Goal: Task Accomplishment & Management: Use online tool/utility

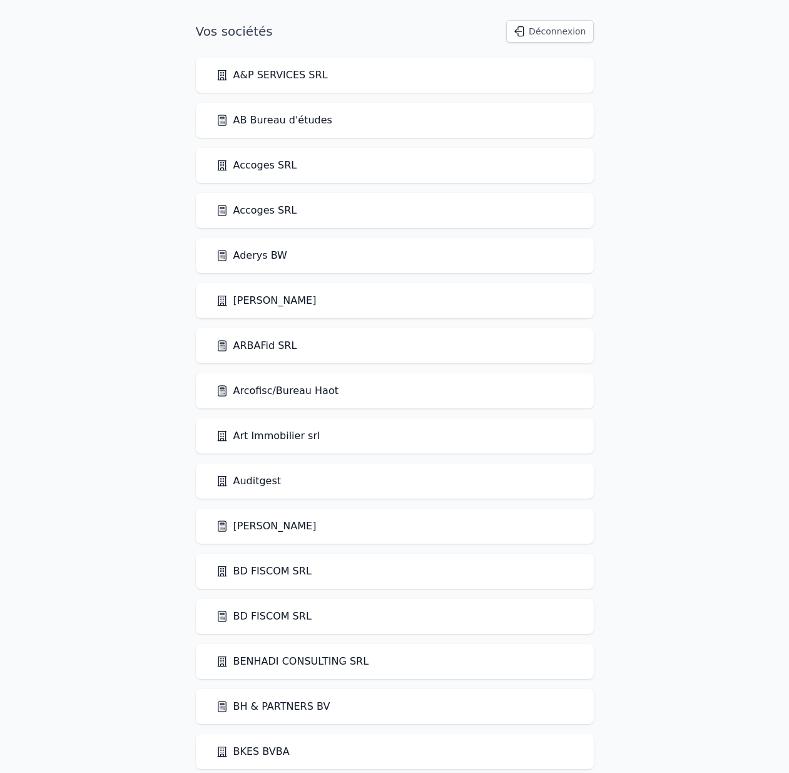
scroll to position [2033, 0]
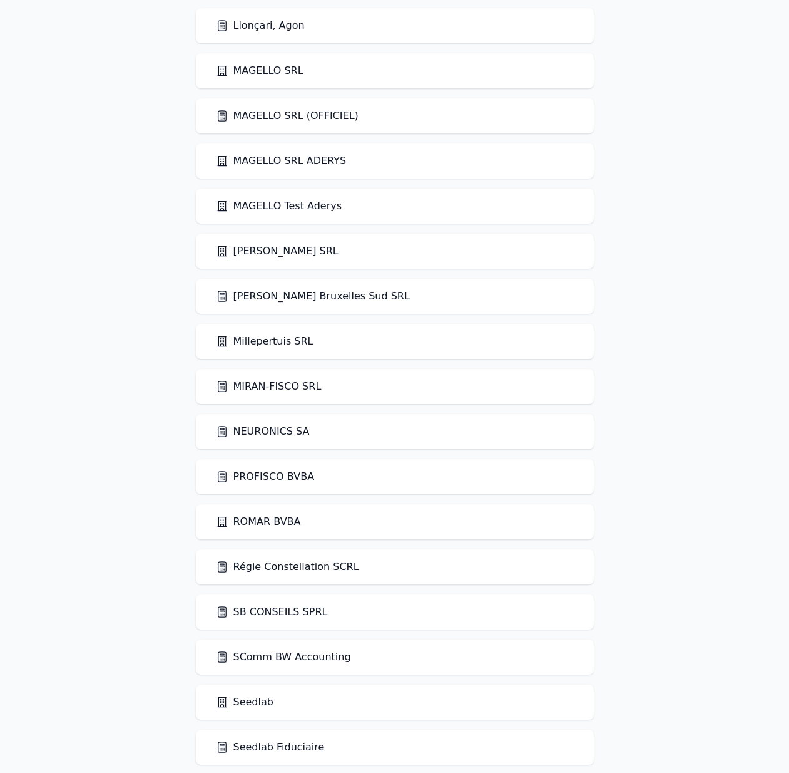
click at [275, 394] on div "MIRAN-FISCO SRL" at bounding box center [395, 386] width 398 height 35
click at [275, 384] on link "MIRAN-FISCO SRL" at bounding box center [269, 386] width 106 height 15
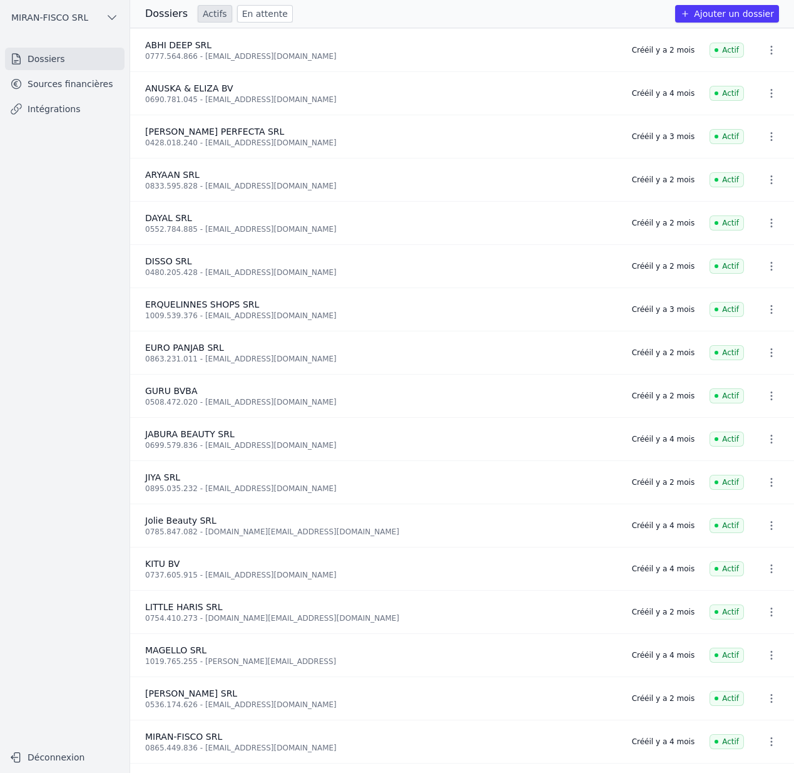
click at [409, 189] on div "0833.595.828 - aryaantabac@gmail.com" at bounding box center [381, 186] width 472 height 10
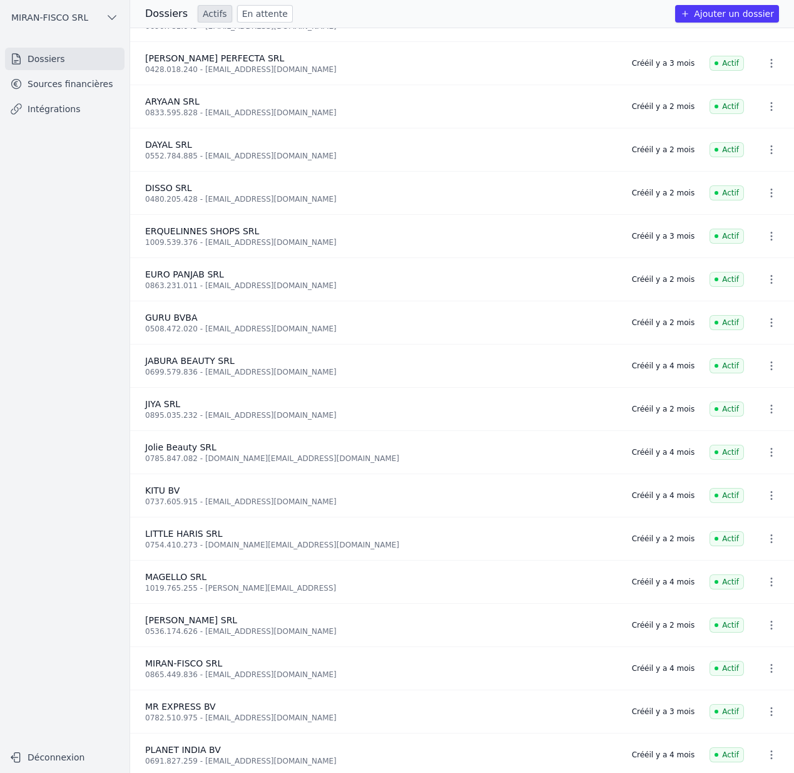
scroll to position [78, 0]
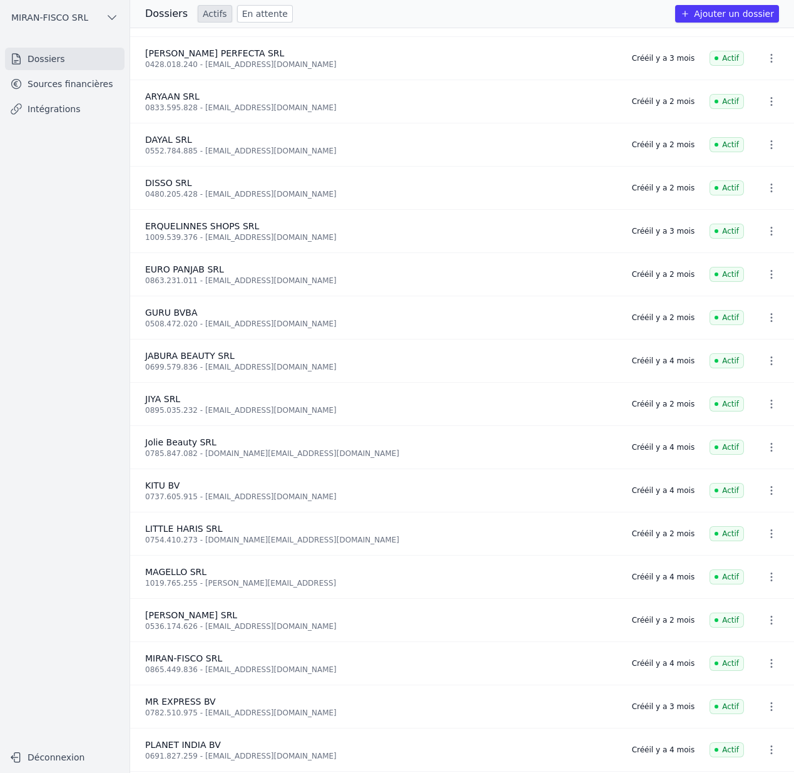
click at [41, 83] on link "Sources financières" at bounding box center [65, 84] width 120 height 23
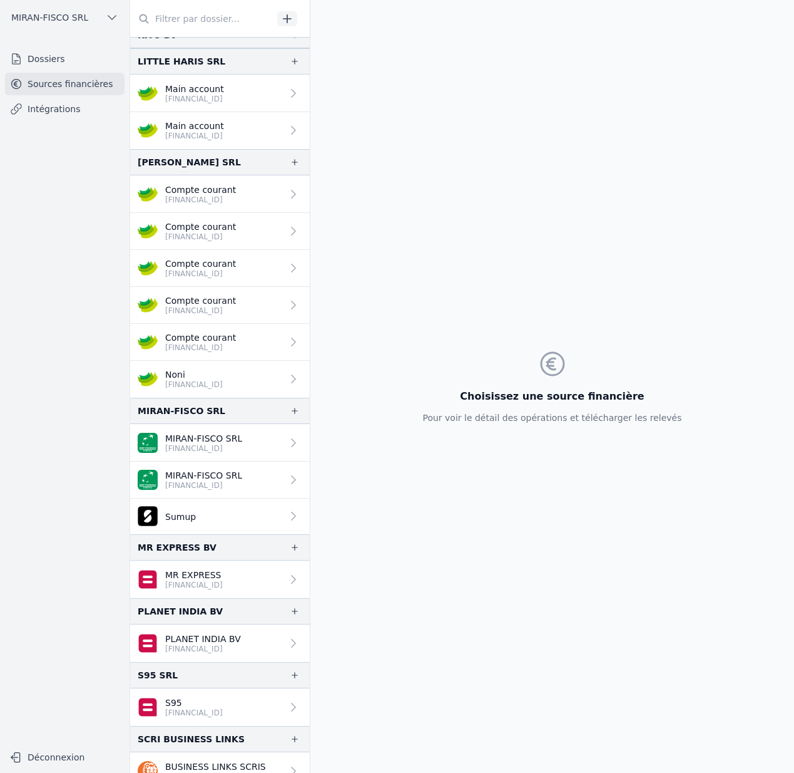
scroll to position [802, 0]
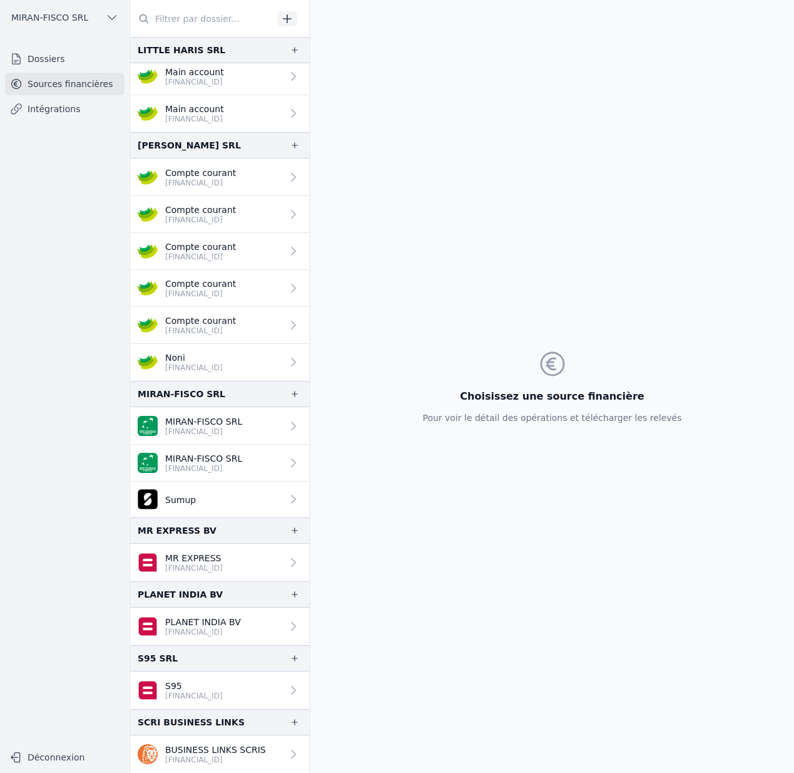
click at [38, 53] on link "Dossiers" at bounding box center [65, 59] width 120 height 23
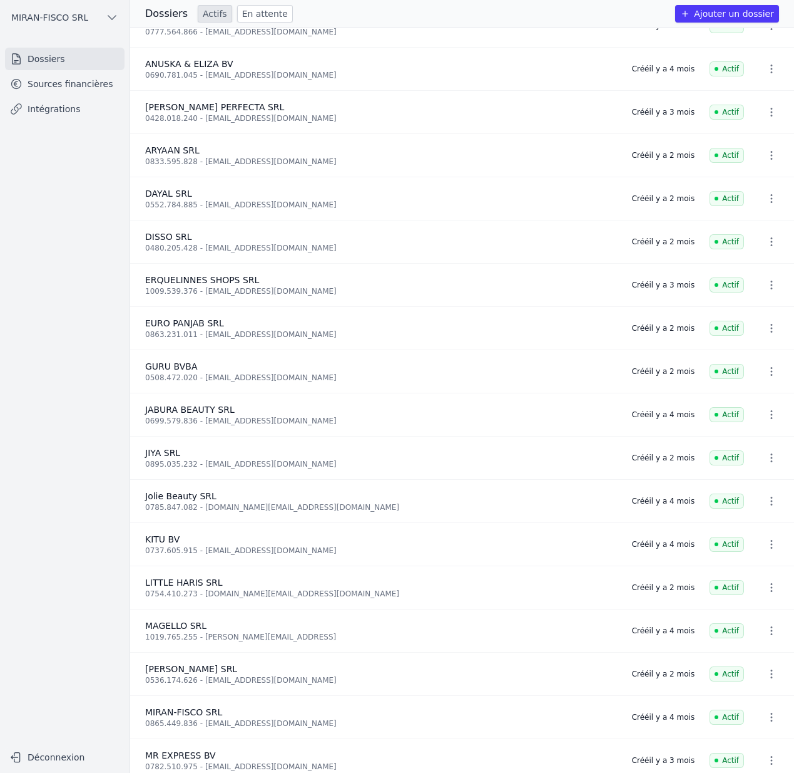
scroll to position [53, 0]
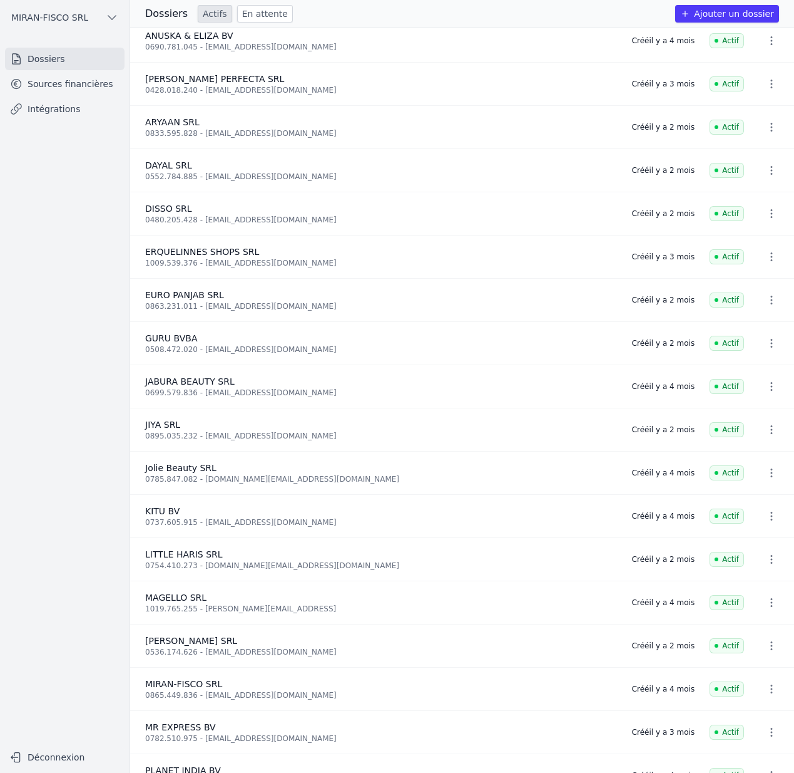
click at [767, 603] on icon "button" at bounding box center [772, 602] width 13 height 13
click at [748, 631] on button "Supprimer" at bounding box center [746, 629] width 78 height 25
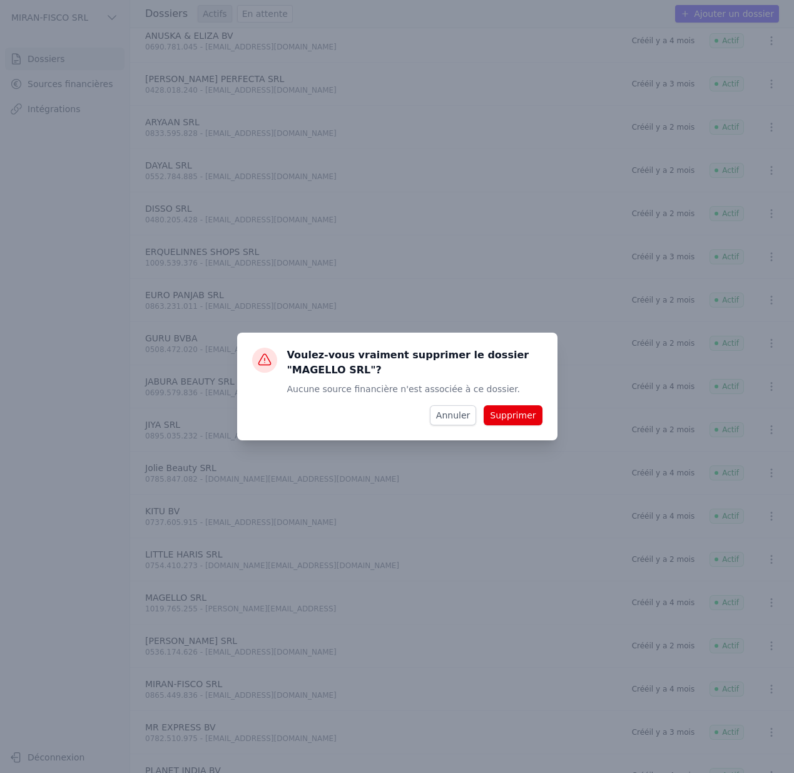
click at [510, 415] on button "Supprimer" at bounding box center [513, 415] width 58 height 20
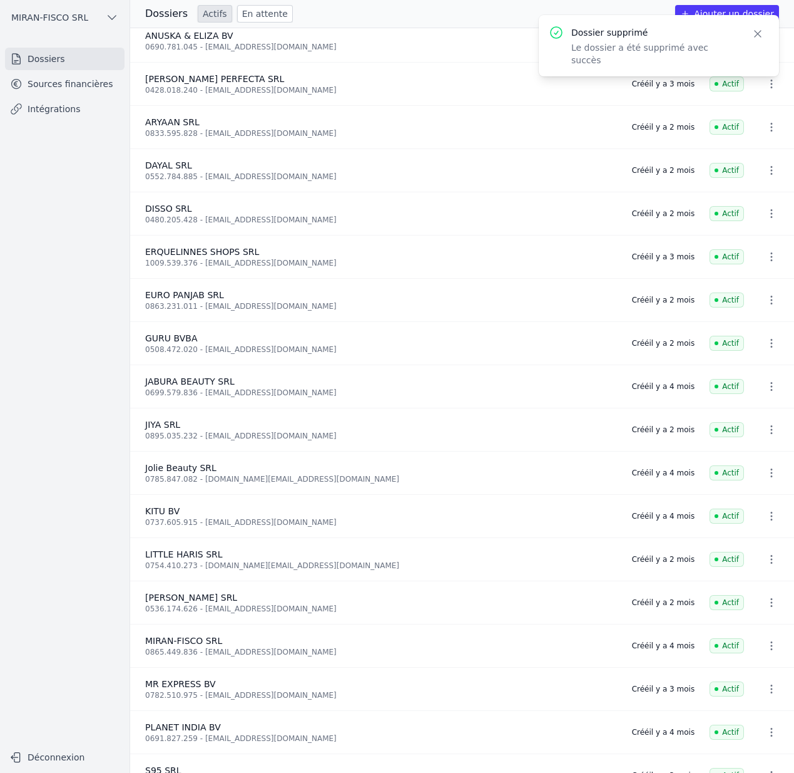
click at [761, 35] on icon "button" at bounding box center [758, 34] width 13 height 13
click at [30, 16] on span "MIRAN-FISCO SRL" at bounding box center [49, 17] width 77 height 13
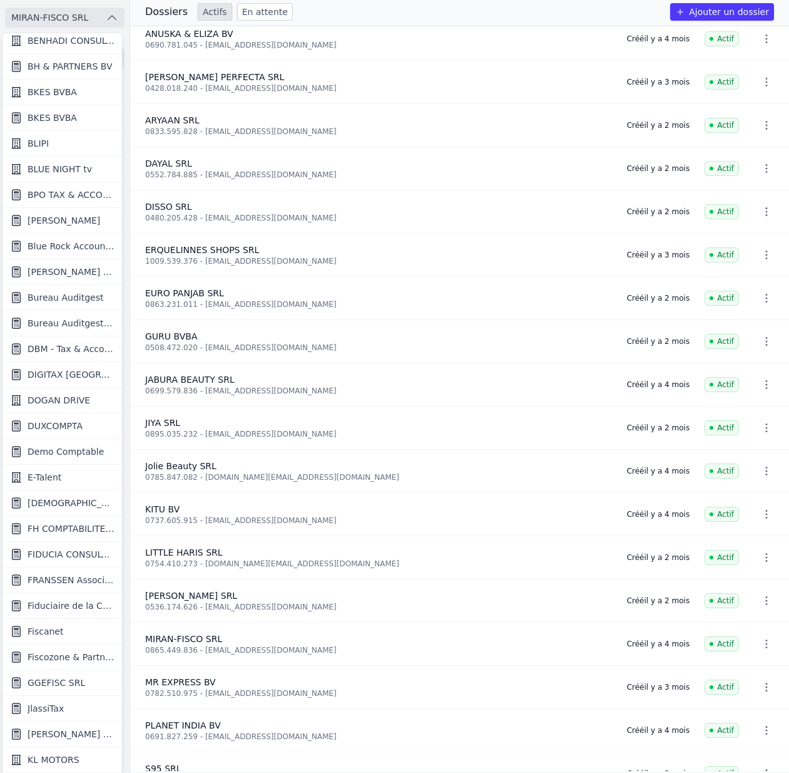
scroll to position [308, 0]
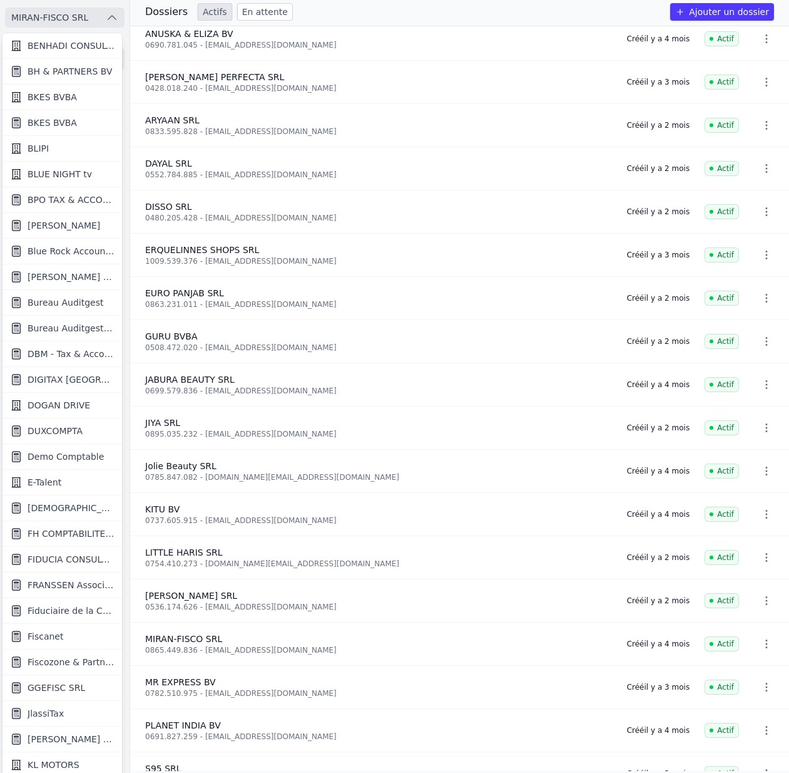
click at [71, 376] on span "DIGITAX BELGIUM SRL" at bounding box center [71, 379] width 87 height 13
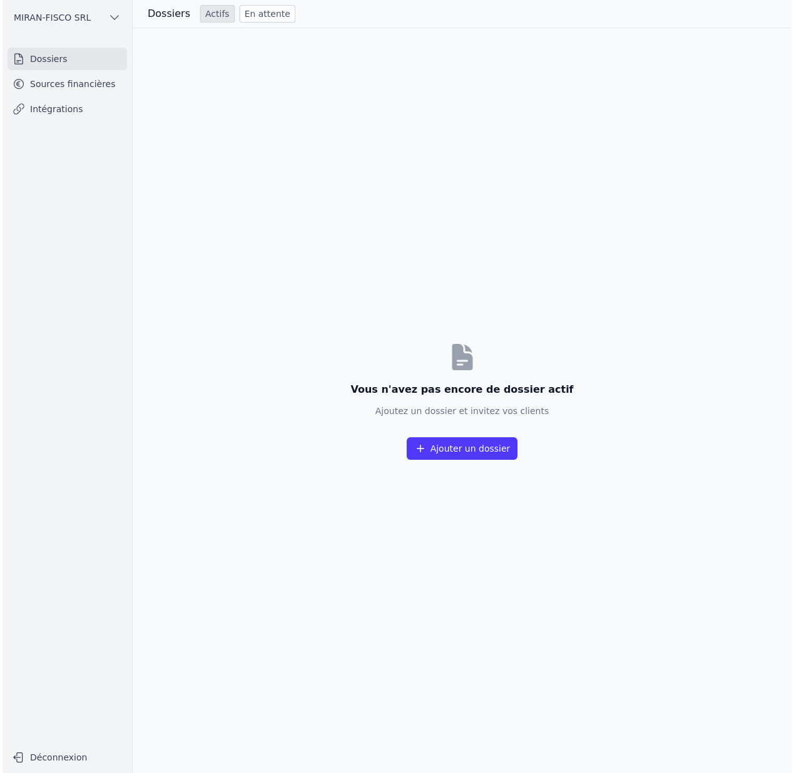
scroll to position [0, 0]
click at [63, 75] on link "Sources financières" at bounding box center [65, 84] width 120 height 23
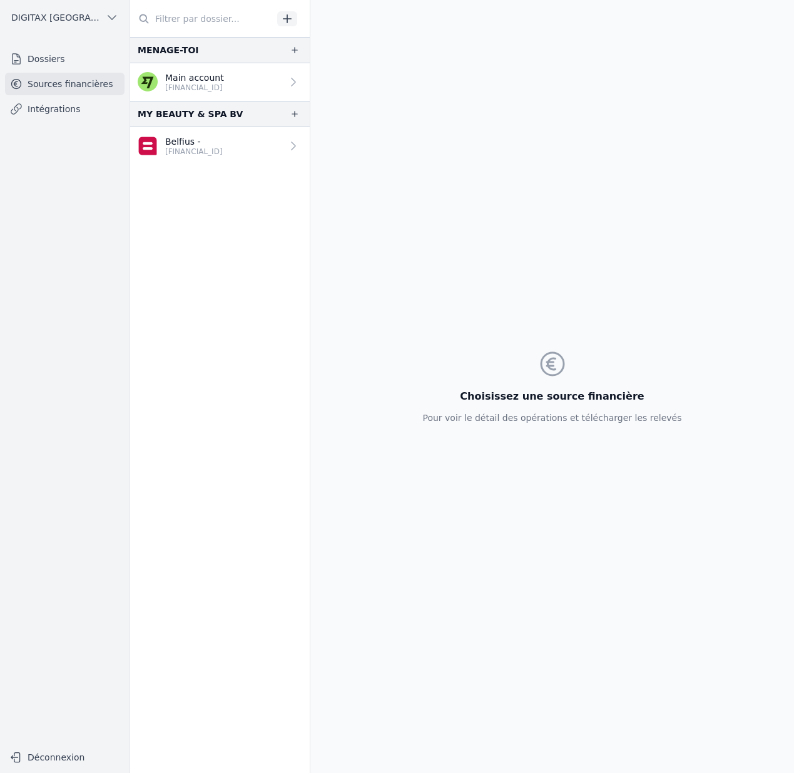
click at [66, 58] on link "Dossiers" at bounding box center [65, 59] width 120 height 23
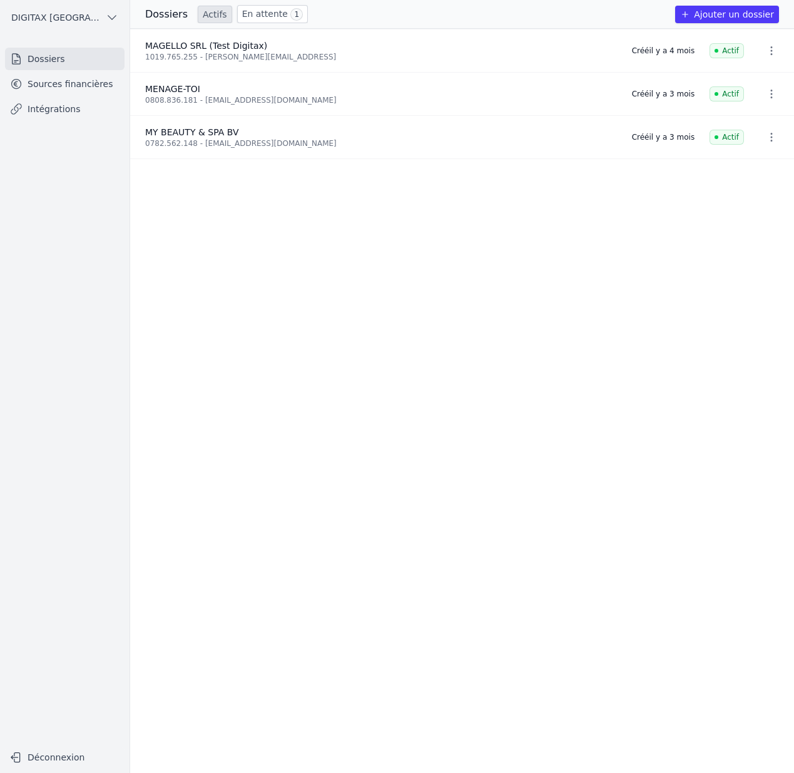
click at [107, 88] on link "Sources financières" at bounding box center [65, 84] width 120 height 23
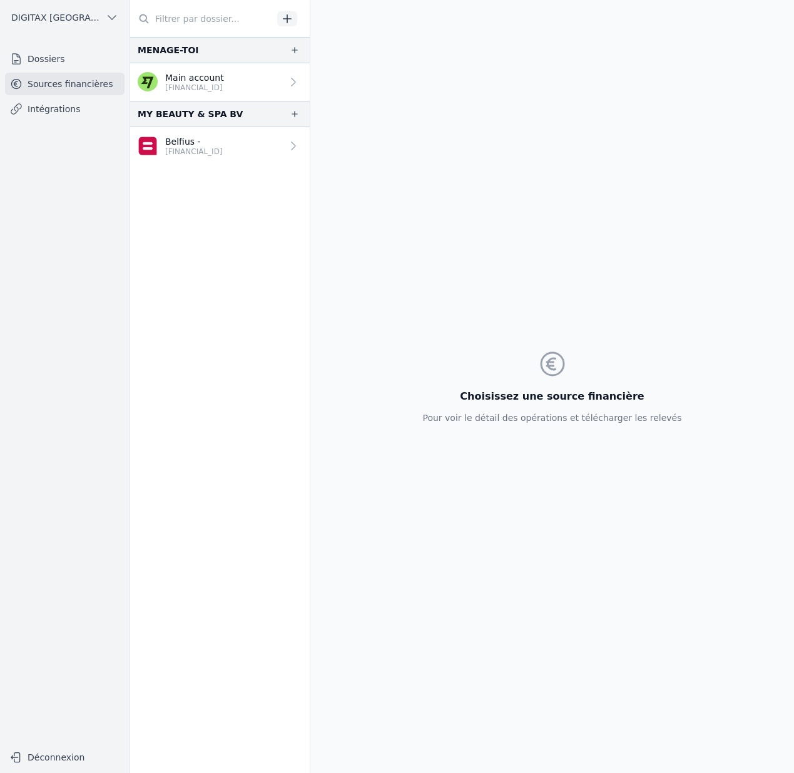
click at [45, 58] on link "Dossiers" at bounding box center [65, 59] width 120 height 23
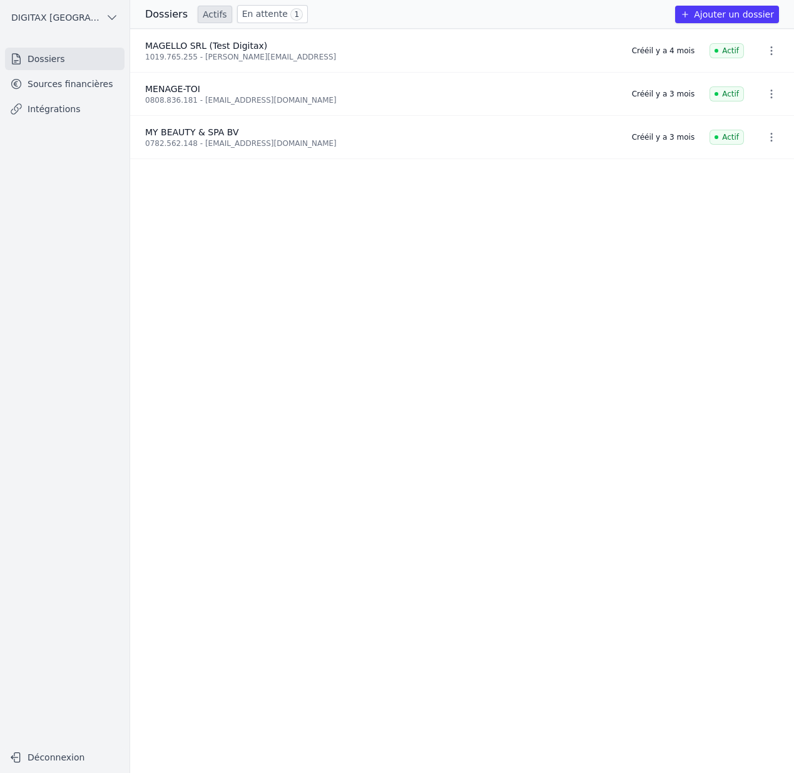
click at [766, 50] on icon "button" at bounding box center [772, 50] width 13 height 13
click at [730, 76] on button "Supprimer" at bounding box center [746, 78] width 78 height 25
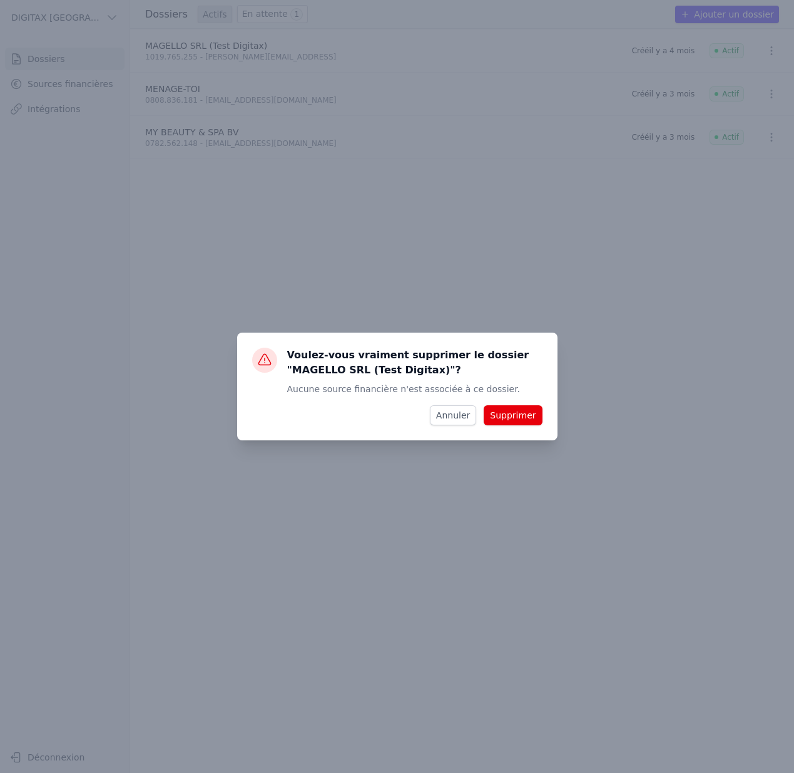
click at [524, 417] on button "Supprimer" at bounding box center [513, 415] width 58 height 20
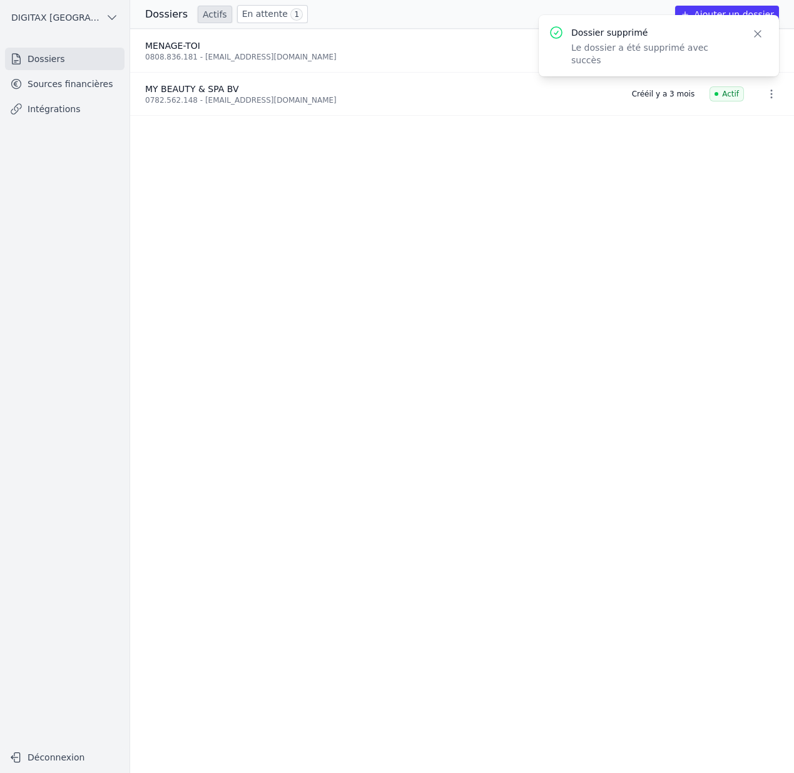
click at [86, 80] on link "Sources financières" at bounding box center [65, 84] width 120 height 23
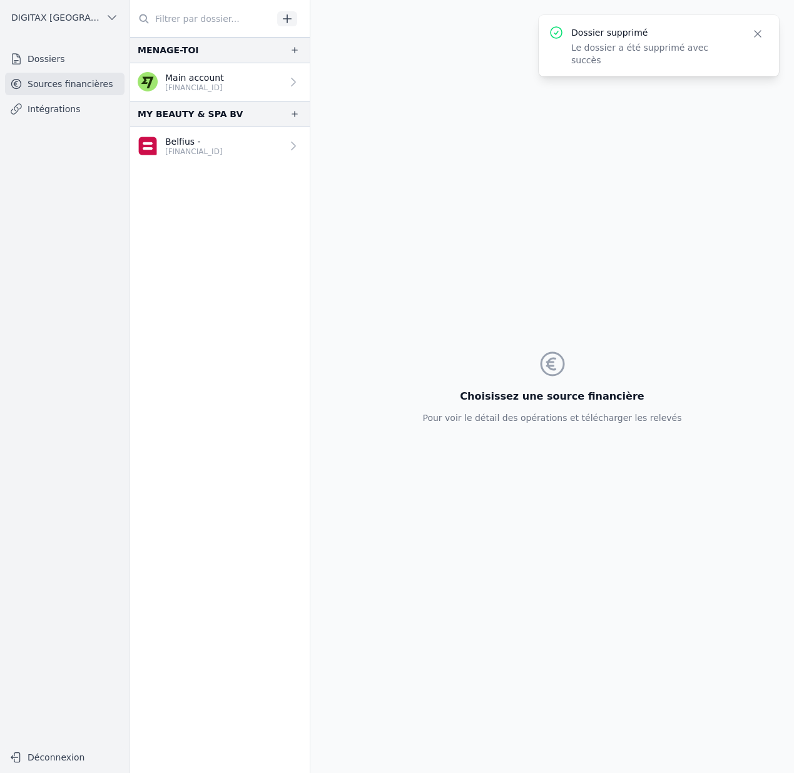
click at [222, 82] on p "Main account" at bounding box center [194, 77] width 59 height 13
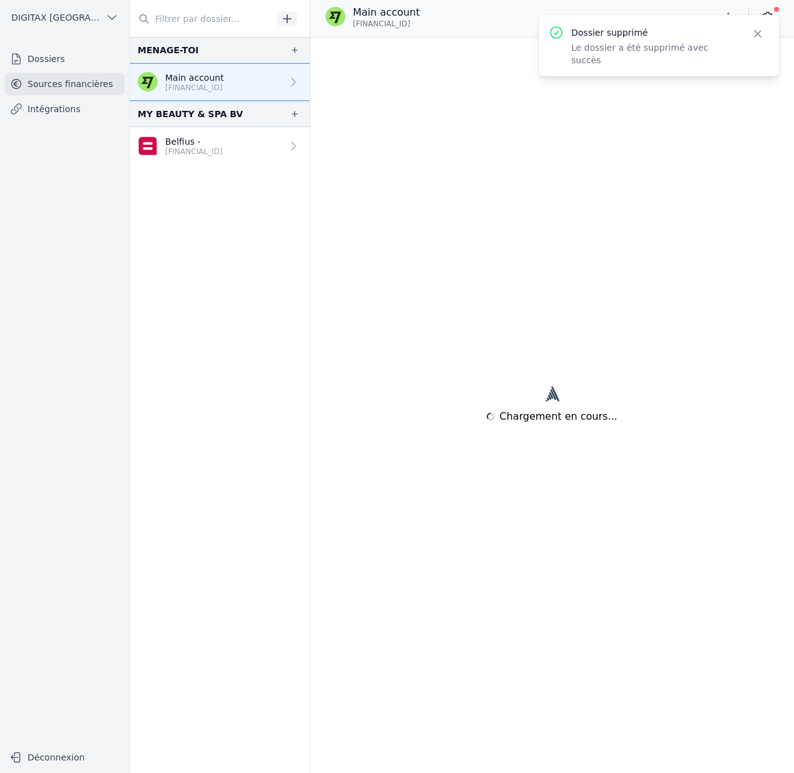
click at [223, 138] on p "Belfius -" at bounding box center [194, 141] width 58 height 13
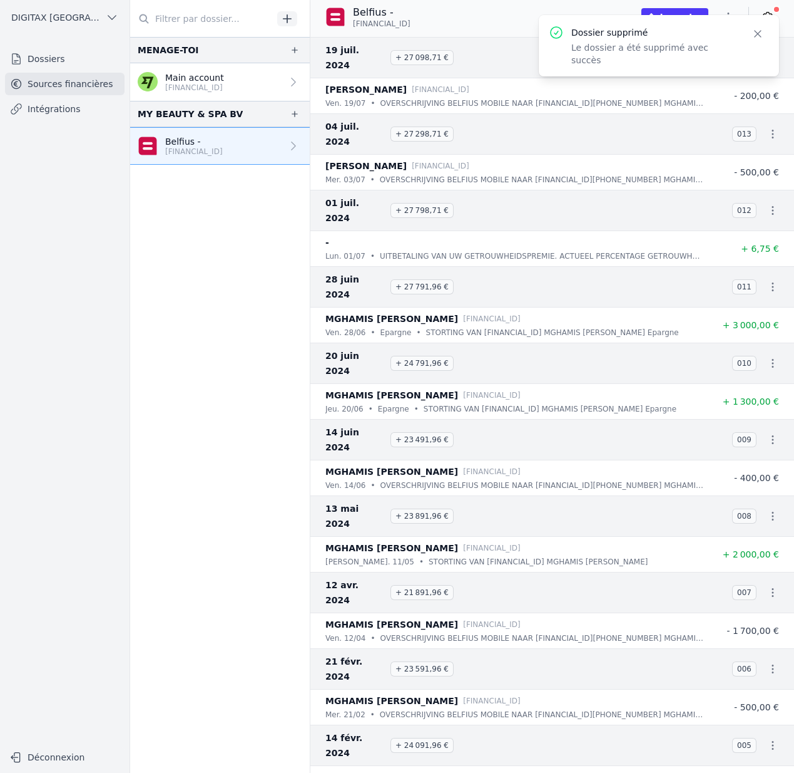
click at [756, 33] on icon "button" at bounding box center [758, 34] width 13 height 13
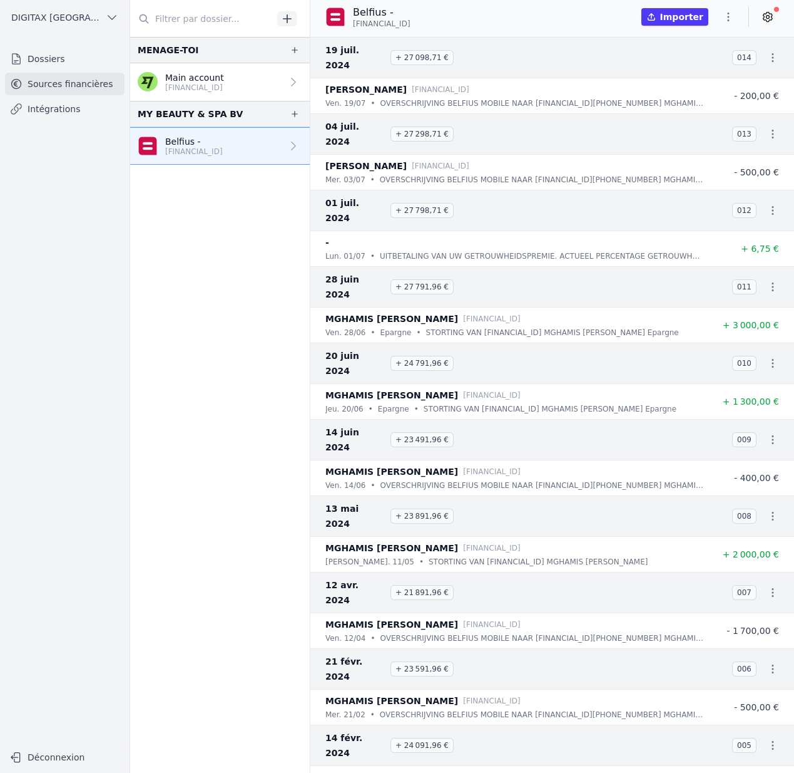
click at [260, 83] on link "Main account BE58 9676 5881 5979" at bounding box center [220, 82] width 180 height 38
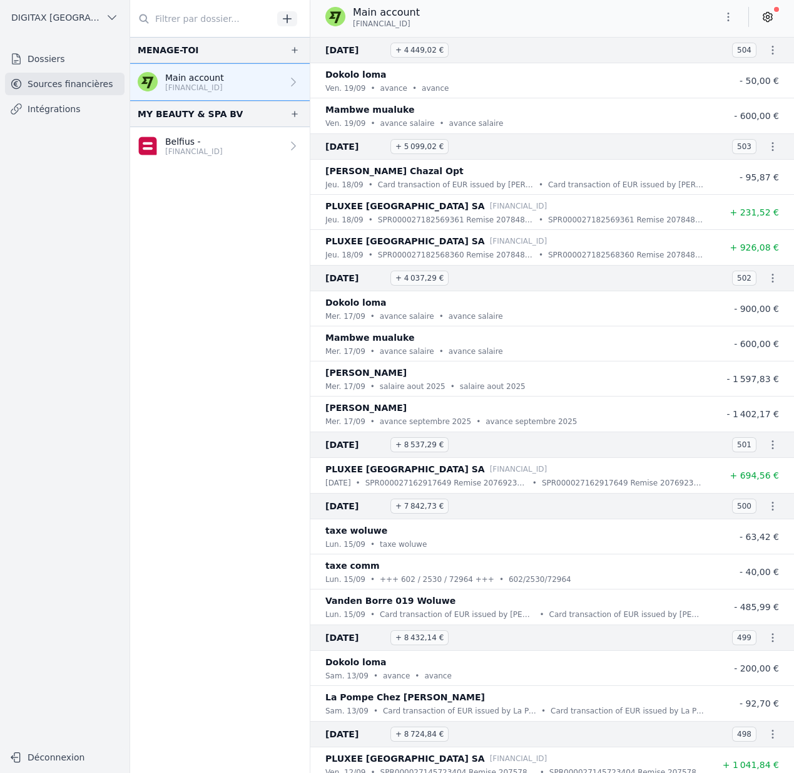
click at [772, 12] on icon at bounding box center [768, 17] width 13 height 13
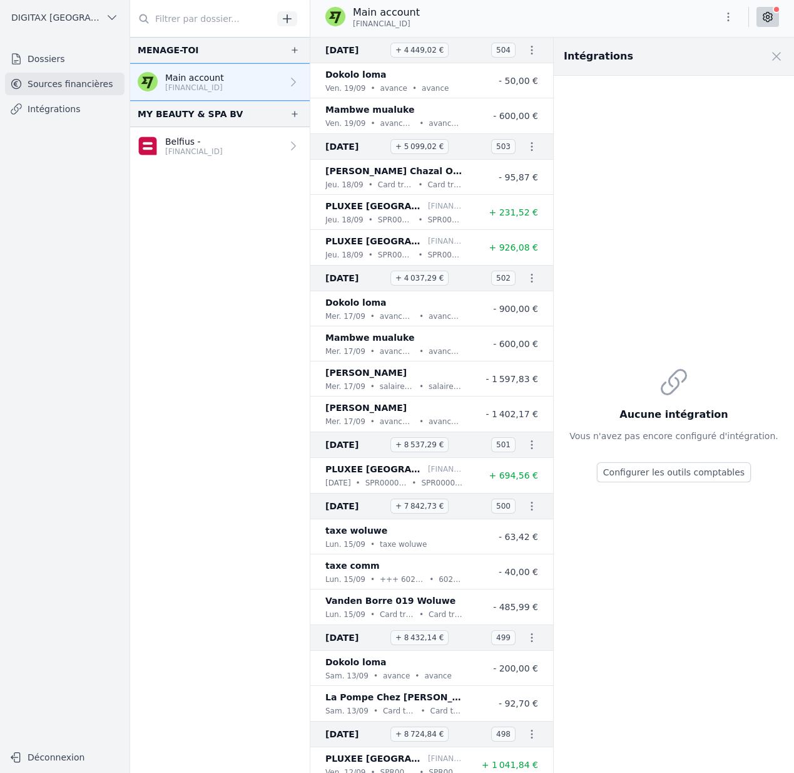
click at [772, 12] on icon at bounding box center [768, 17] width 13 height 13
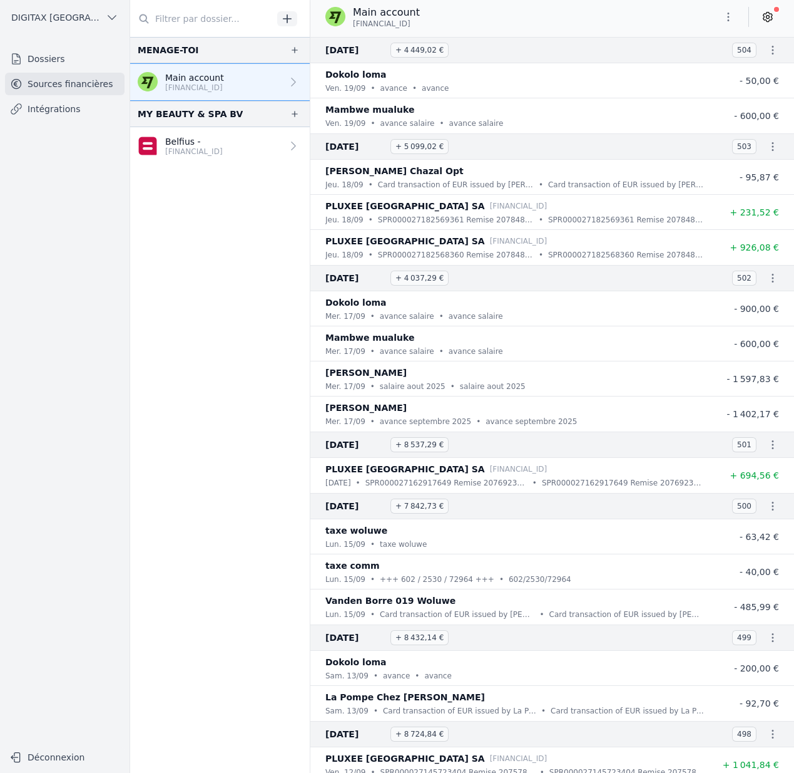
click at [91, 21] on span "DIGITAX BELGIUM SRL" at bounding box center [56, 17] width 90 height 13
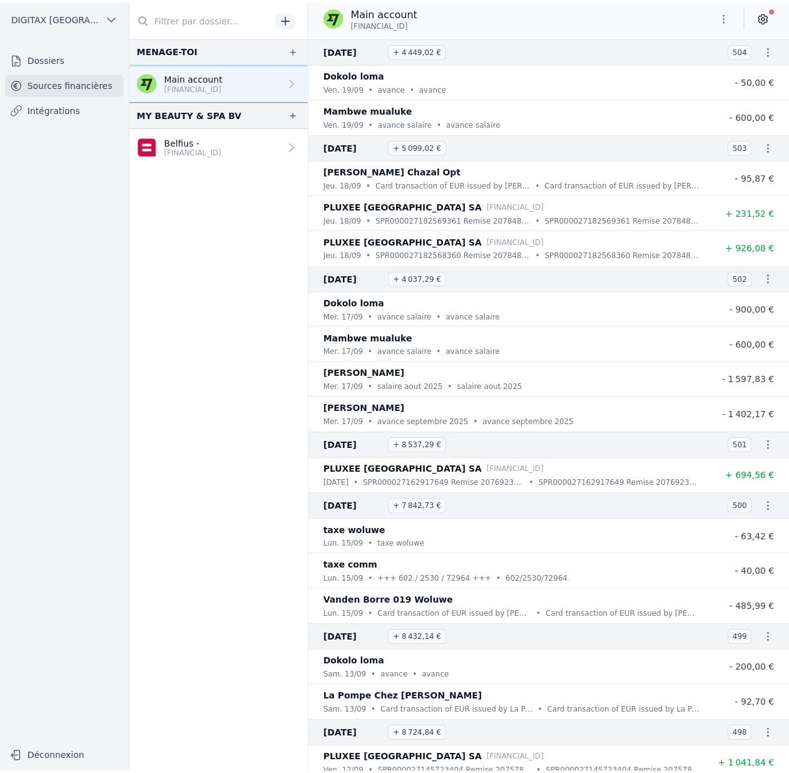
scroll to position [2, 0]
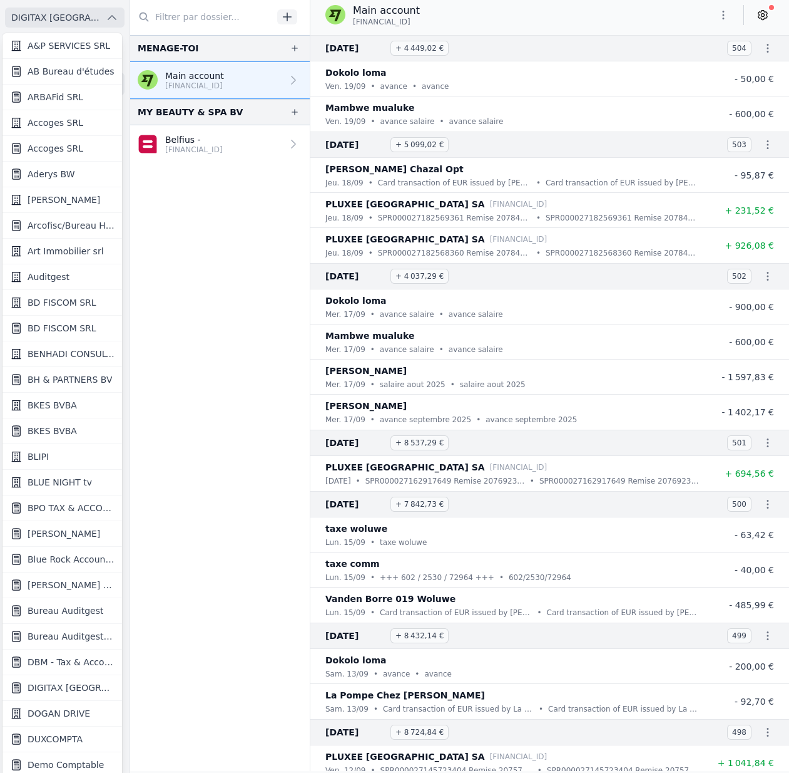
click at [92, 176] on link "Aderys BW" at bounding box center [63, 175] width 120 height 26
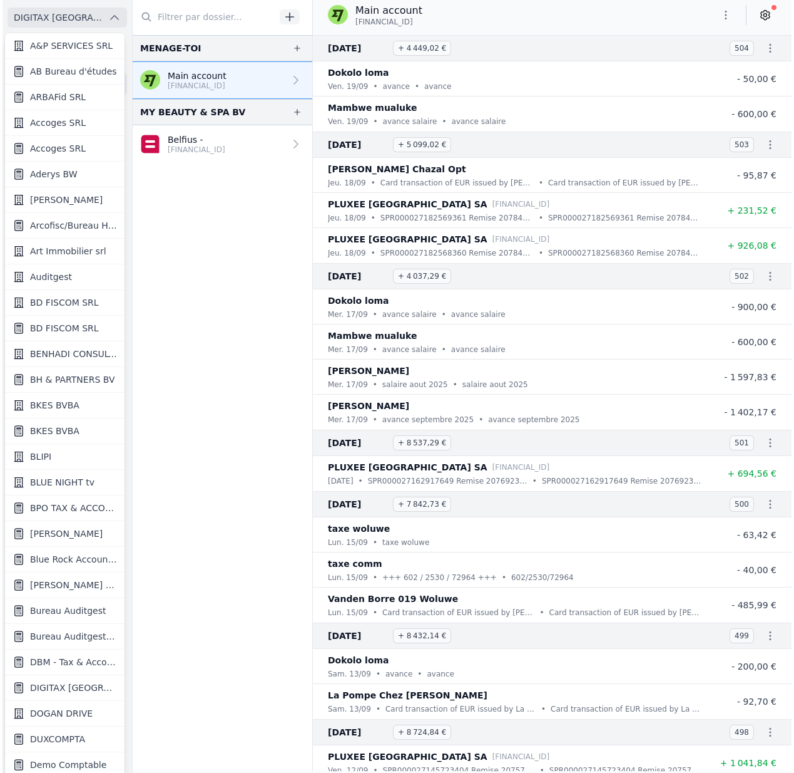
scroll to position [0, 0]
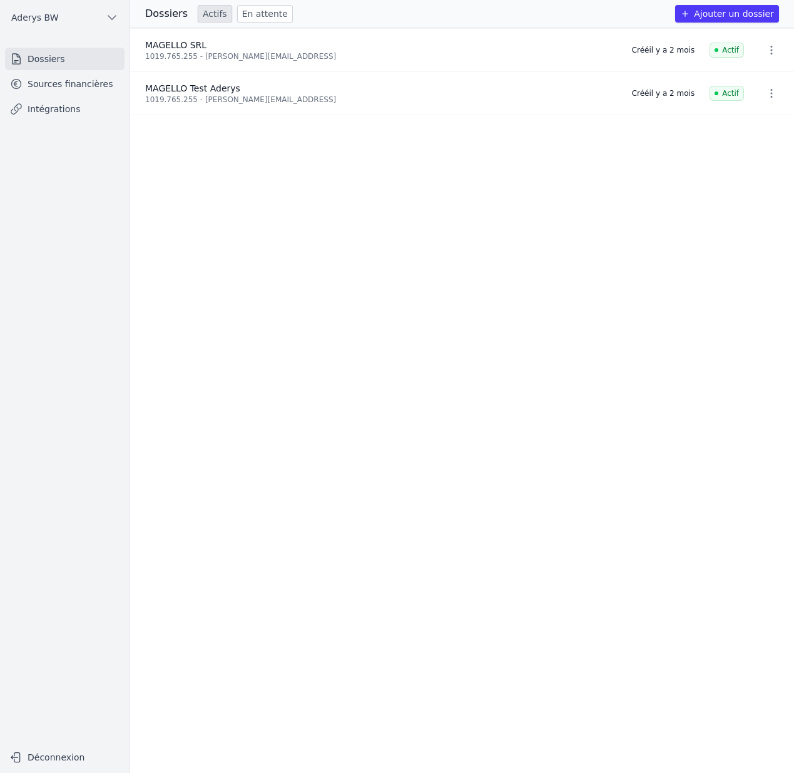
click at [63, 58] on link "Dossiers" at bounding box center [65, 59] width 120 height 23
click at [69, 76] on link "Sources financières" at bounding box center [65, 84] width 120 height 23
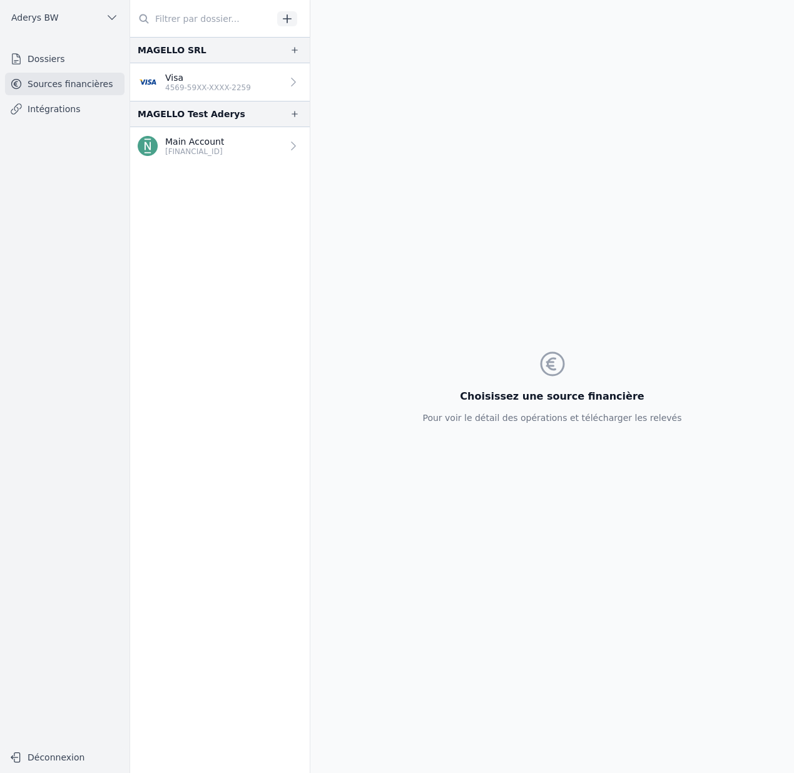
click at [221, 85] on p "4569-59XX-XXXX-2259" at bounding box center [208, 88] width 86 height 10
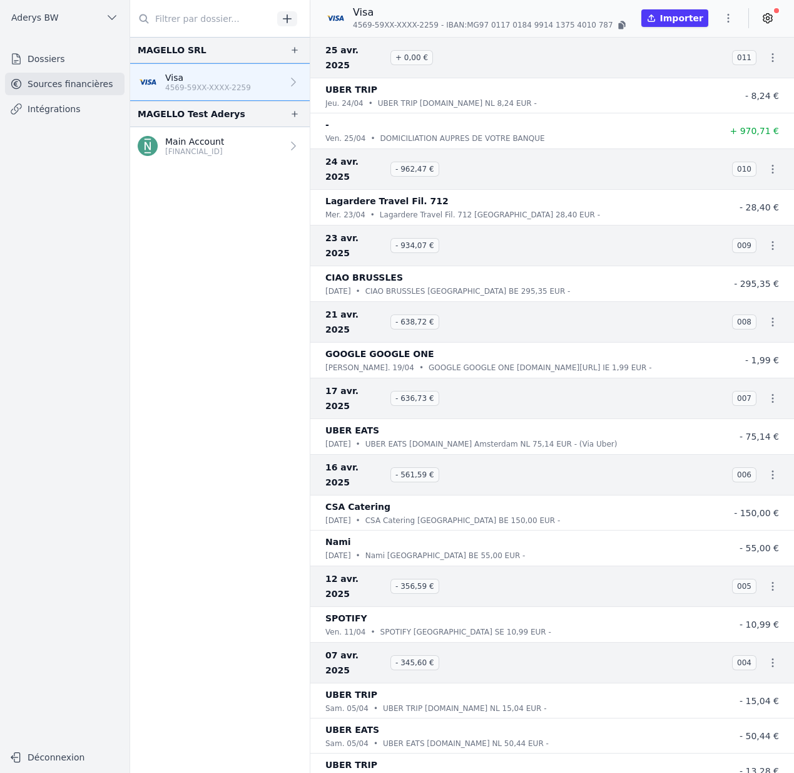
click at [224, 141] on p "Main Account" at bounding box center [194, 141] width 59 height 13
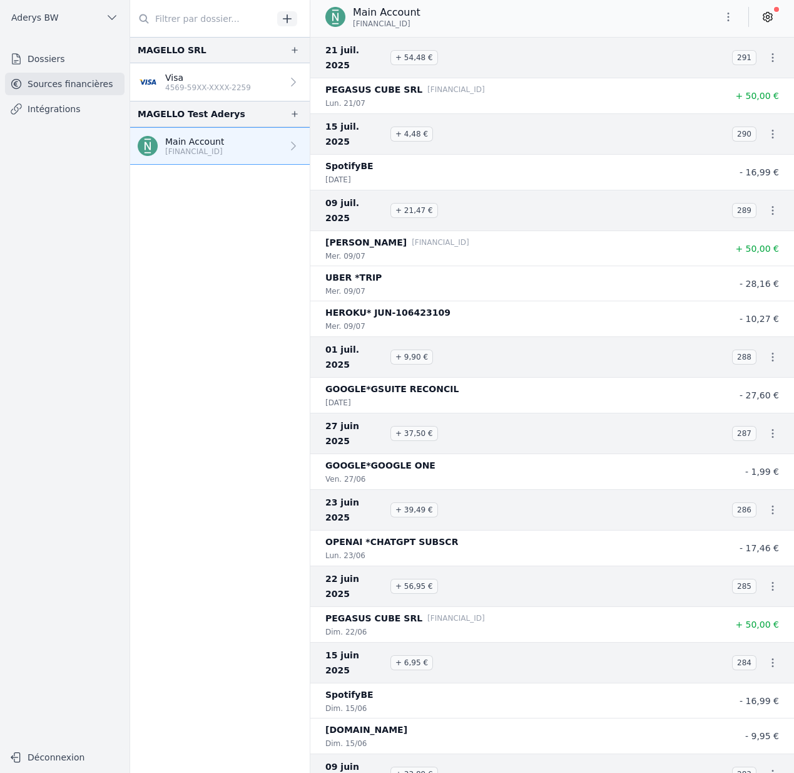
click at [54, 20] on span "Aderys BW" at bounding box center [35, 17] width 48 height 13
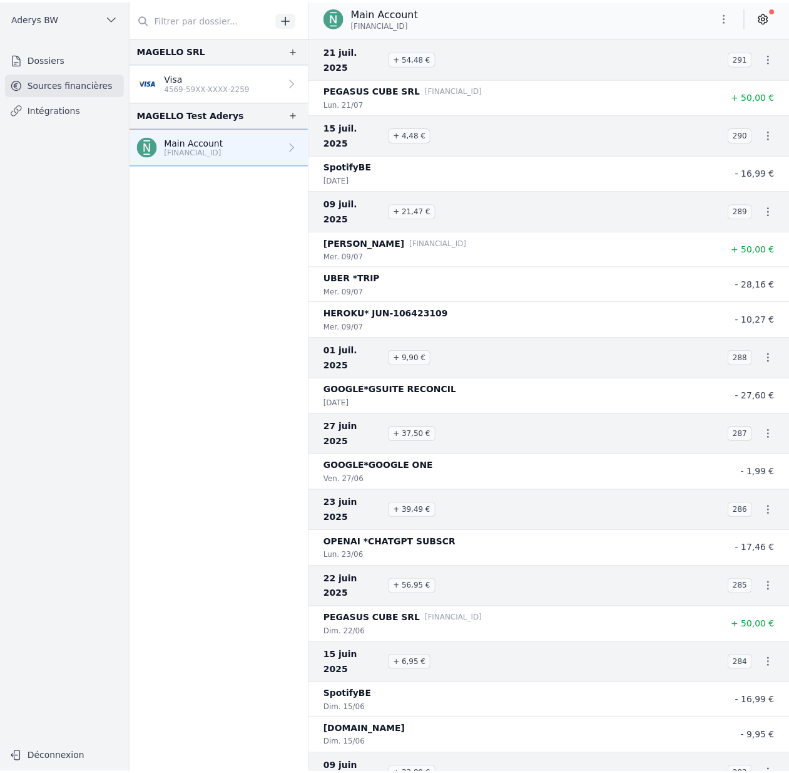
scroll to position [2, 0]
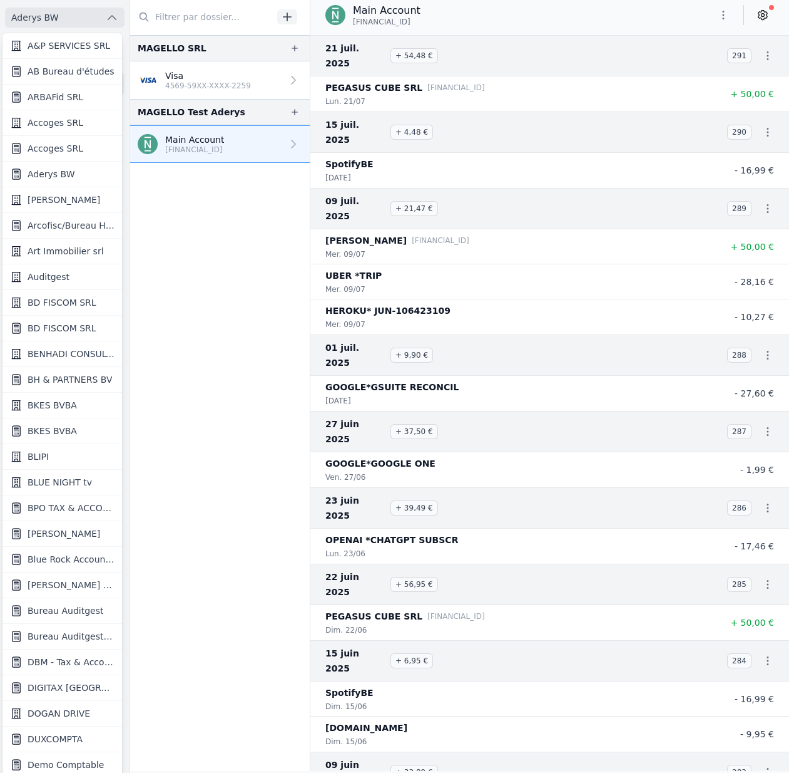
click at [54, 20] on div at bounding box center [394, 386] width 789 height 773
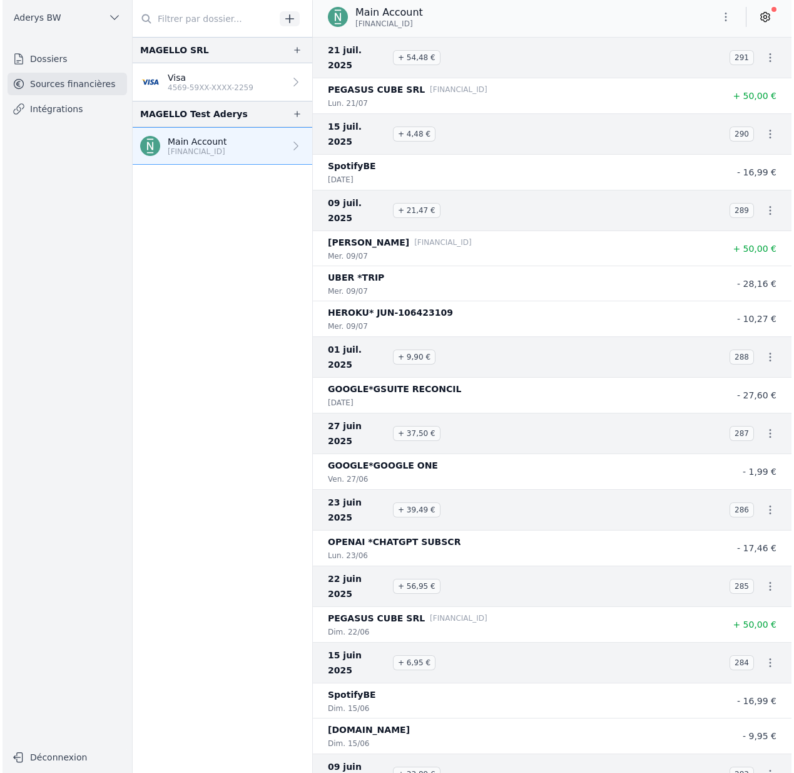
scroll to position [0, 0]
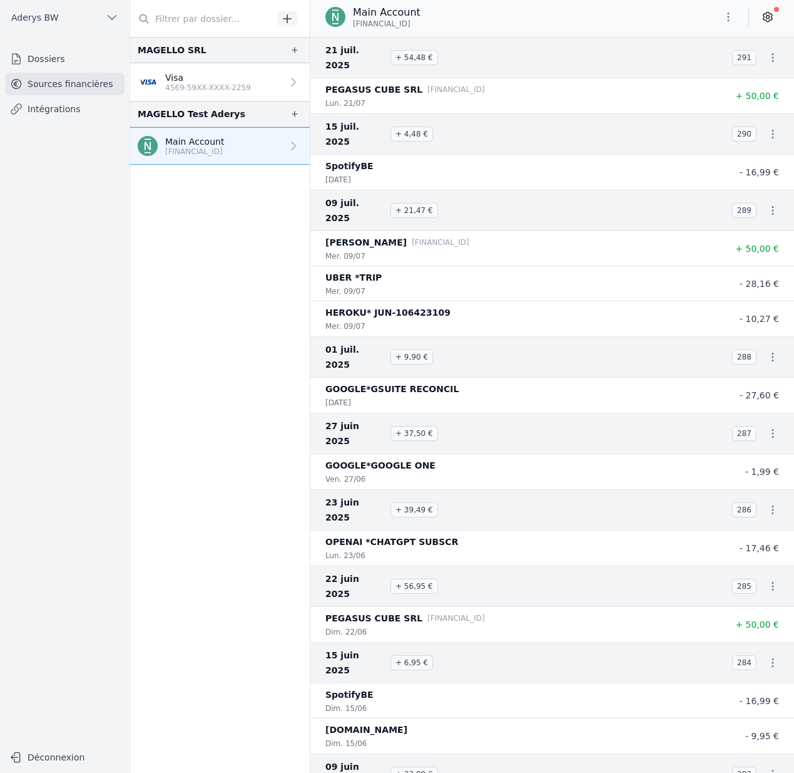
click at [91, 25] on button "Aderys BW" at bounding box center [65, 18] width 120 height 20
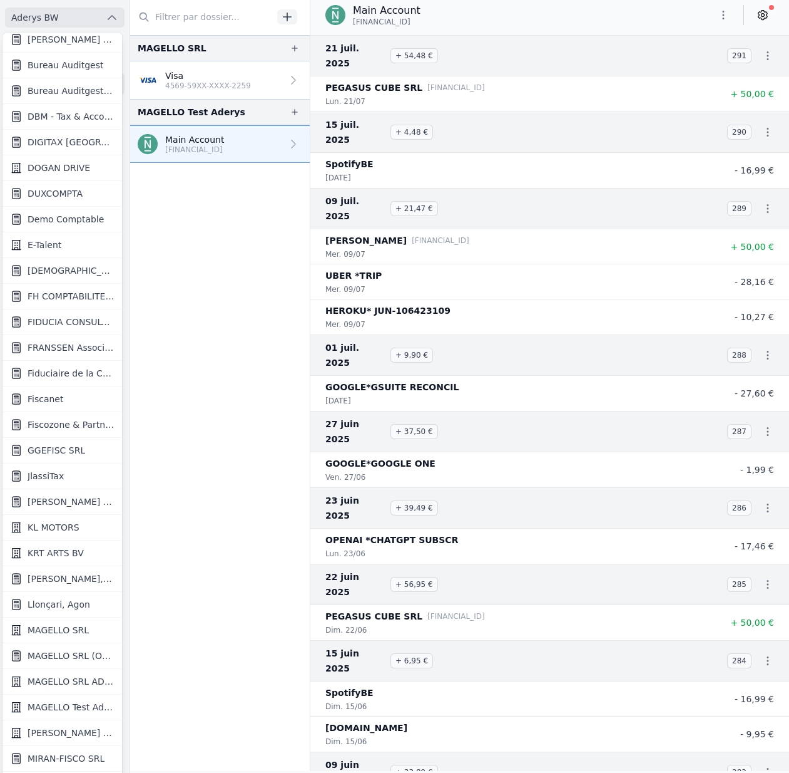
scroll to position [575, 0]
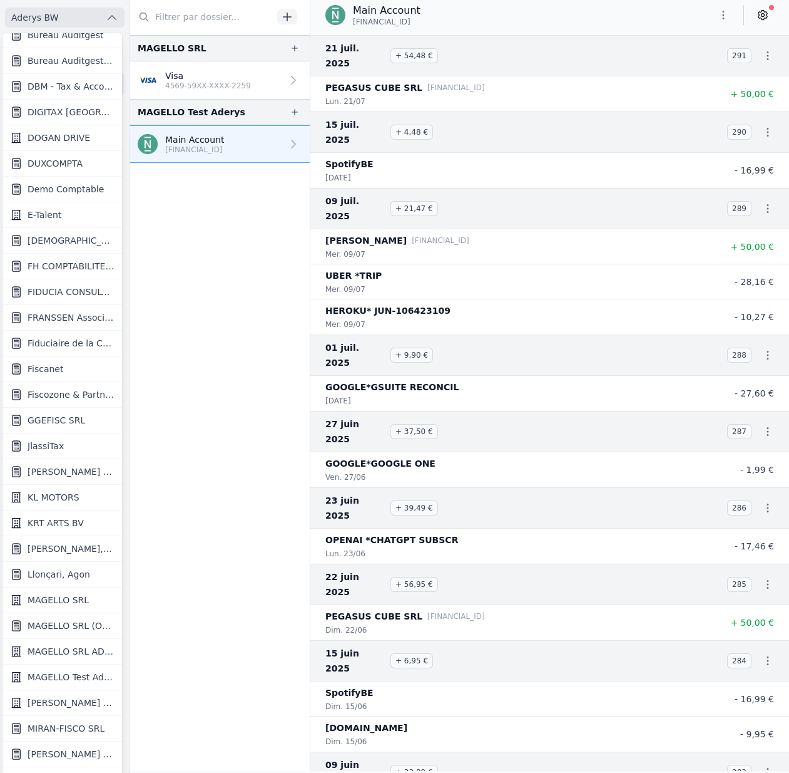
click at [66, 597] on span "MAGELLO SRL" at bounding box center [58, 599] width 61 height 13
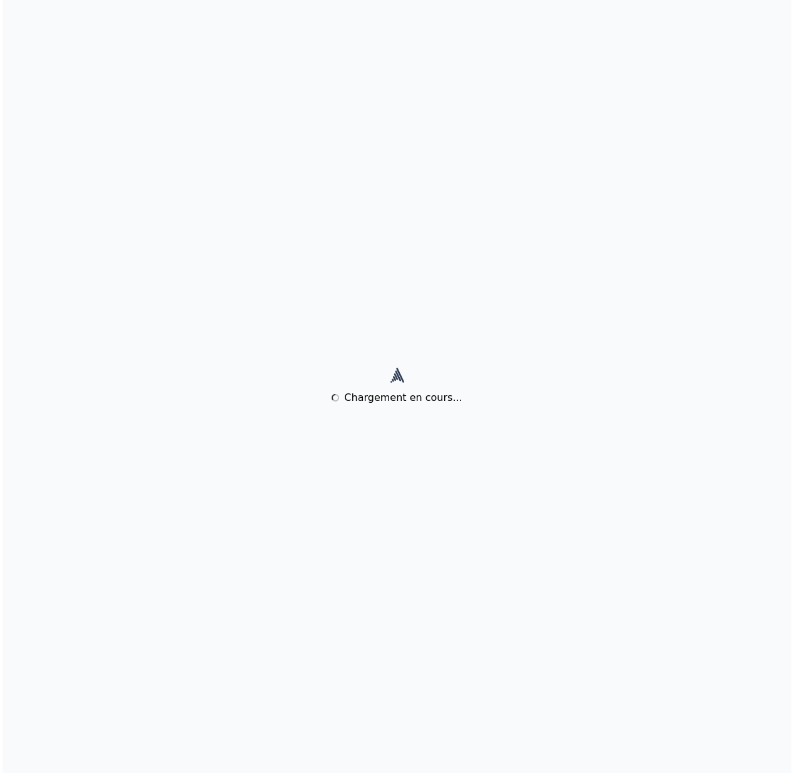
scroll to position [0, 0]
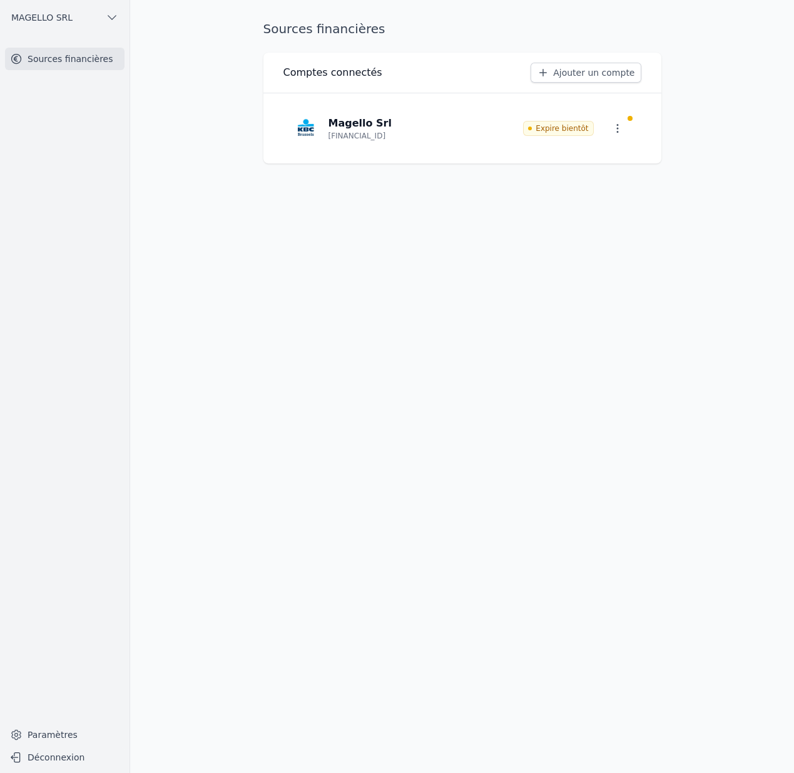
click at [614, 130] on icon "button" at bounding box center [618, 128] width 13 height 13
click at [322, 209] on div at bounding box center [397, 386] width 794 height 773
click at [49, 731] on link "Paramètres" at bounding box center [65, 734] width 120 height 20
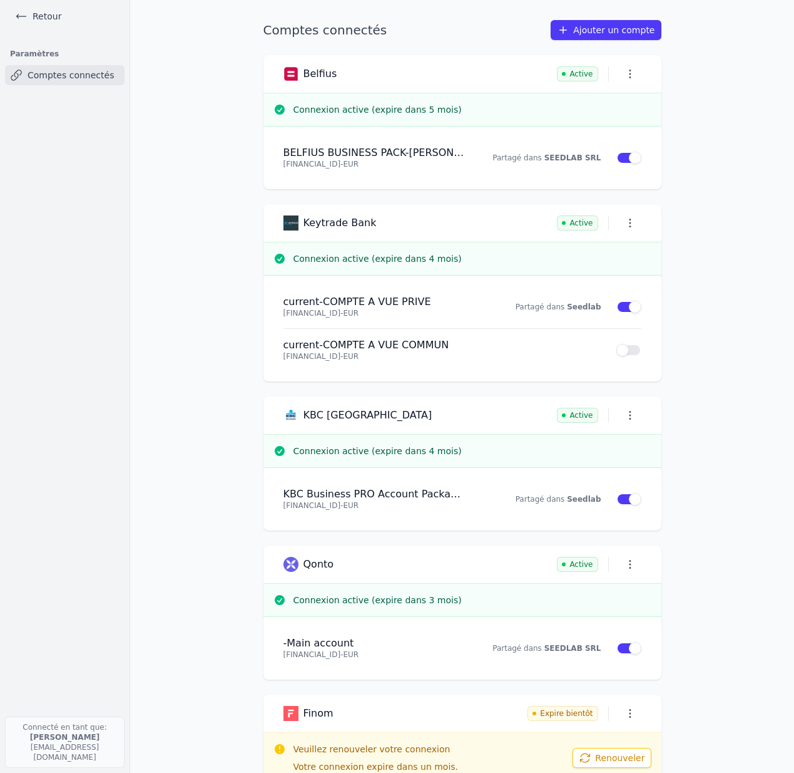
click at [43, 13] on link "Retour" at bounding box center [38, 17] width 56 height 18
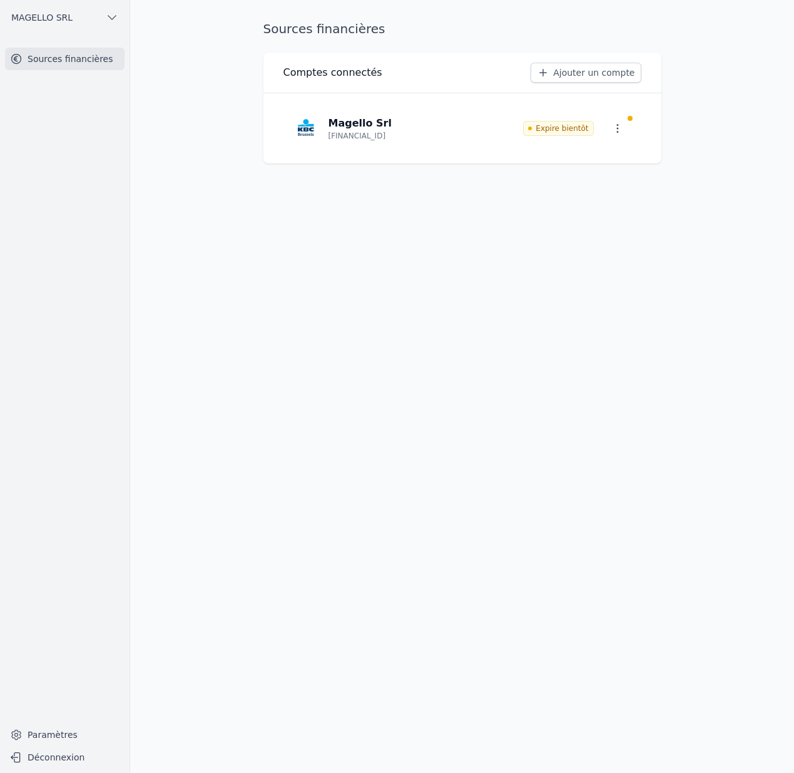
click at [57, 19] on span "MAGELLO SRL" at bounding box center [41, 17] width 61 height 13
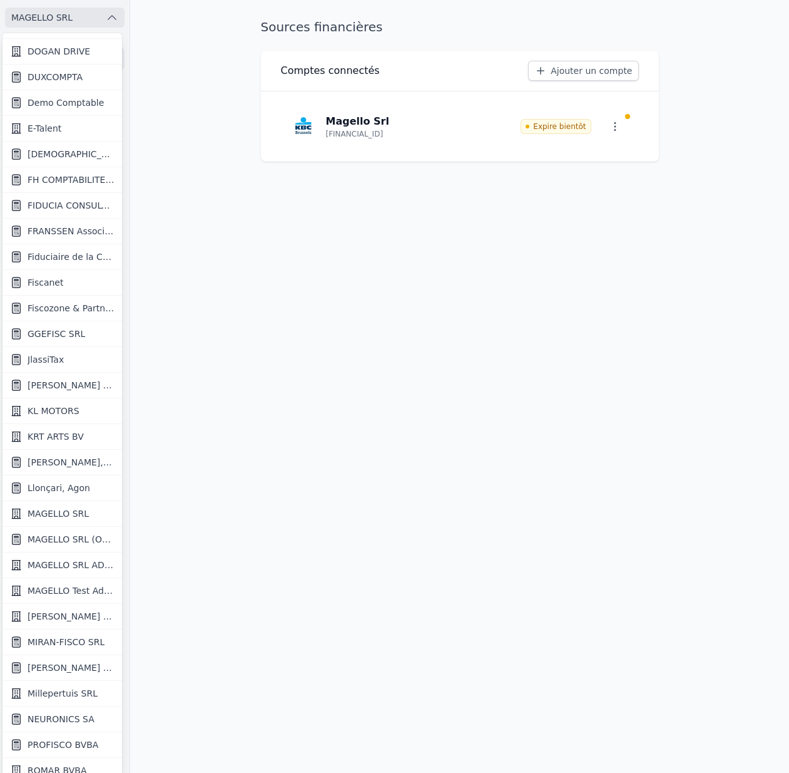
scroll to position [674, 0]
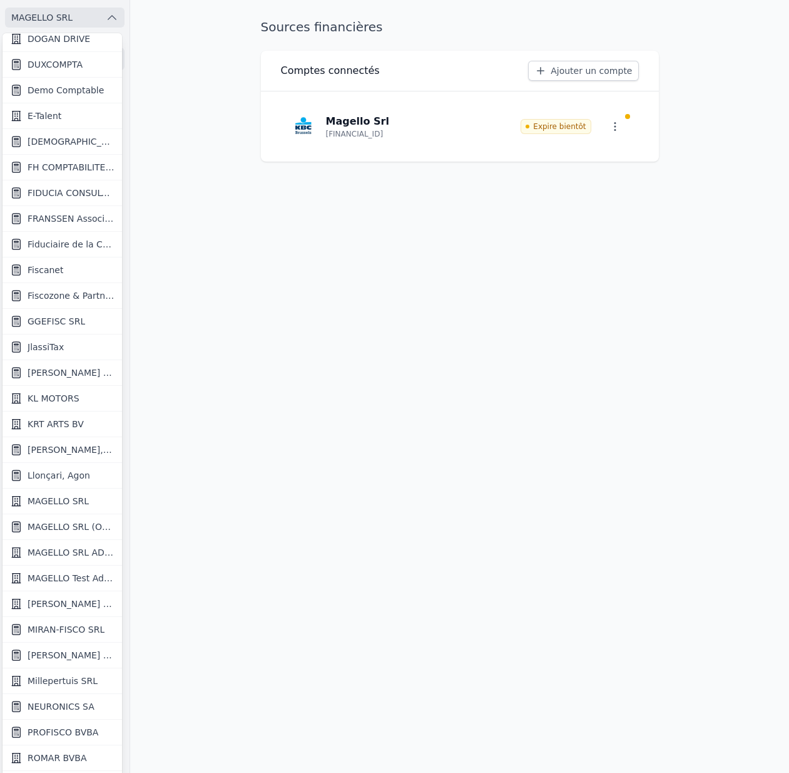
click at [47, 528] on span "MAGELLO SRL (OFFICIEL)" at bounding box center [71, 526] width 87 height 13
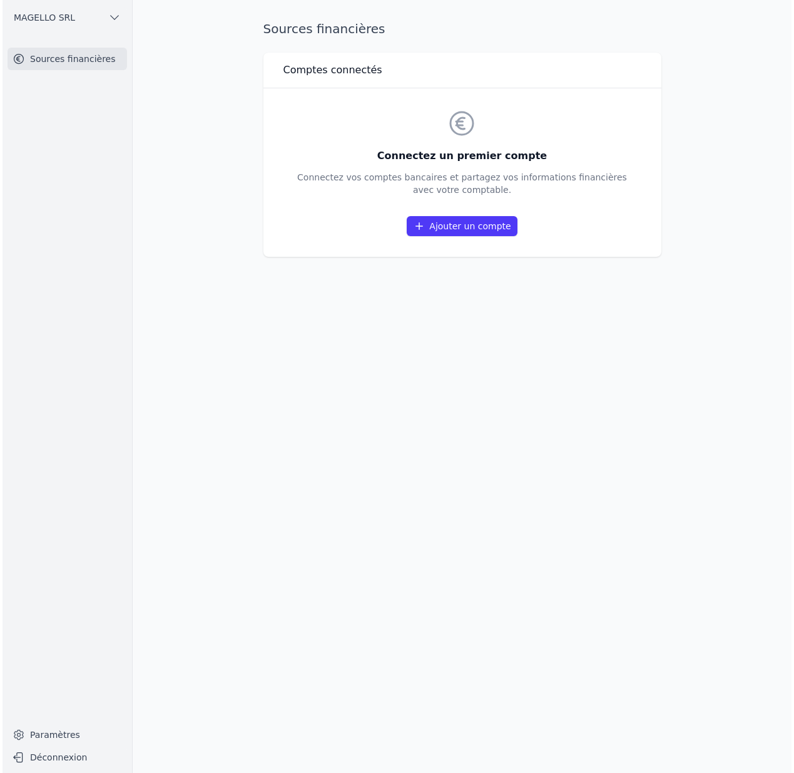
scroll to position [0, 0]
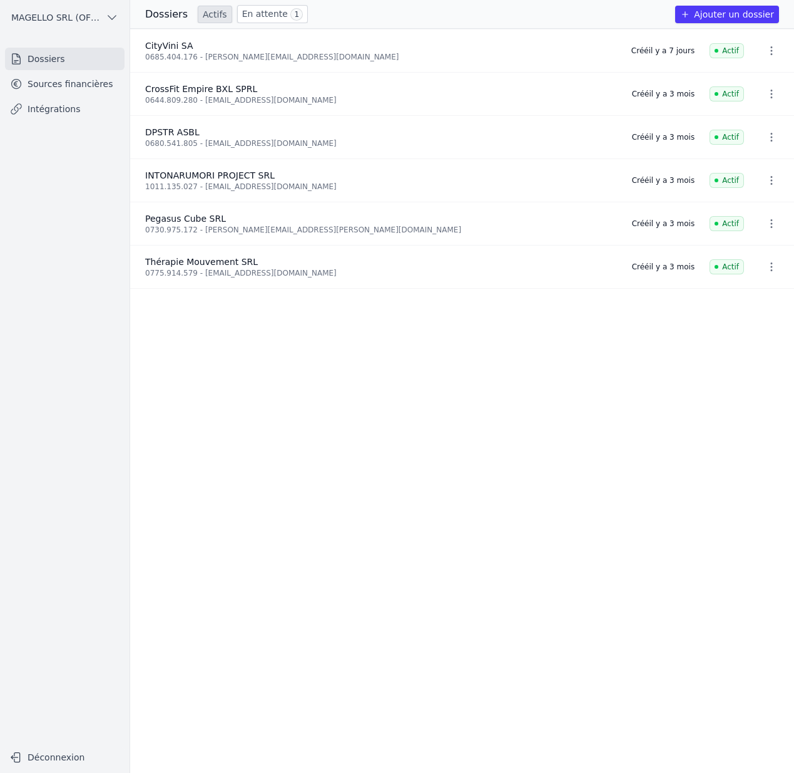
click at [120, 14] on button "MAGELLO SRL (OFFICIEL)" at bounding box center [65, 18] width 120 height 20
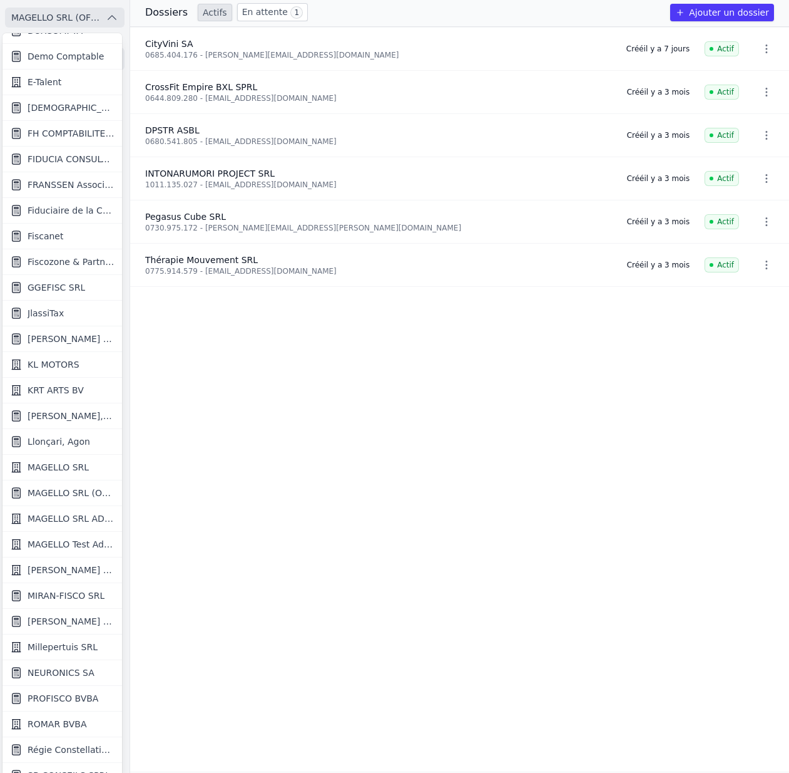
scroll to position [727, 0]
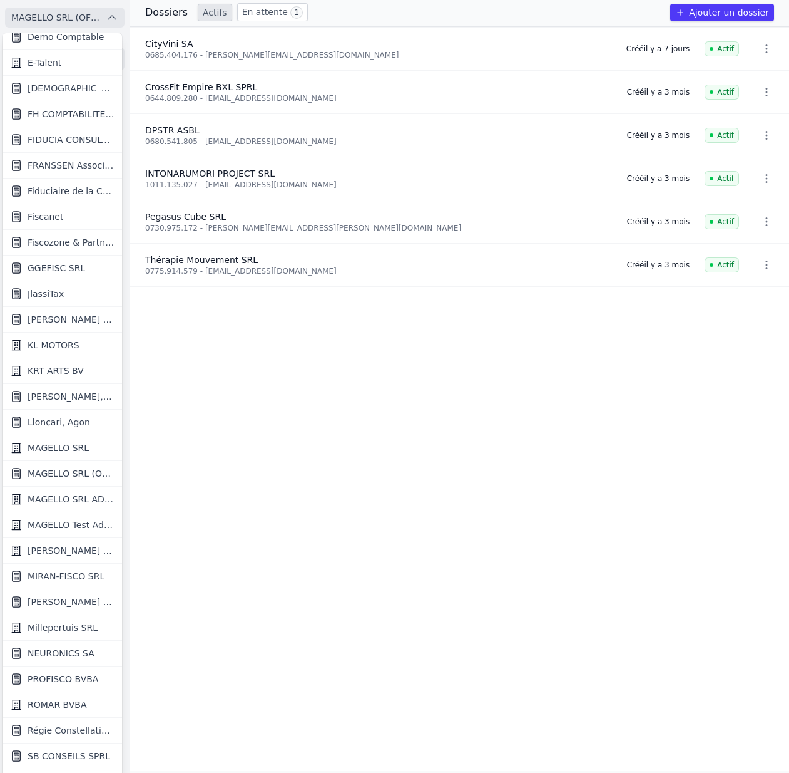
click at [496, 429] on div at bounding box center [394, 386] width 789 height 773
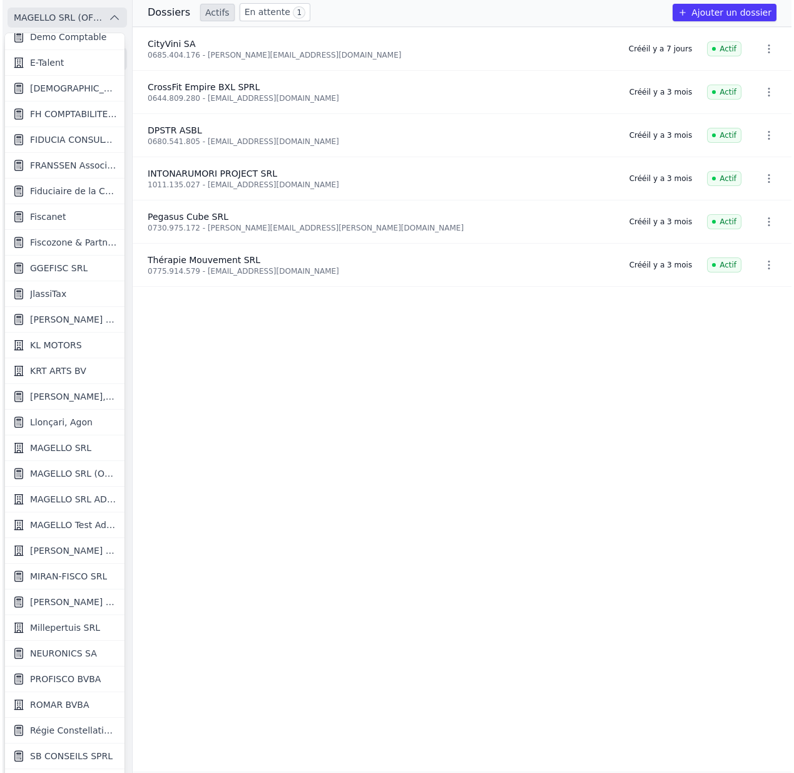
scroll to position [0, 0]
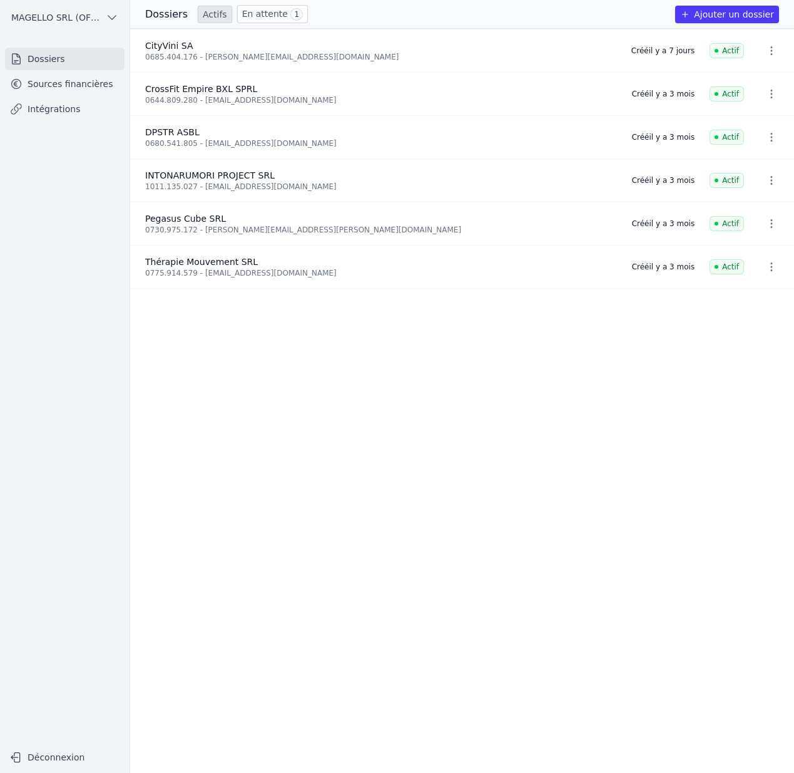
click at [77, 14] on span "MAGELLO SRL (OFFICIEL)" at bounding box center [56, 17] width 90 height 13
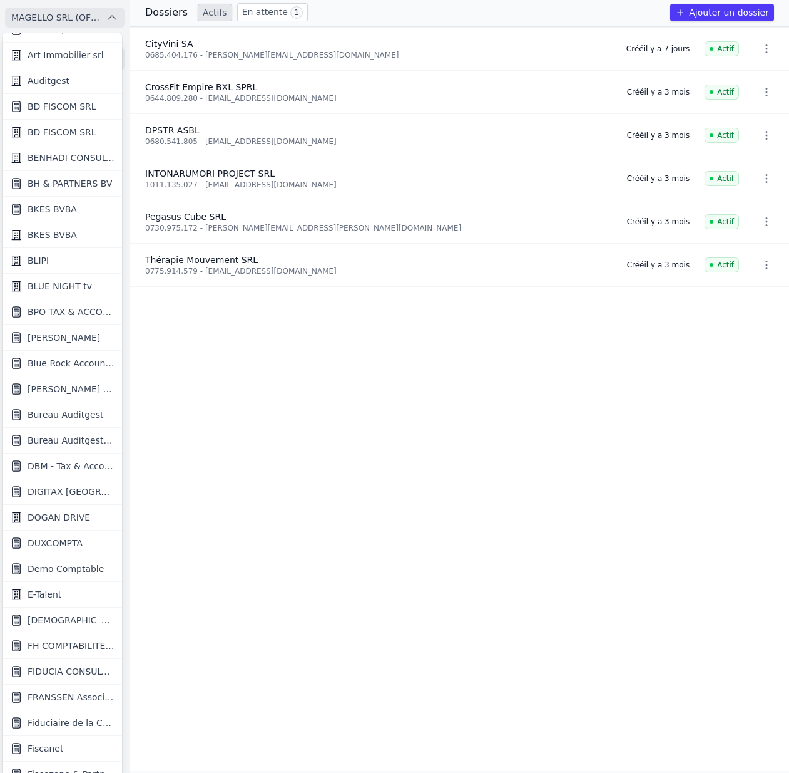
scroll to position [462, 0]
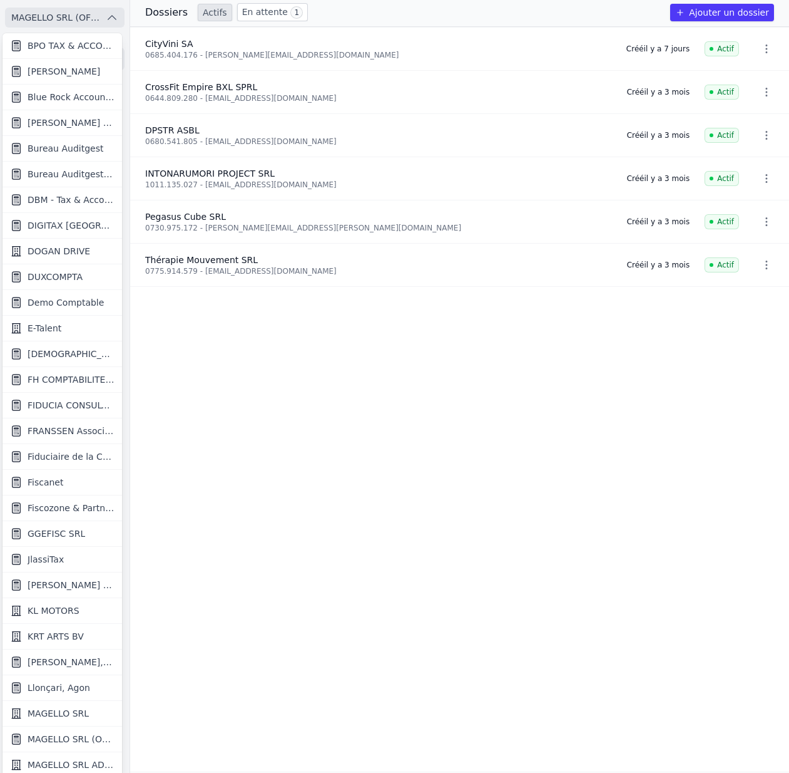
click at [56, 478] on span "Fiscanet" at bounding box center [46, 482] width 36 height 13
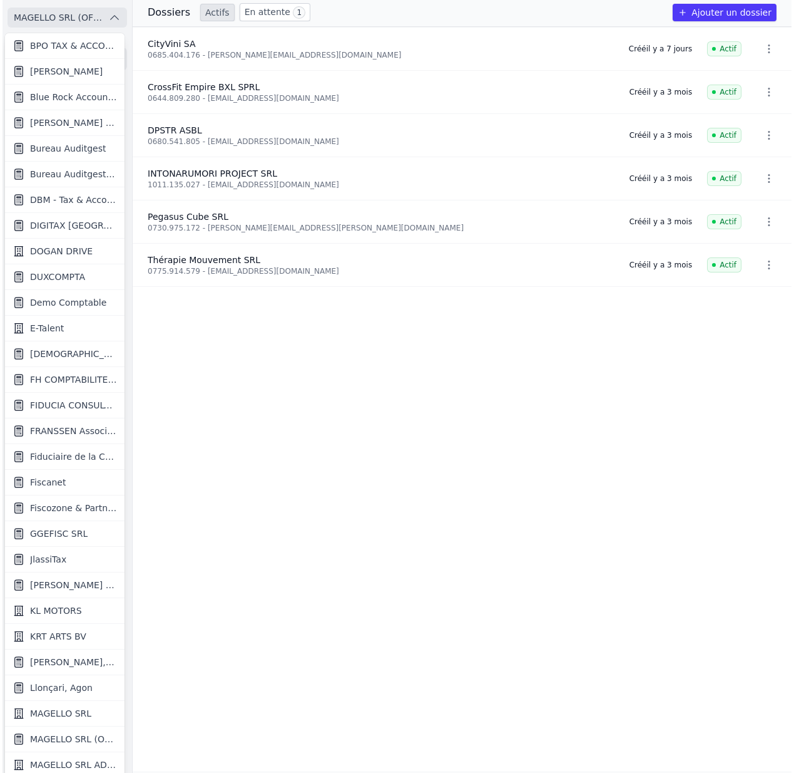
scroll to position [0, 0]
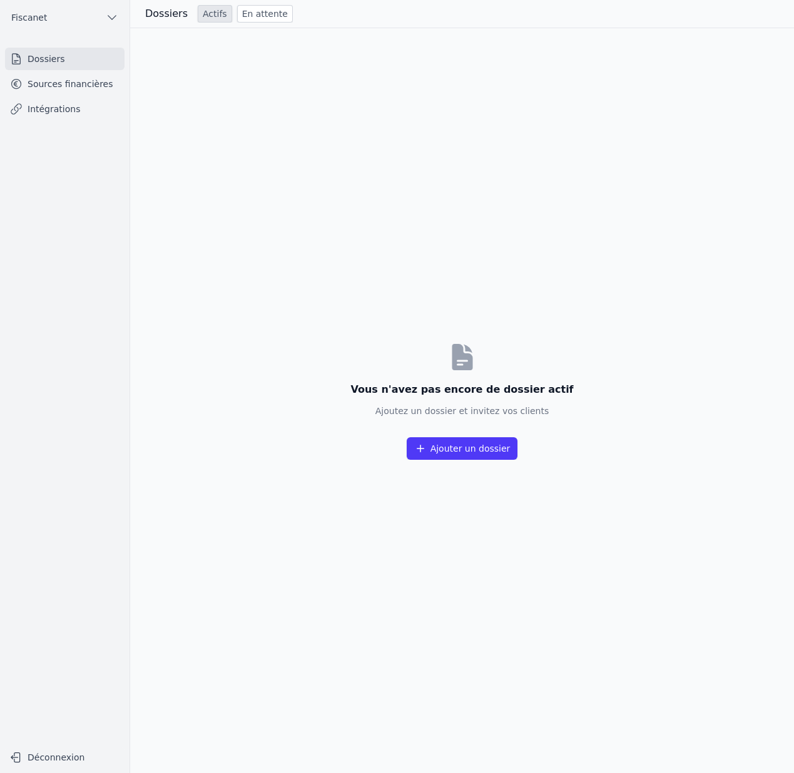
click at [101, 86] on link "Sources financières" at bounding box center [65, 84] width 120 height 23
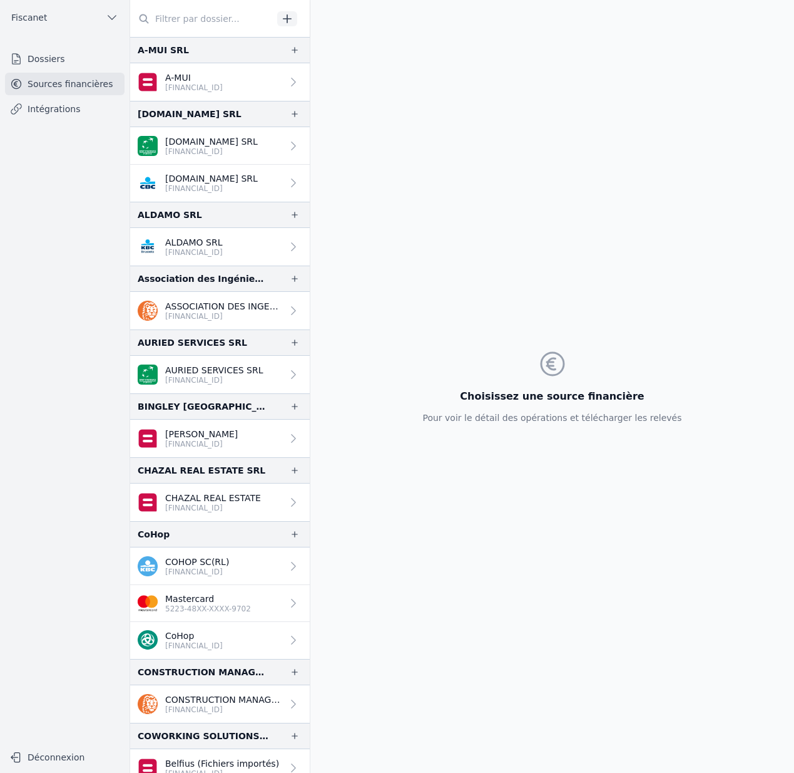
click at [85, 60] on link "Dossiers" at bounding box center [65, 59] width 120 height 23
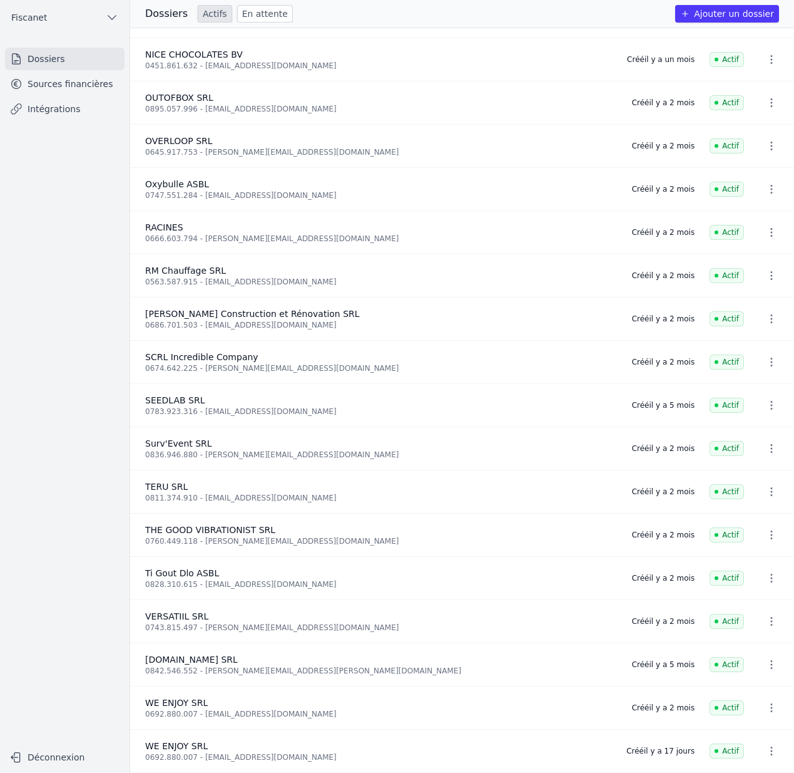
scroll to position [1347, 0]
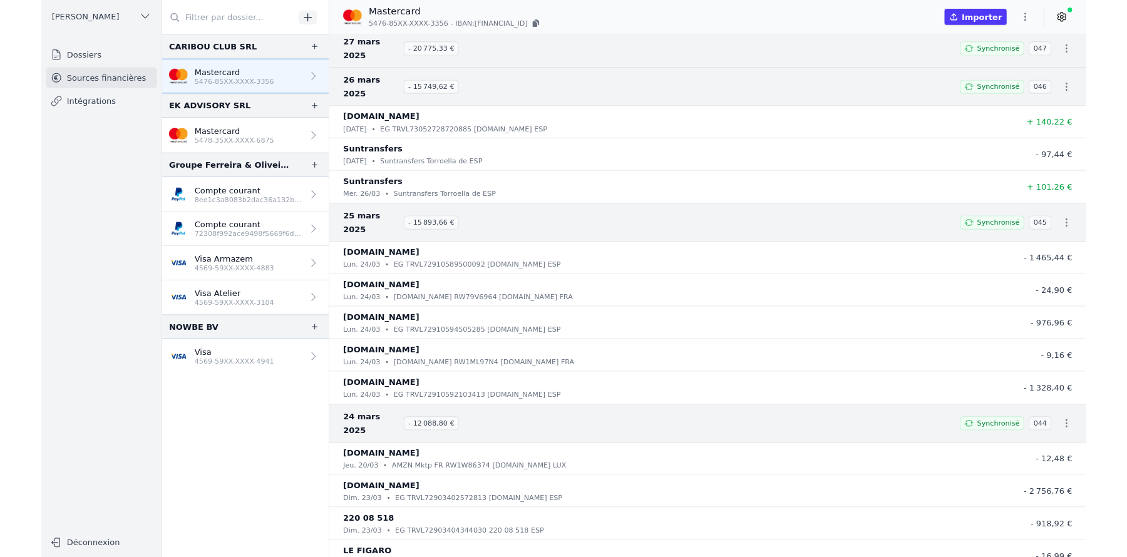
scroll to position [608, 0]
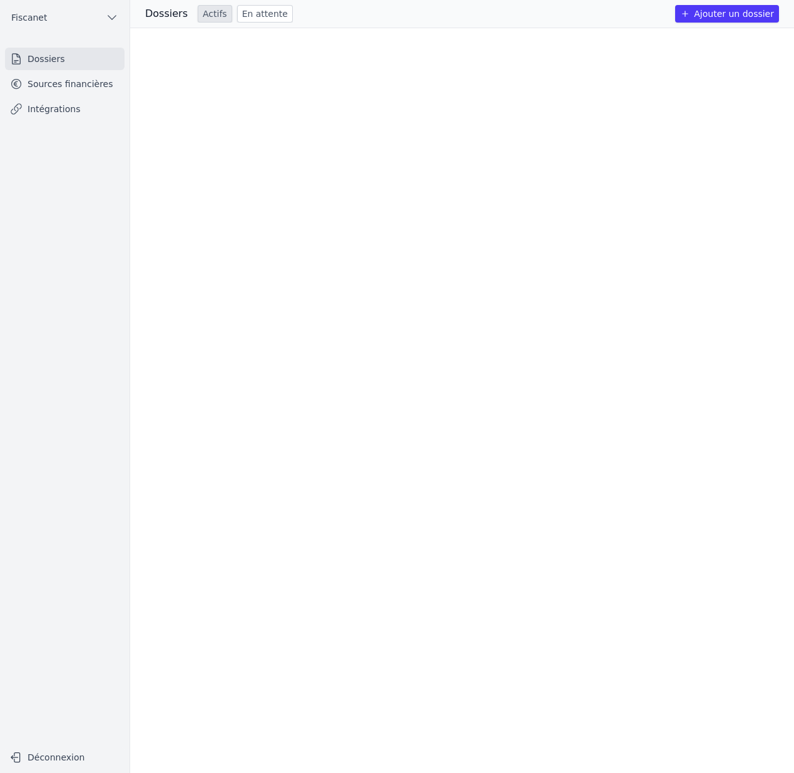
scroll to position [1347, 0]
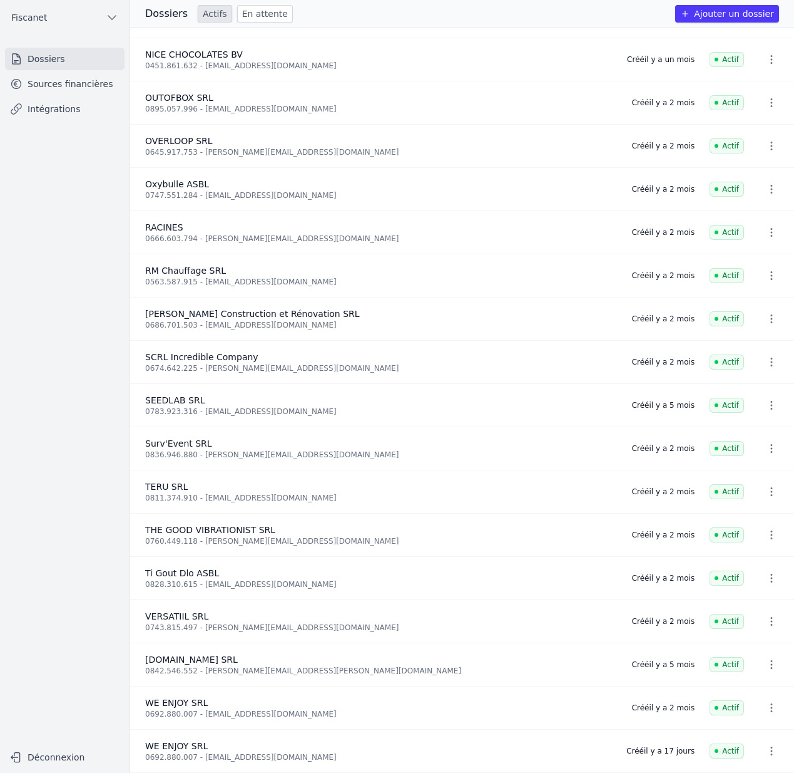
click at [67, 17] on button "Fiscanet" at bounding box center [65, 18] width 120 height 20
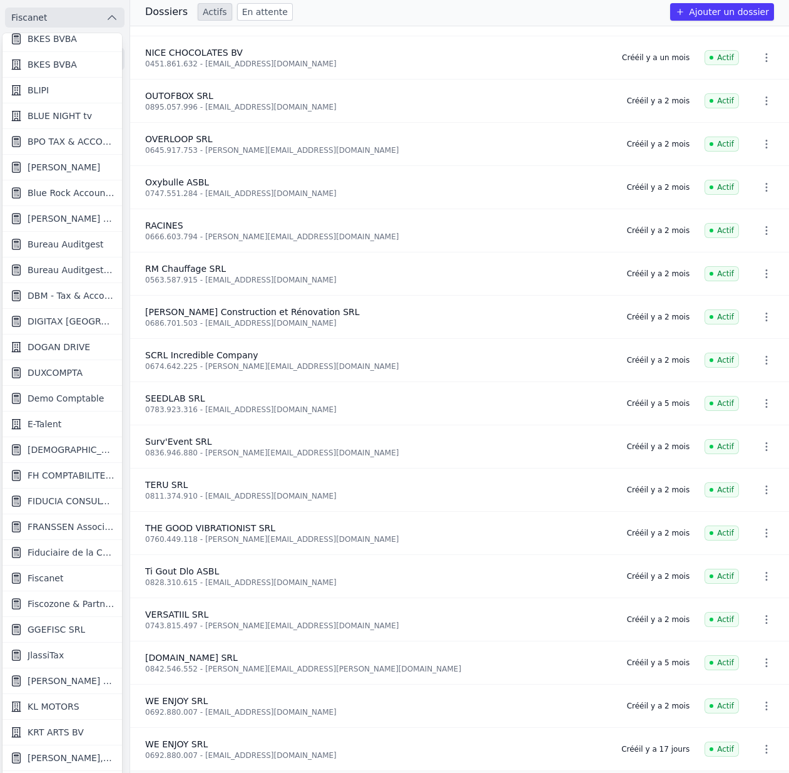
scroll to position [346, 0]
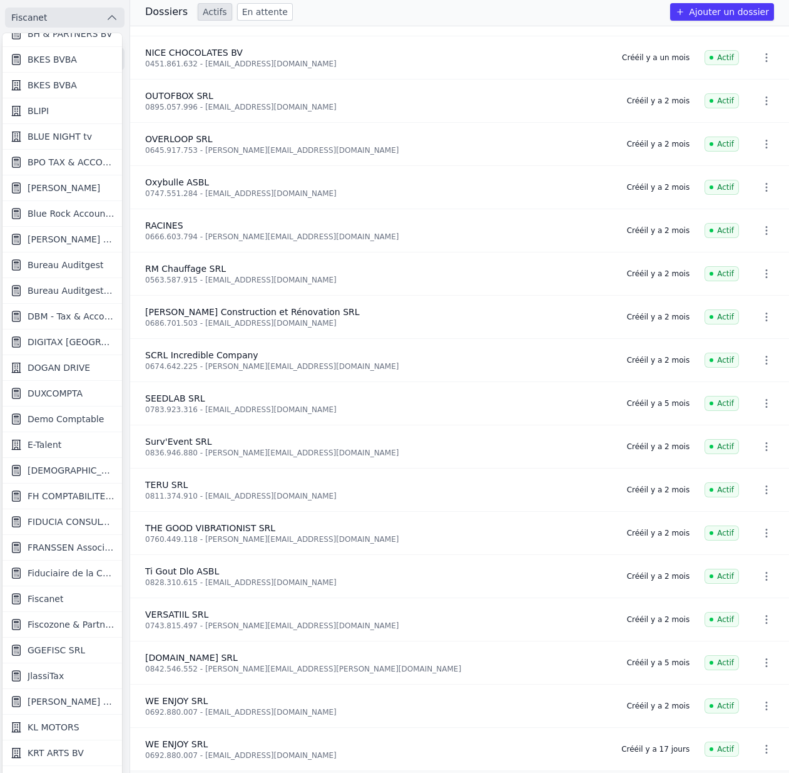
click at [67, 518] on span "FIDUCIA CONSULTING SRL" at bounding box center [71, 521] width 87 height 13
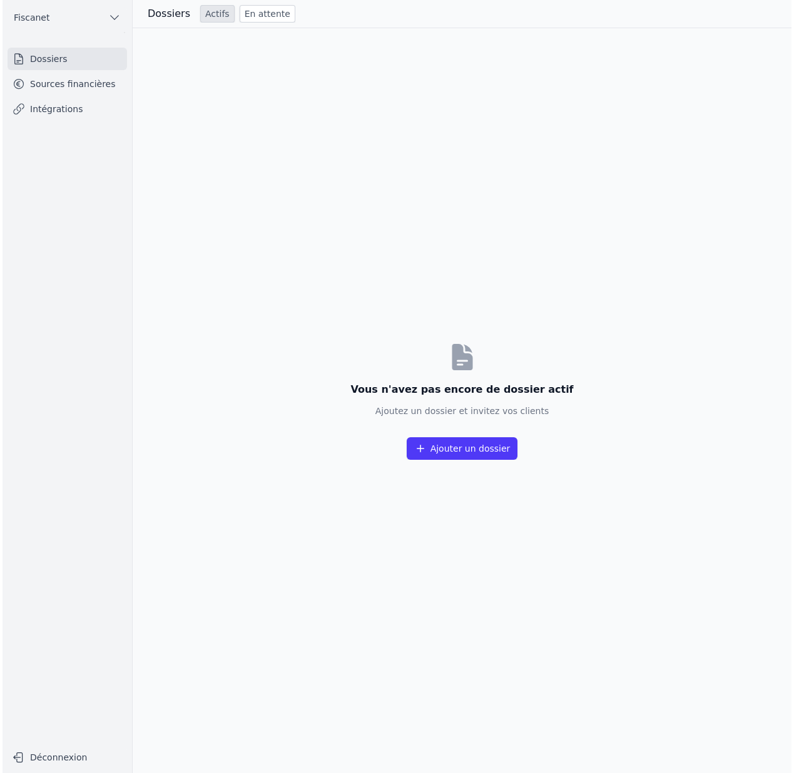
scroll to position [0, 0]
click at [73, 78] on link "Sources financières" at bounding box center [65, 84] width 120 height 23
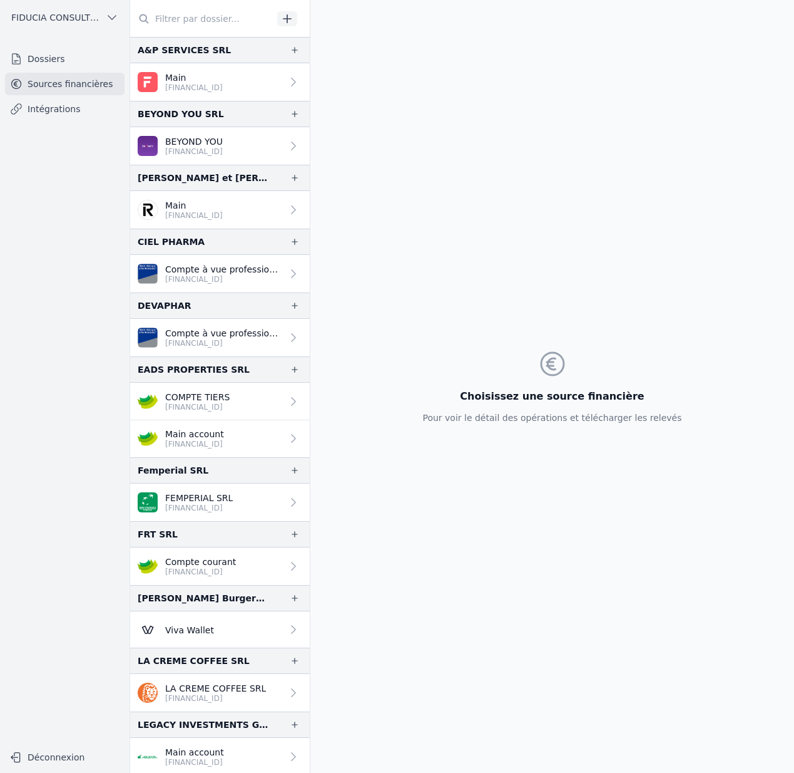
click at [70, 51] on link "Dossiers" at bounding box center [65, 59] width 120 height 23
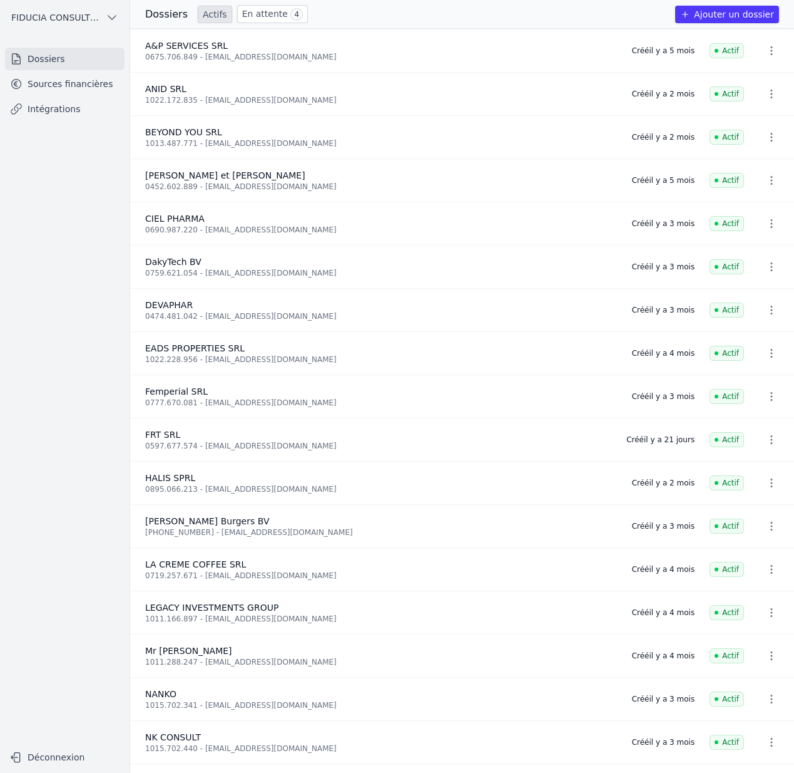
click at [69, 80] on link "Sources financières" at bounding box center [65, 84] width 120 height 23
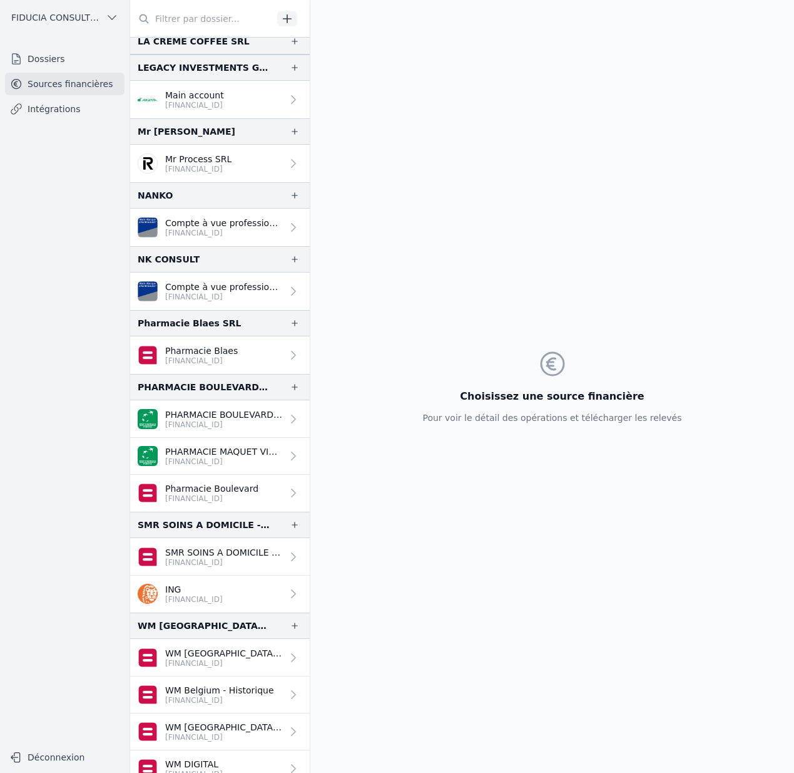
scroll to position [655, 0]
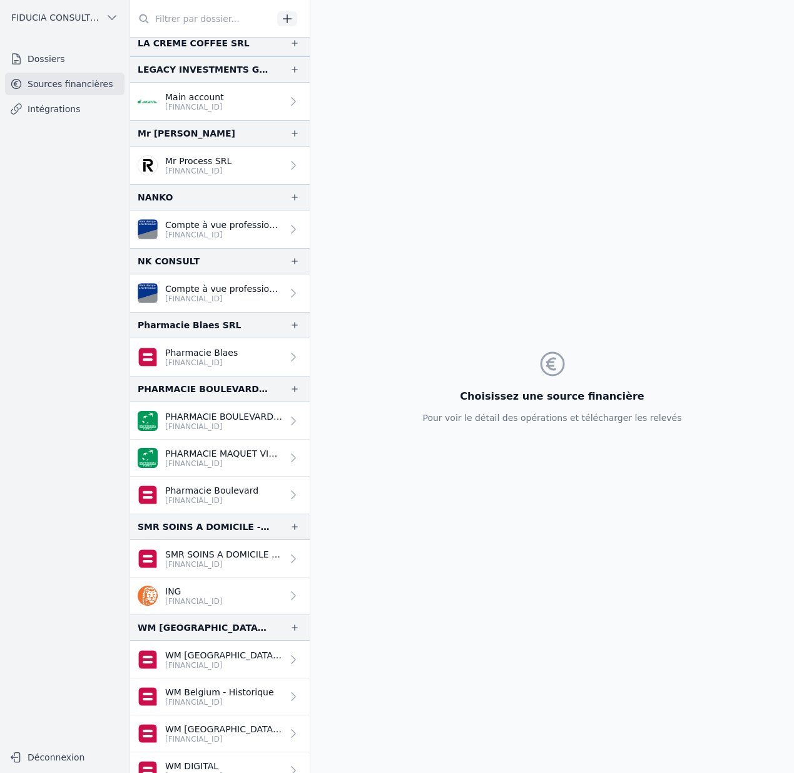
click at [58, 57] on link "Dossiers" at bounding box center [65, 59] width 120 height 23
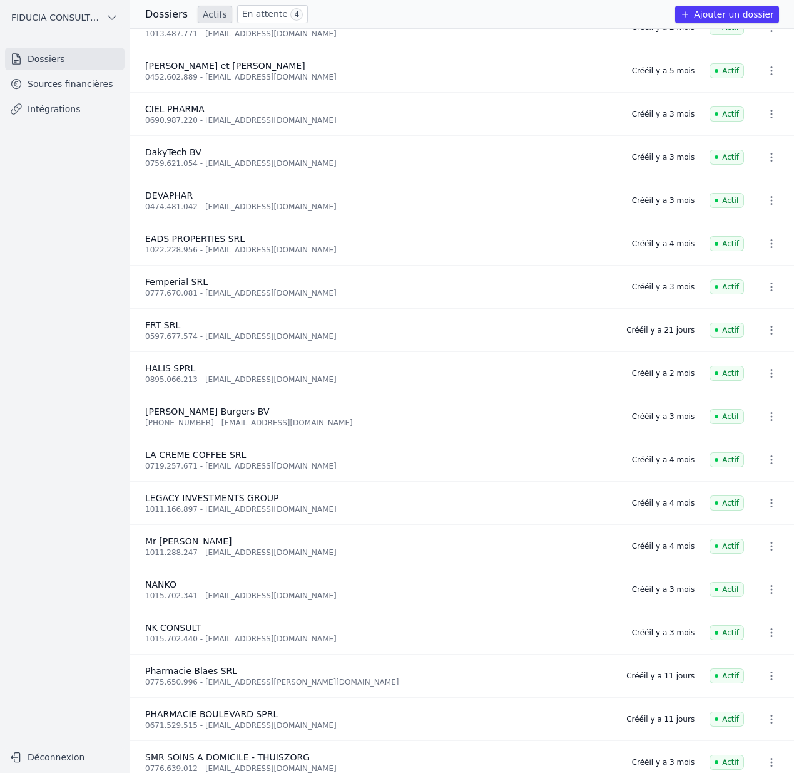
scroll to position [168, 0]
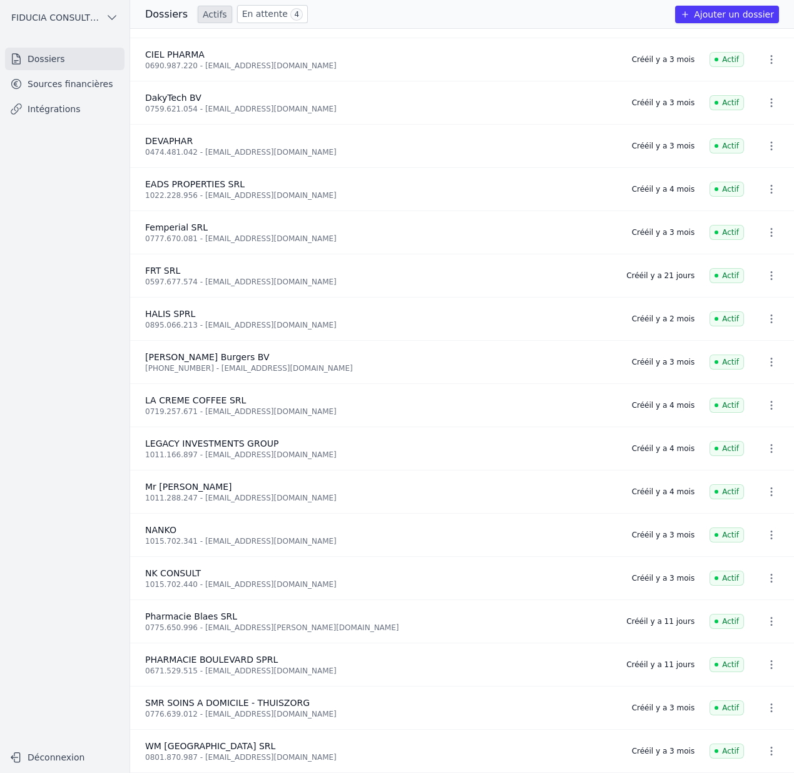
click at [257, 12] on link "En attente 4" at bounding box center [272, 14] width 71 height 18
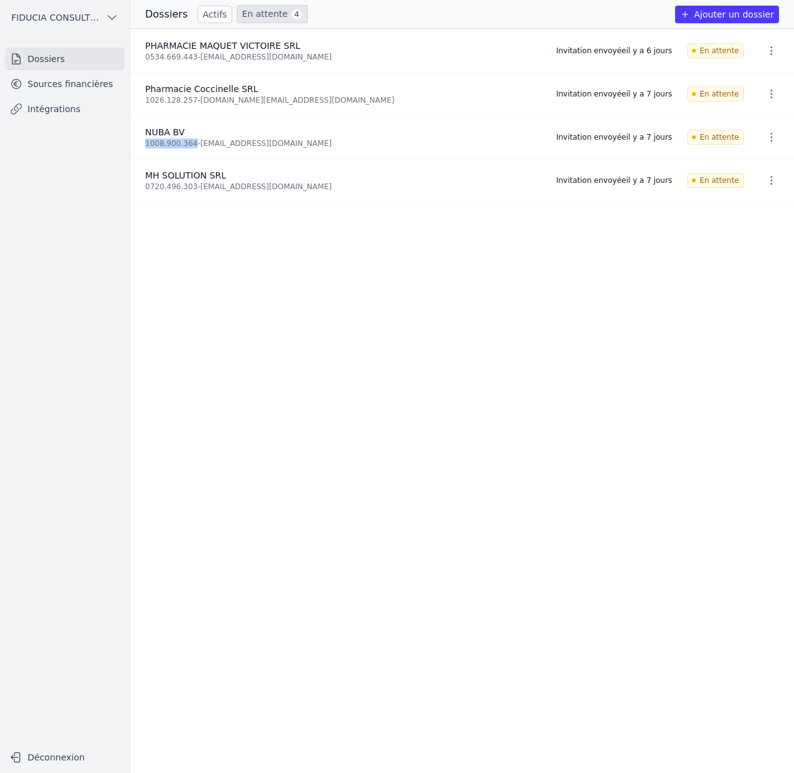
drag, startPoint x: 194, startPoint y: 140, endPoint x: 146, endPoint y: 141, distance: 48.2
click at [146, 141] on div "1008.900.364 - jabri_elyes@hotmail.be" at bounding box center [343, 143] width 396 height 10
copy div "1008.900.364"
click at [166, 141] on div "1008.900.364 - jabri_elyes@hotmail.be" at bounding box center [343, 143] width 396 height 10
drag, startPoint x: 202, startPoint y: 142, endPoint x: 287, endPoint y: 145, distance: 85.2
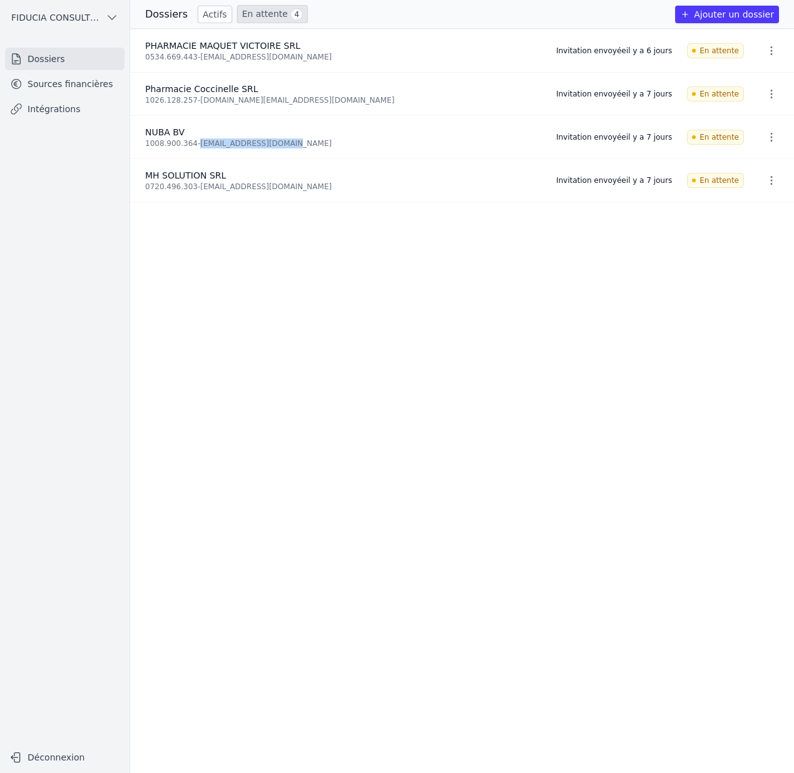
click at [287, 145] on div "1008.900.364 - jabri_elyes@hotmail.be" at bounding box center [343, 143] width 396 height 10
copy div "jabri_elyes@hotmail.be"
click at [221, 14] on link "Actifs" at bounding box center [215, 15] width 34 height 18
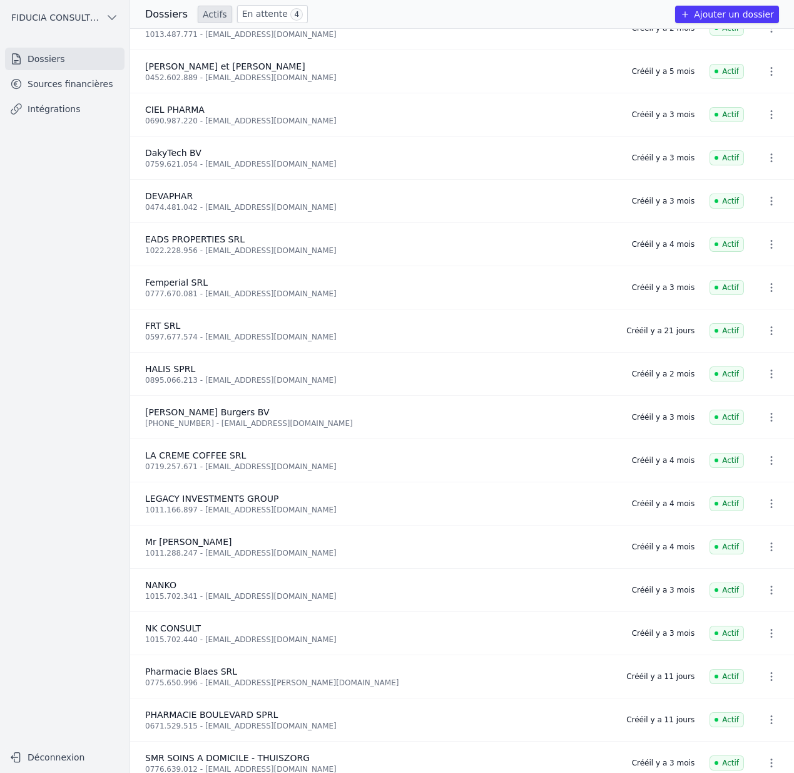
scroll to position [135, 0]
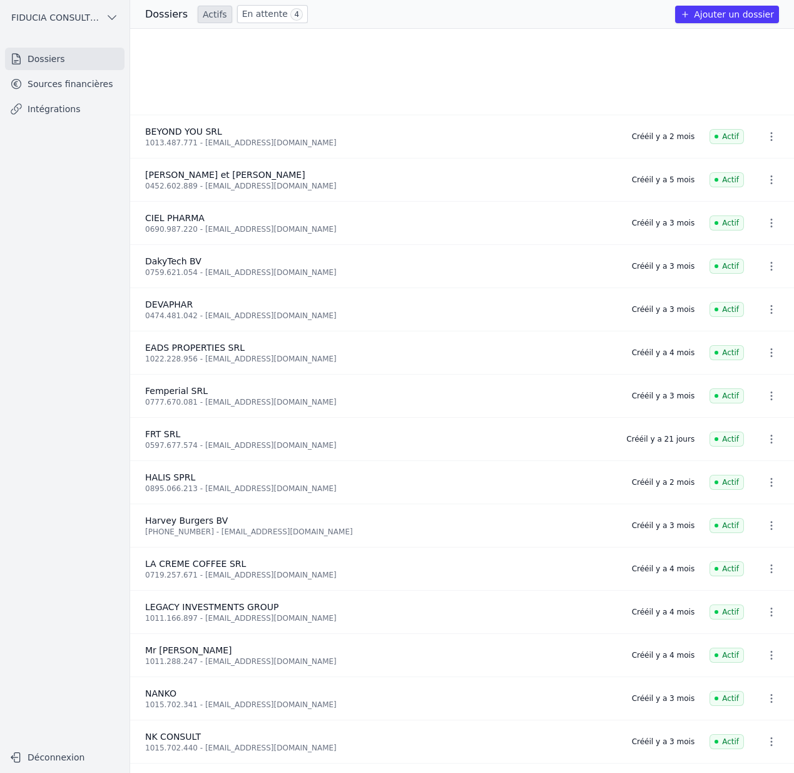
scroll to position [211, 0]
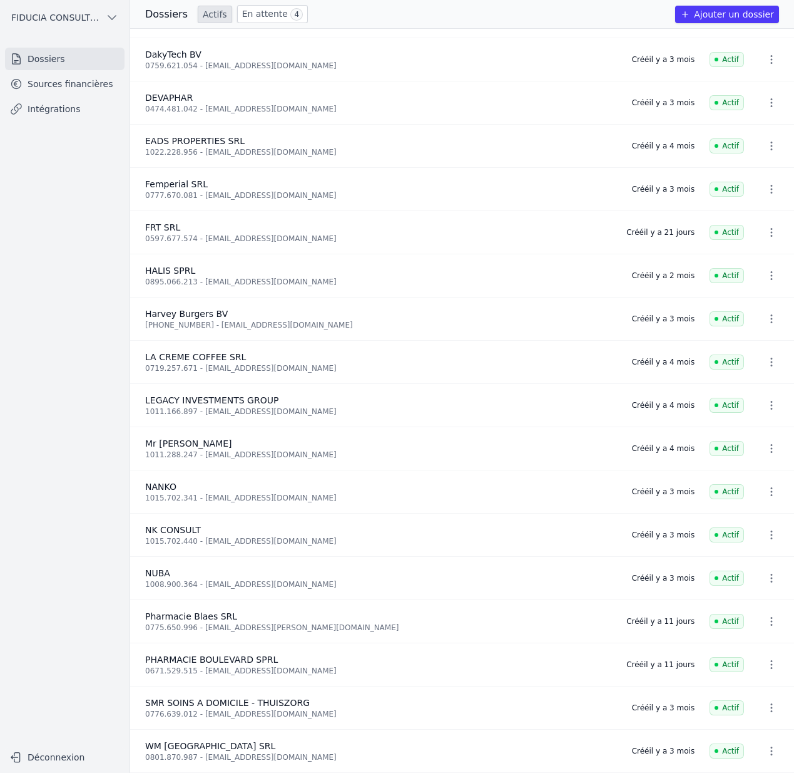
click at [80, 86] on link "Sources financières" at bounding box center [65, 84] width 120 height 23
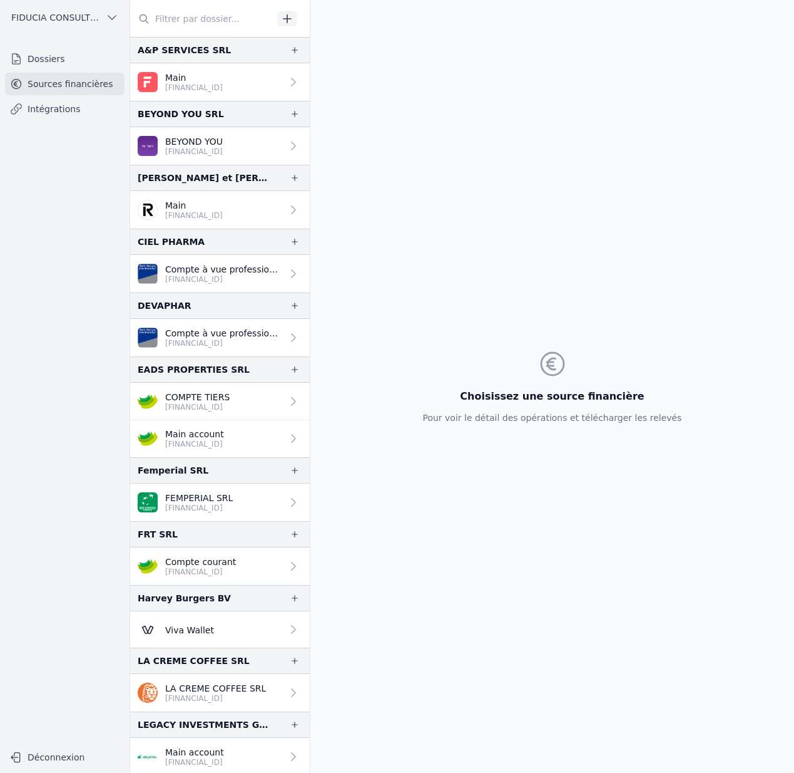
click at [292, 19] on icon "button" at bounding box center [287, 19] width 13 height 13
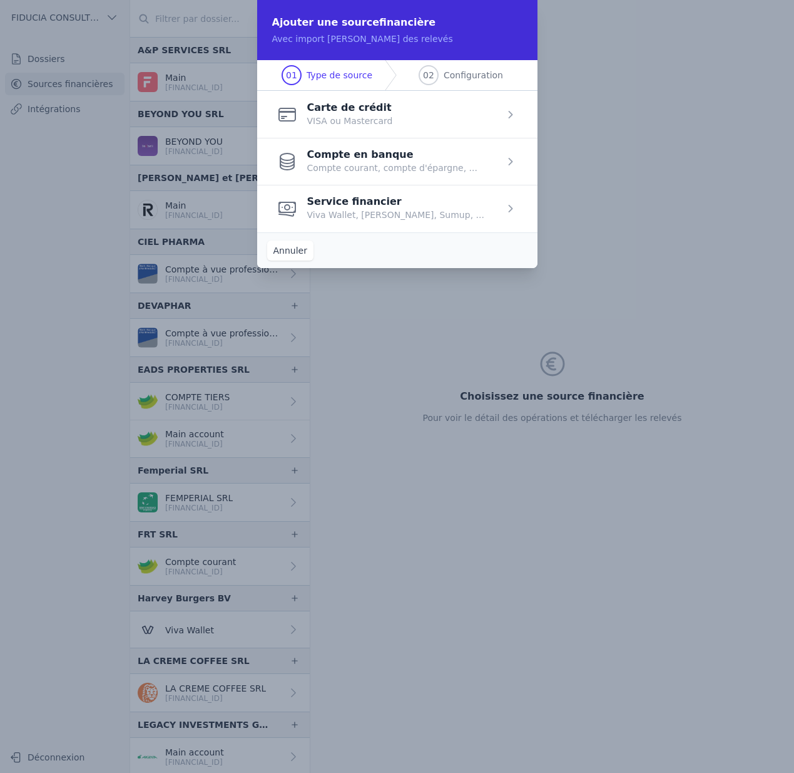
click at [401, 202] on span "button" at bounding box center [397, 208] width 280 height 47
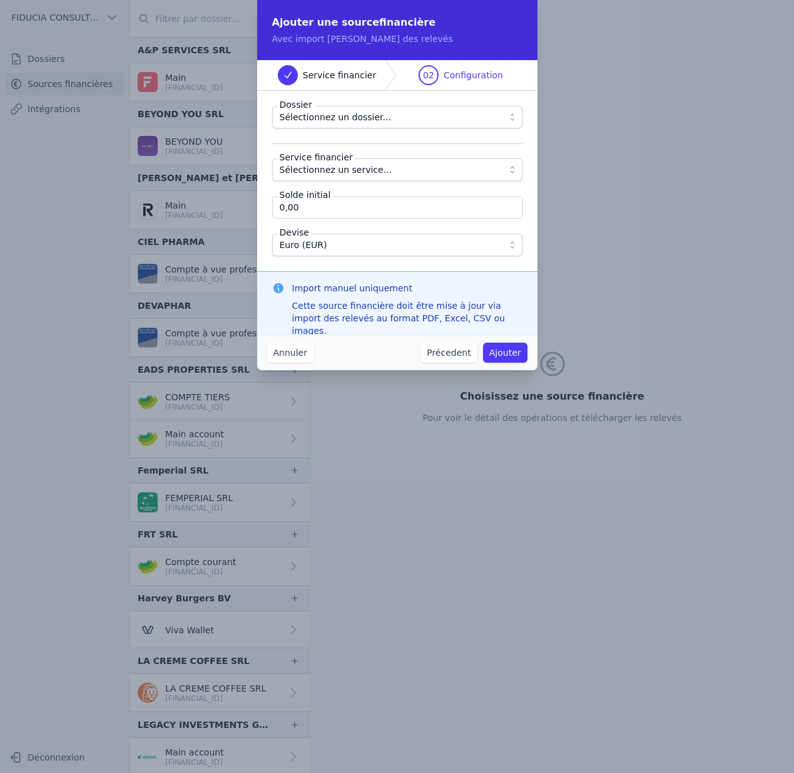
click at [366, 117] on span "Sélectionnez un dossier..." at bounding box center [335, 117] width 111 height 15
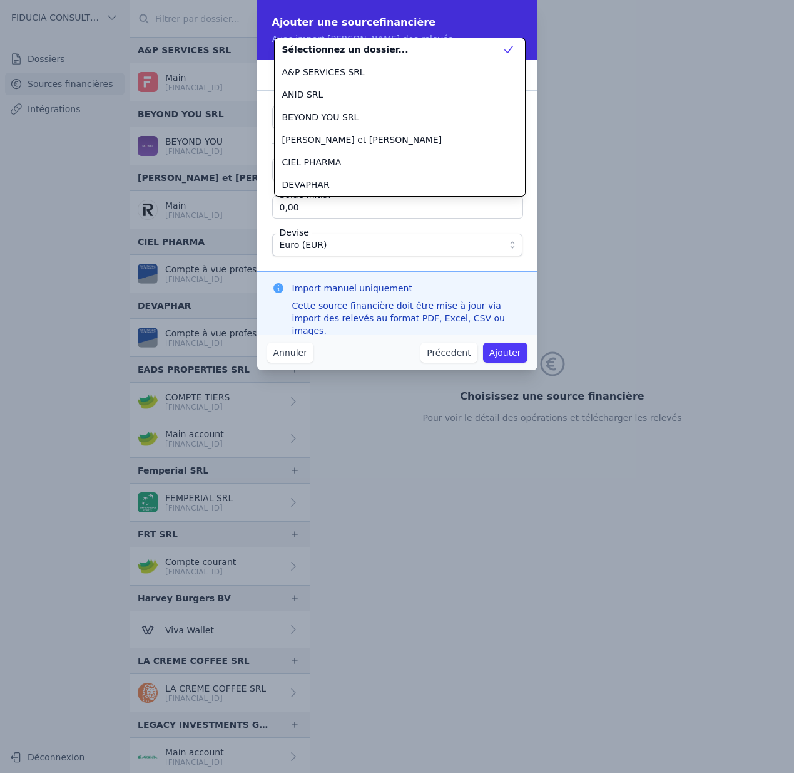
scroll to position [293, 0]
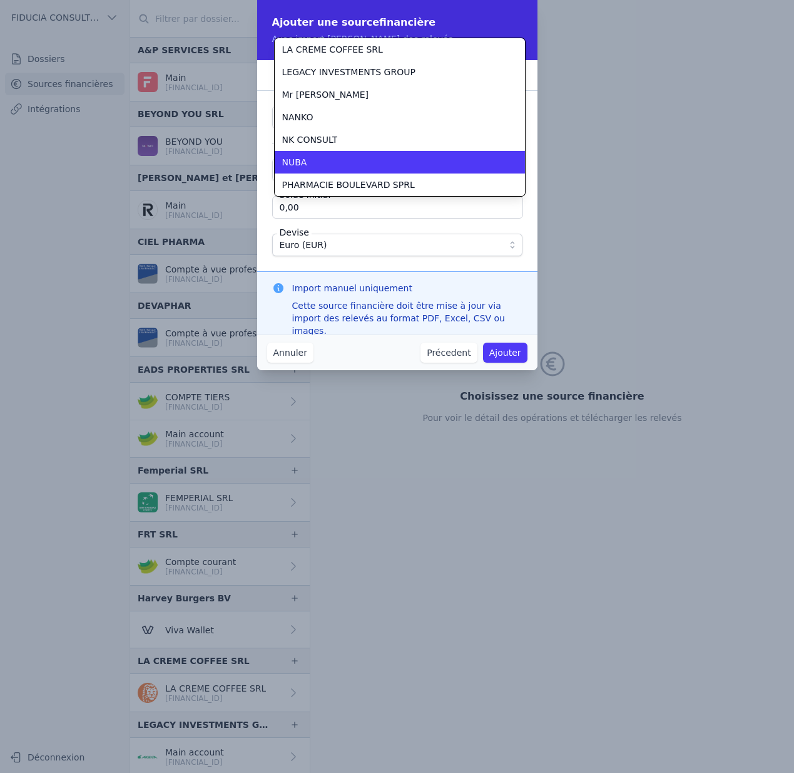
click at [326, 163] on div "NUBA" at bounding box center [392, 162] width 220 height 13
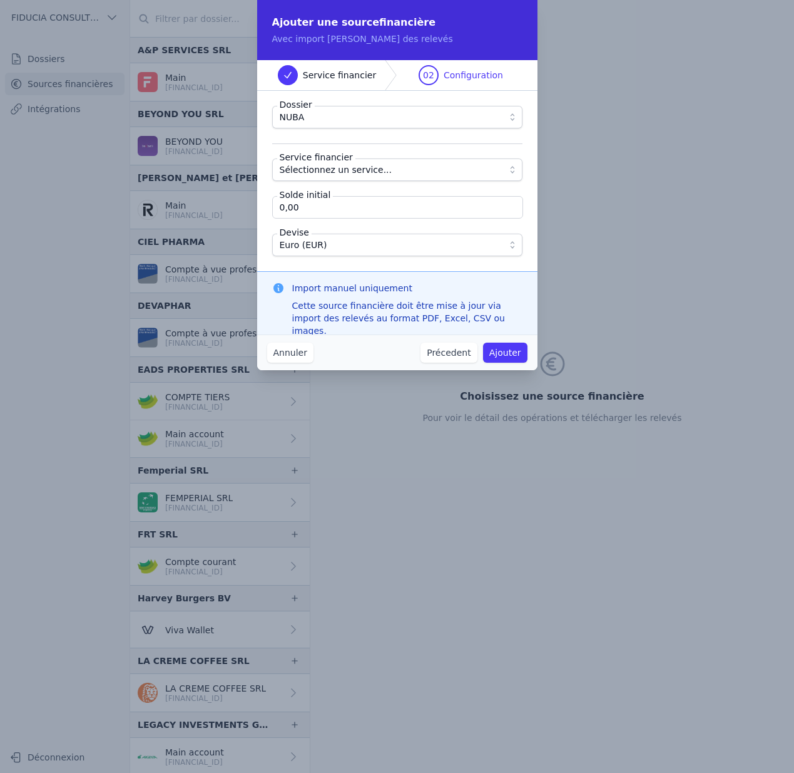
click at [331, 172] on span "Sélectionnez un service..." at bounding box center [336, 169] width 113 height 15
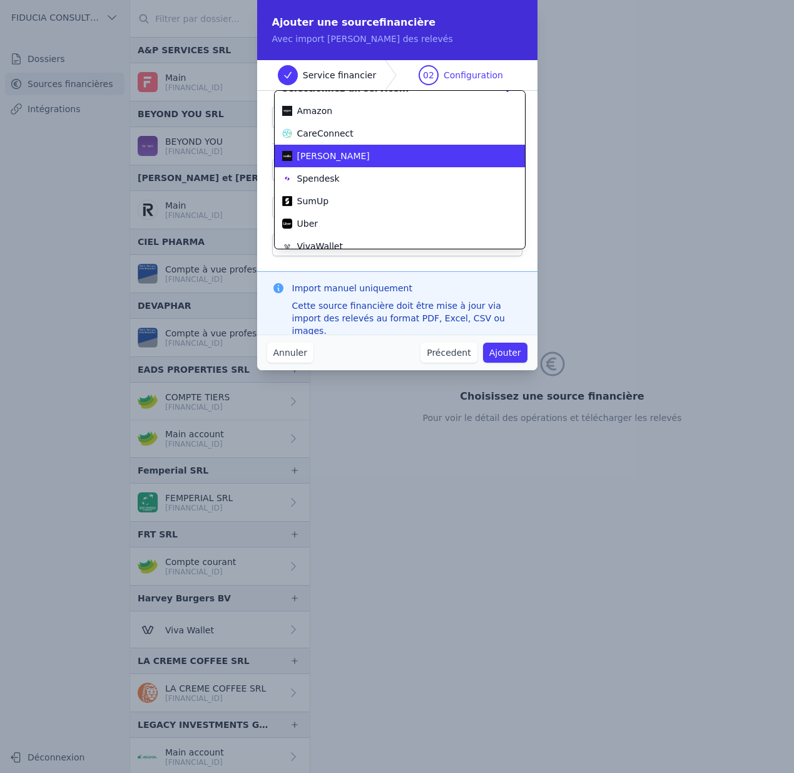
scroll to position [45, 0]
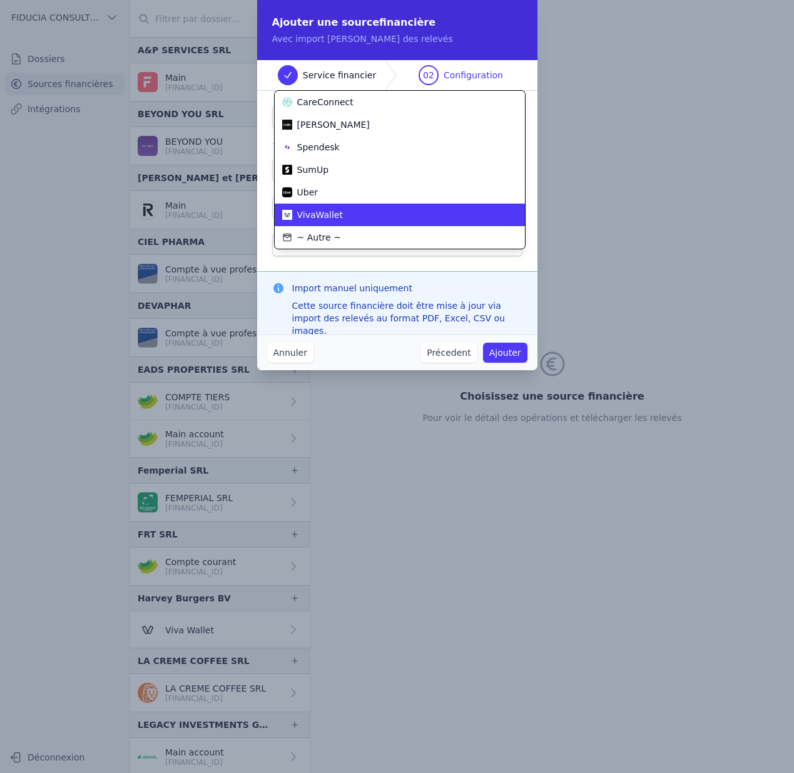
click at [344, 213] on div "VivaWallet" at bounding box center [392, 214] width 220 height 13
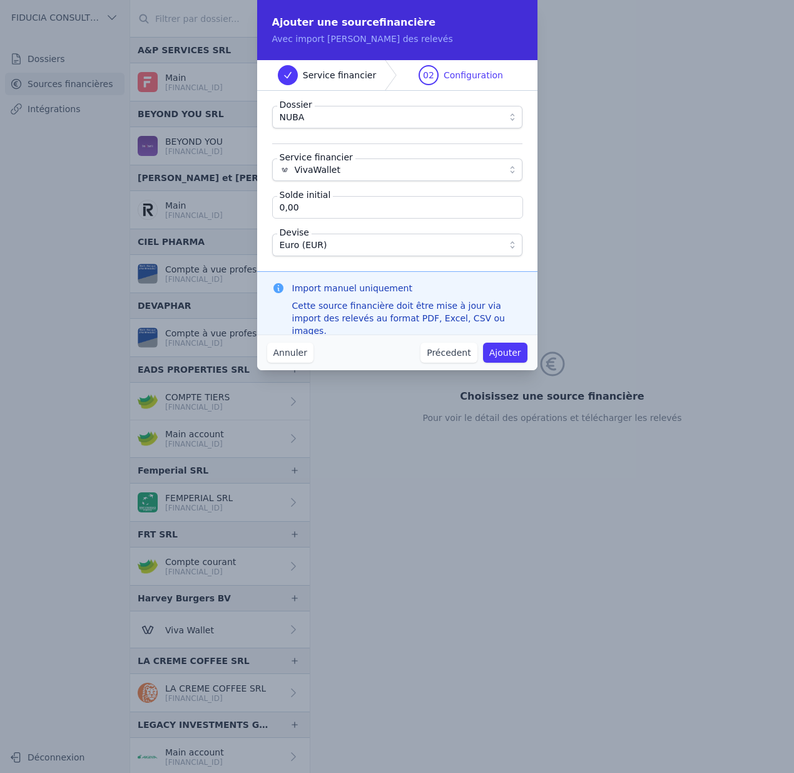
click at [316, 205] on input "0,00" at bounding box center [397, 207] width 251 height 23
paste input "1 787 563"
type input "17 875,63"
click at [502, 349] on button "Ajouter" at bounding box center [505, 352] width 44 height 20
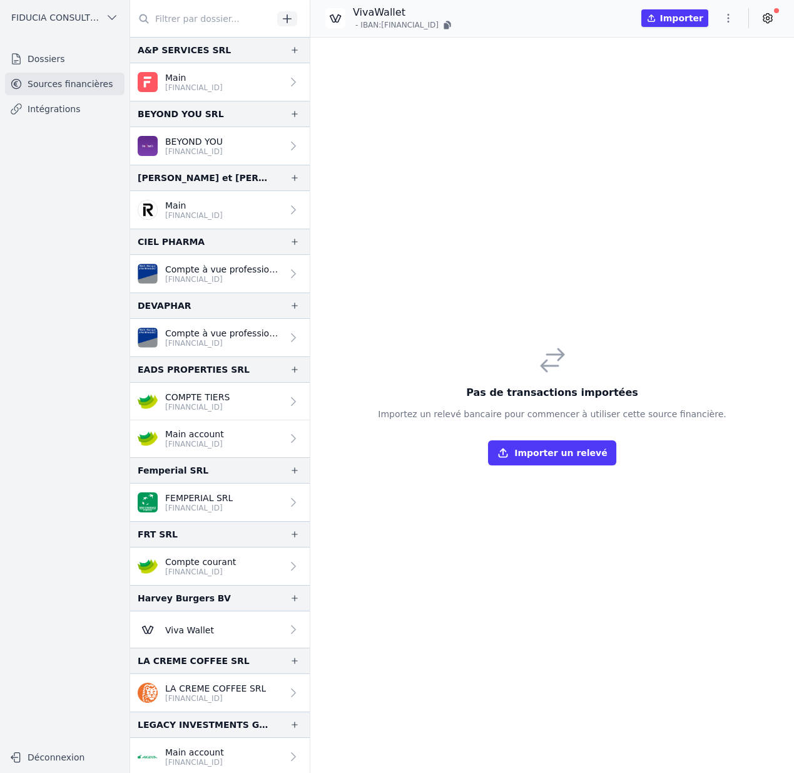
click at [730, 16] on icon "button" at bounding box center [728, 18] width 13 height 13
click at [700, 85] on button "Import CSV *" at bounding box center [699, 91] width 90 height 23
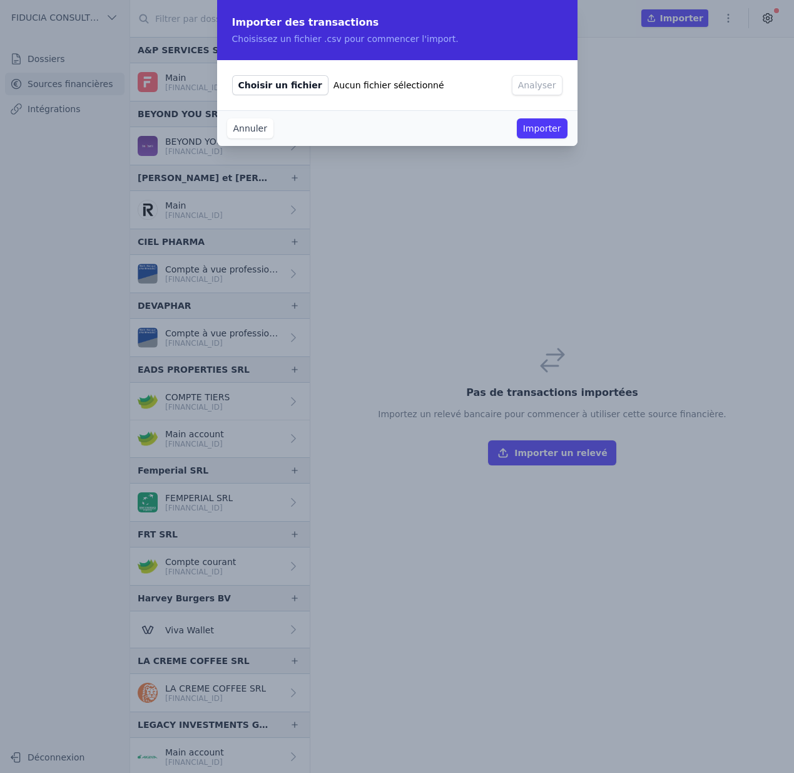
click at [280, 85] on span "Choisir un fichier" at bounding box center [280, 85] width 96 height 20
click at [232, 75] on input "Choisir un fichier Aucun fichier sélectionné" at bounding box center [232, 74] width 1 height 1
type input "C:\fakepath\20230101-20250331-ajour_KbDPk2qR6pXYiGV6nxa7vYLw.csv"
click at [565, 83] on button "Analyser" at bounding box center [590, 85] width 51 height 20
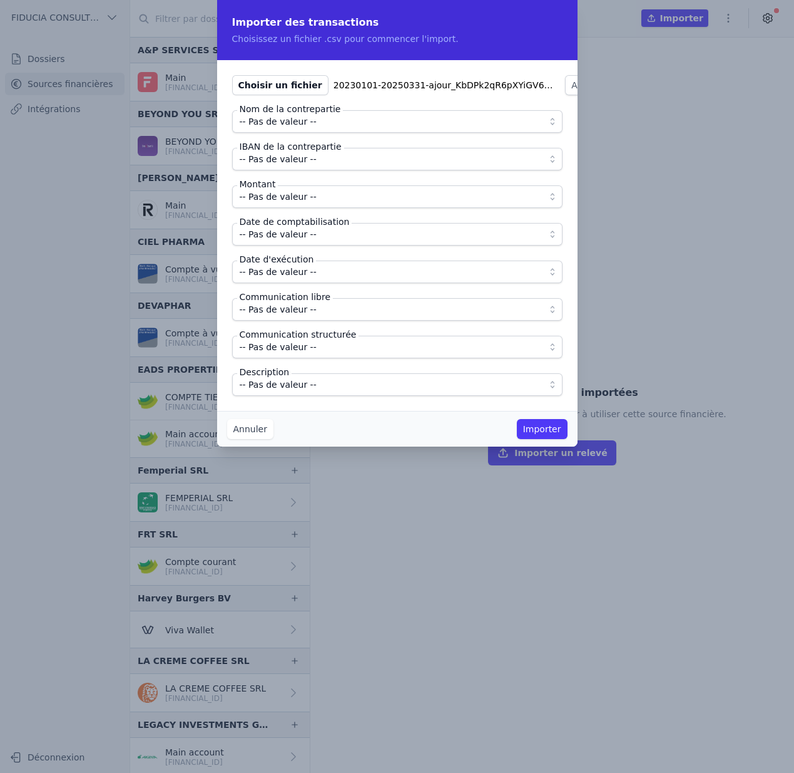
click at [333, 118] on span "-- Pas de valeur --" at bounding box center [389, 121] width 298 height 15
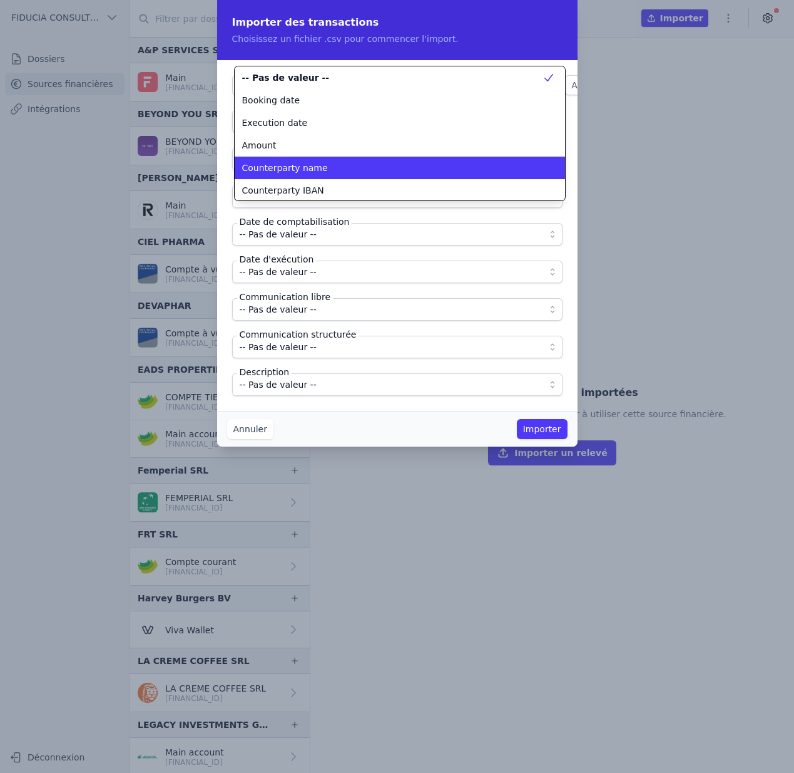
click at [328, 168] on div "Counterparty name" at bounding box center [392, 168] width 300 height 13
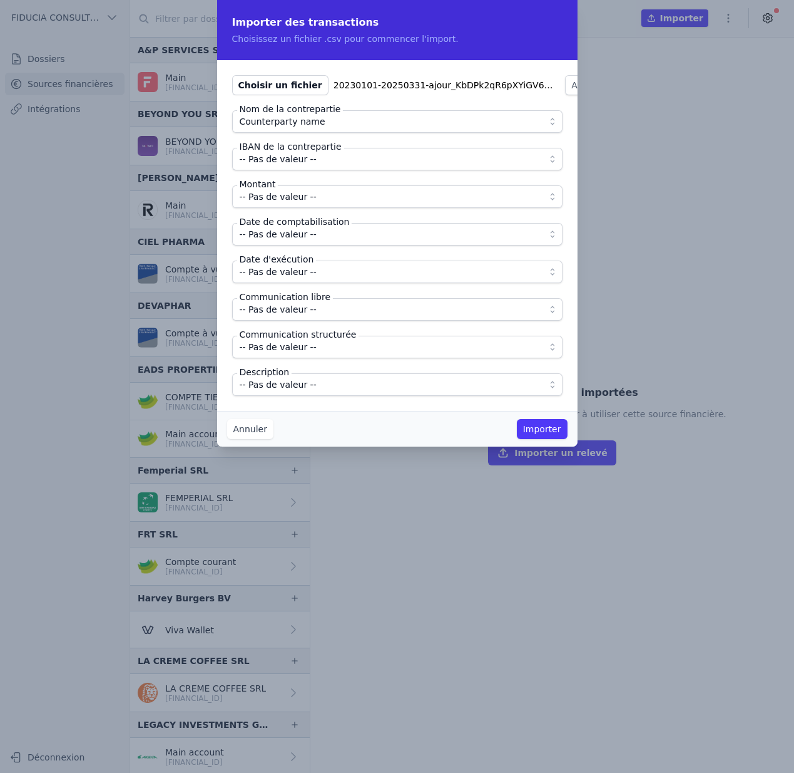
click at [322, 161] on span "-- Pas de valeur --" at bounding box center [389, 158] width 298 height 15
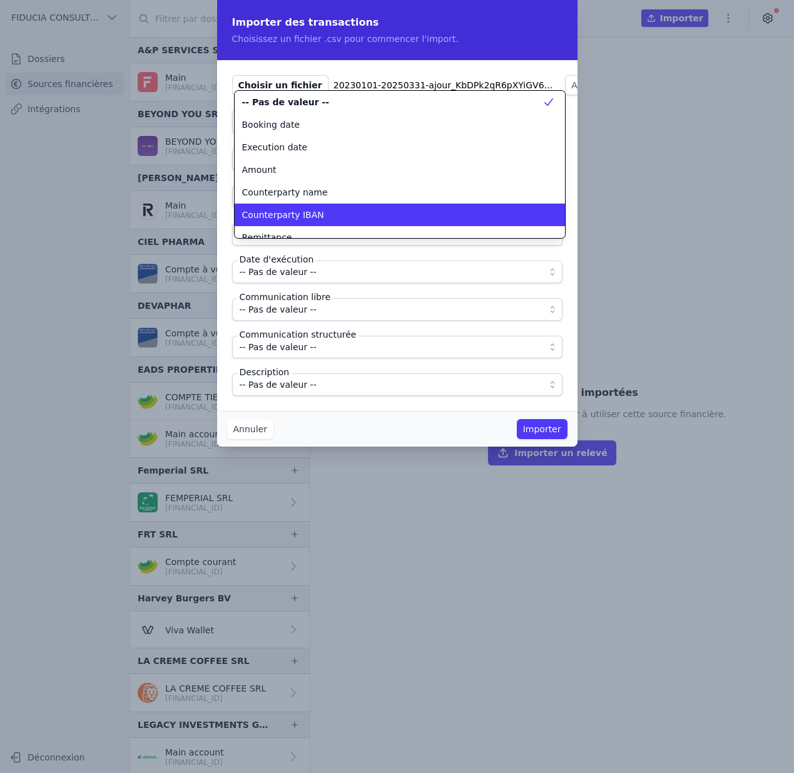
click at [317, 212] on span "Counterparty IBAN" at bounding box center [283, 214] width 82 height 13
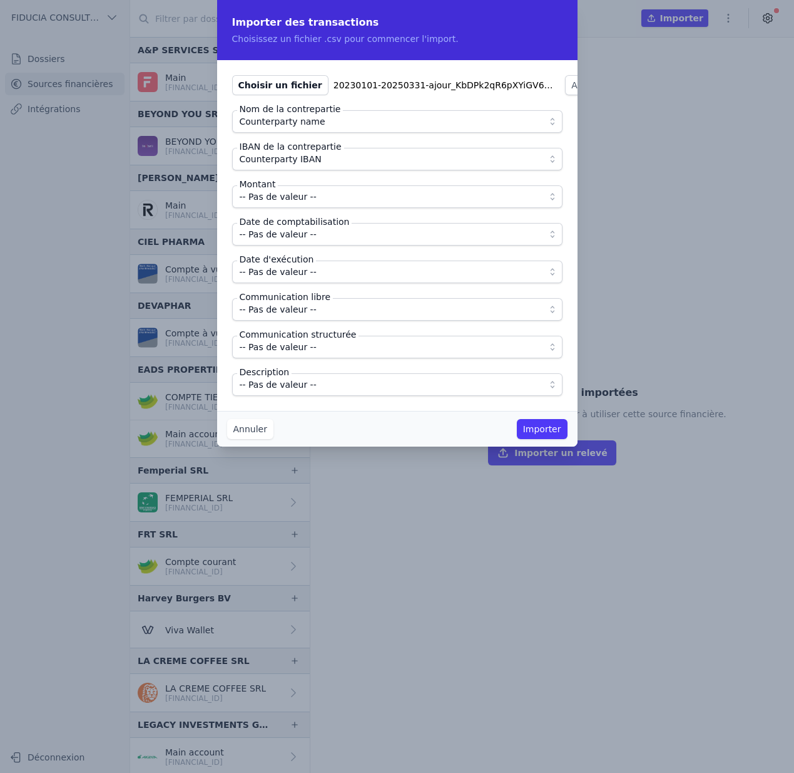
click at [309, 200] on span "-- Pas de valeur --" at bounding box center [278, 196] width 77 height 15
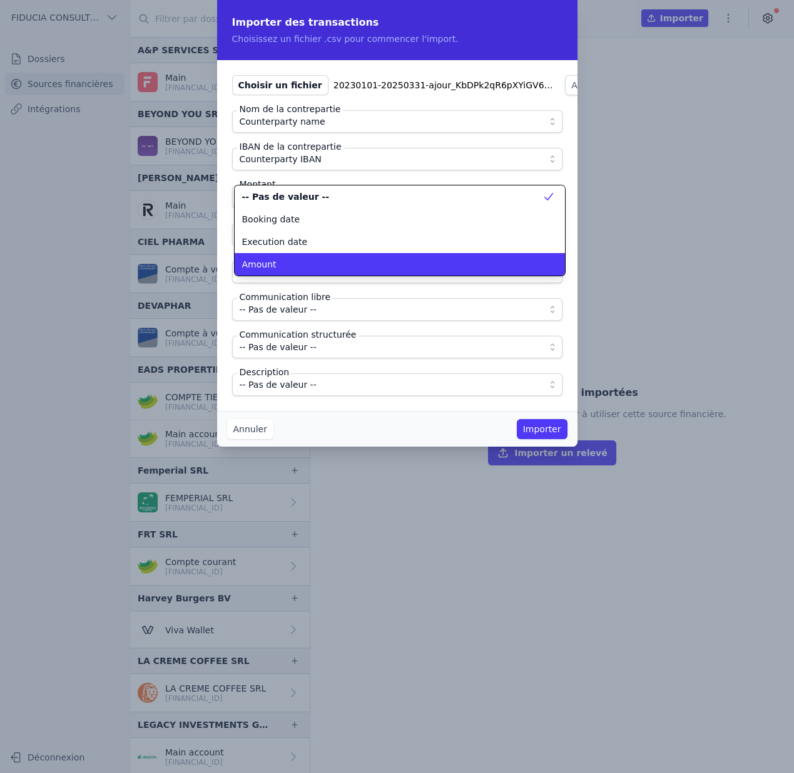
click at [316, 260] on div "Amount" at bounding box center [392, 264] width 300 height 13
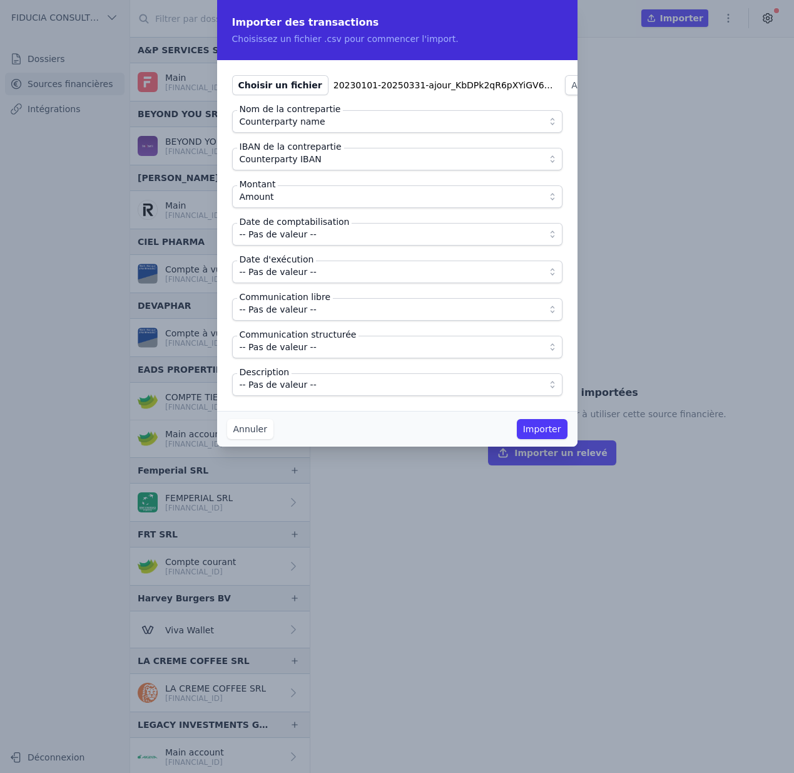
click at [294, 230] on span "-- Pas de valeur --" at bounding box center [278, 234] width 77 height 15
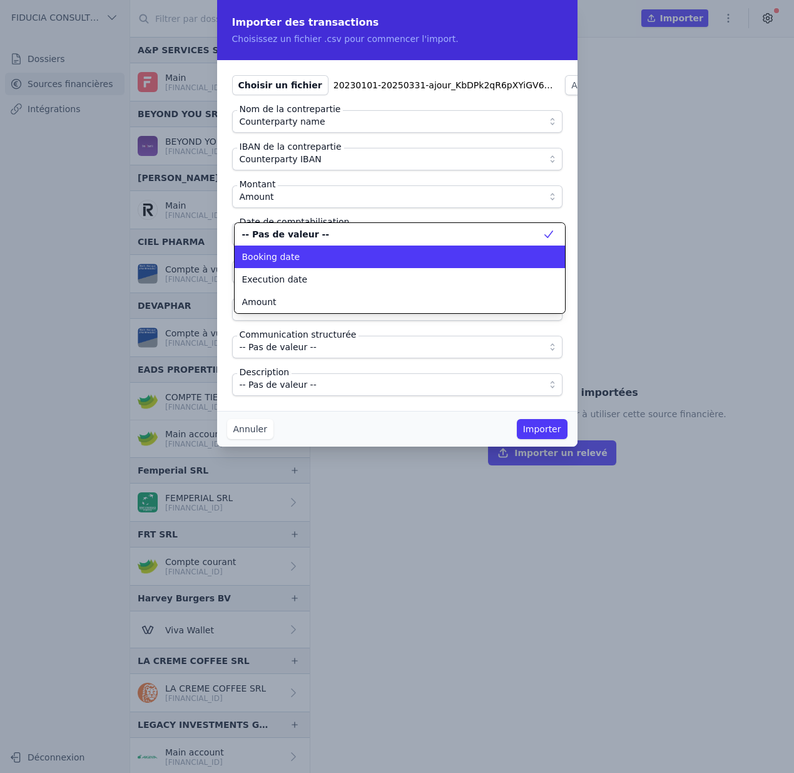
click at [340, 259] on div "Booking date" at bounding box center [392, 256] width 300 height 13
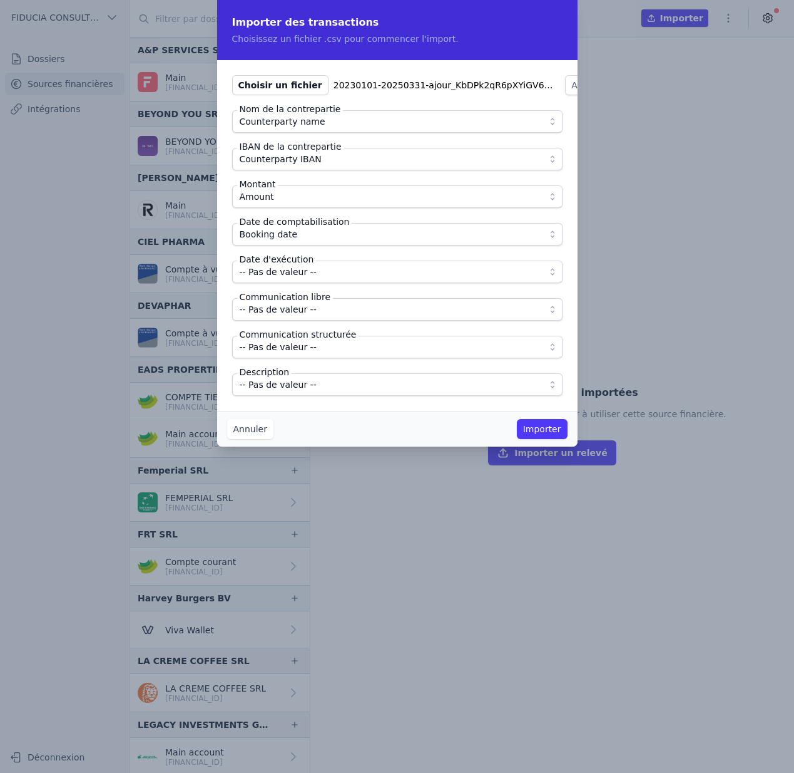
click at [288, 273] on span "-- Pas de valeur --" at bounding box center [278, 271] width 77 height 15
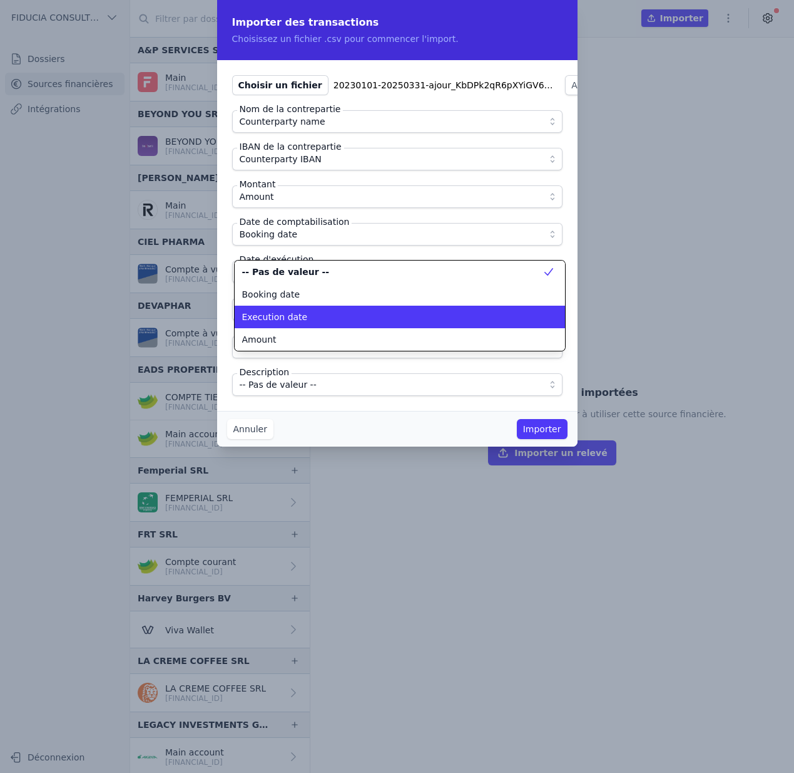
click at [298, 316] on span "Execution date" at bounding box center [275, 317] width 66 height 13
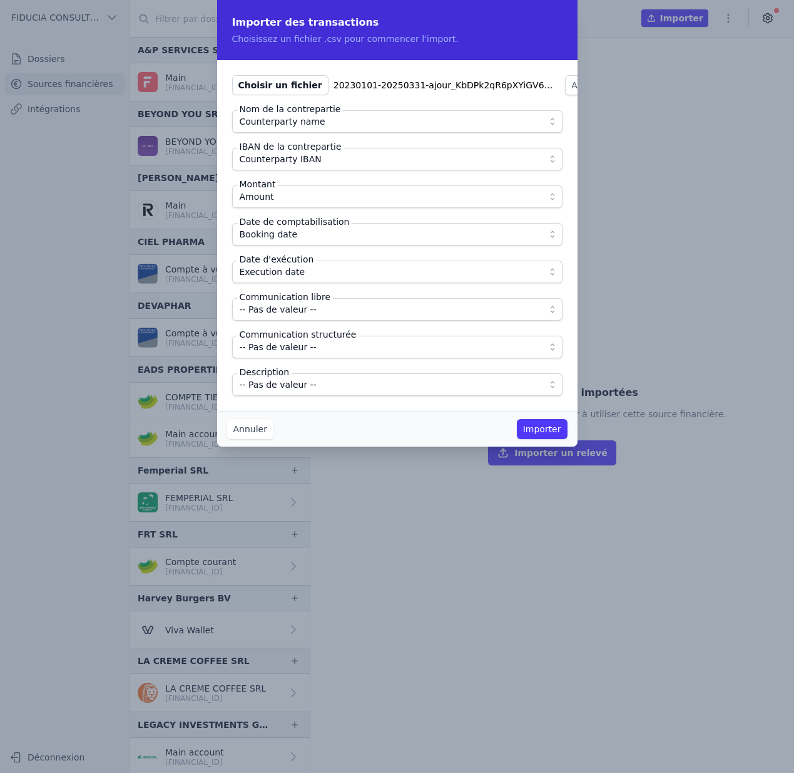
click at [310, 305] on span "-- Pas de valeur --" at bounding box center [278, 309] width 77 height 15
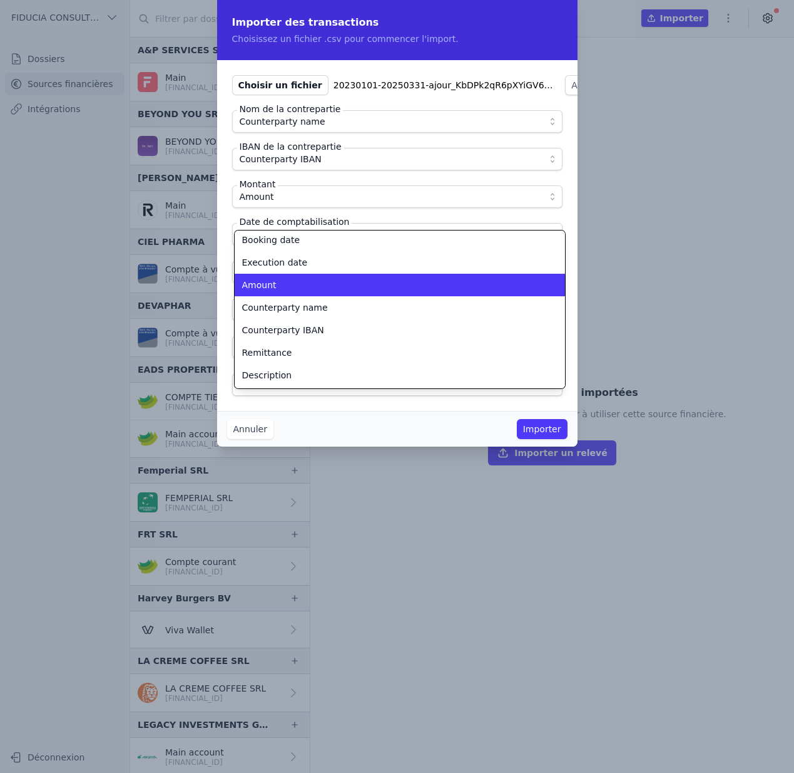
scroll to position [45, 0]
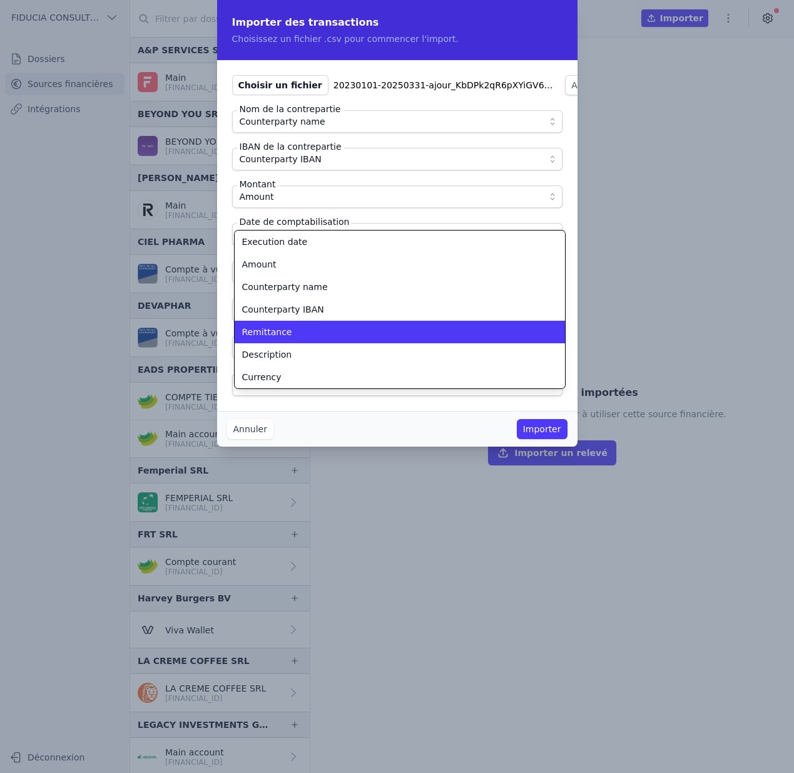
click at [306, 332] on div "Remittance" at bounding box center [392, 332] width 300 height 13
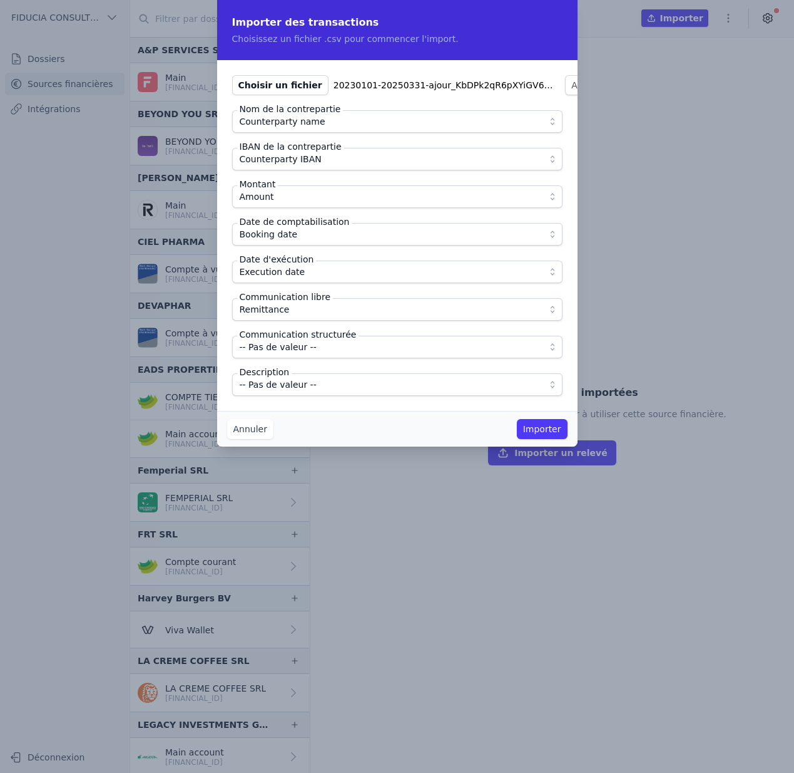
click at [300, 384] on span "-- Pas de valeur --" at bounding box center [278, 384] width 77 height 15
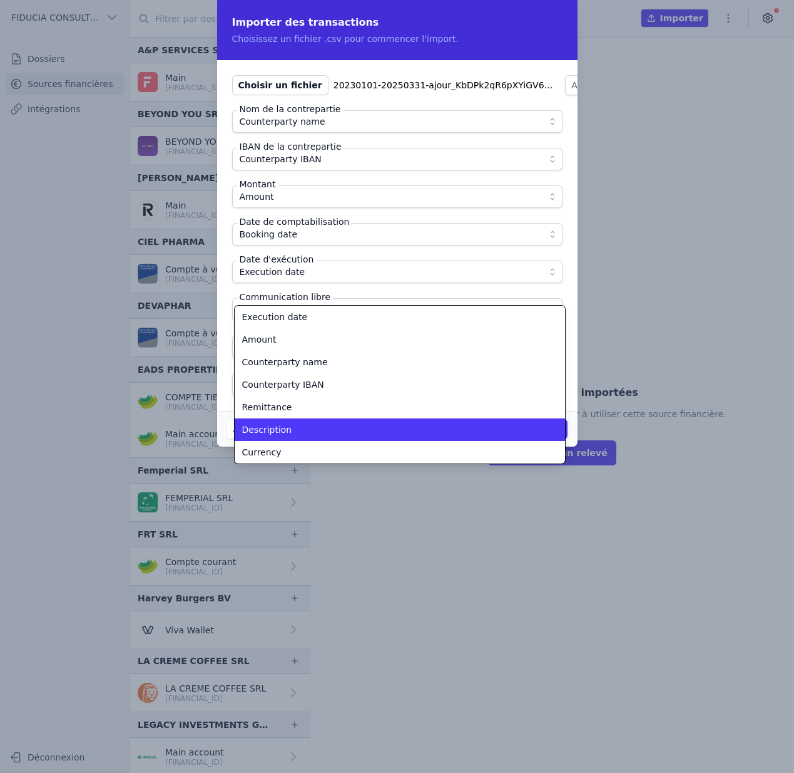
click at [307, 428] on div "Description" at bounding box center [392, 429] width 300 height 13
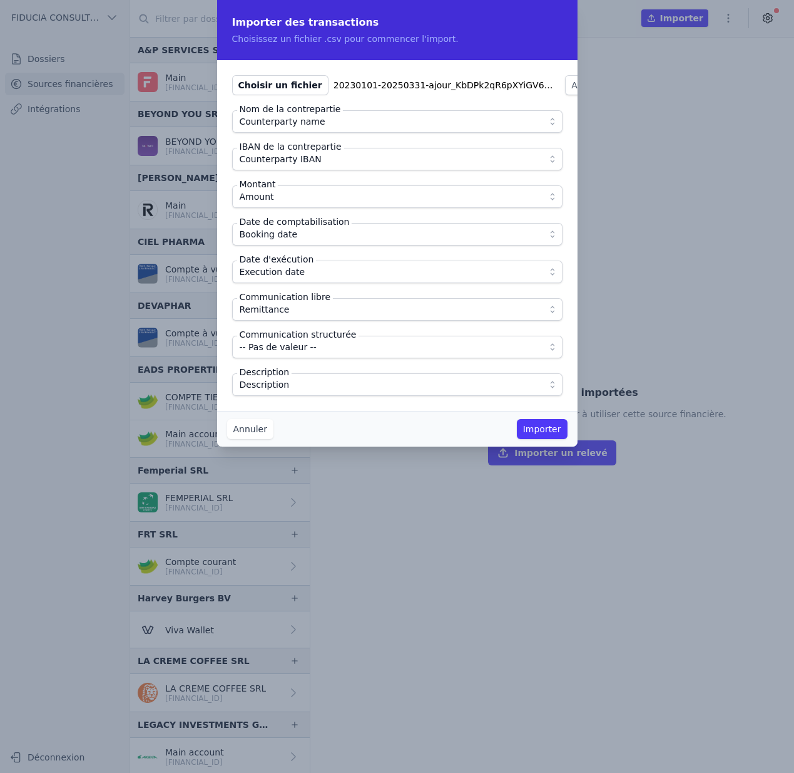
click at [533, 429] on button "Importer" at bounding box center [542, 429] width 51 height 20
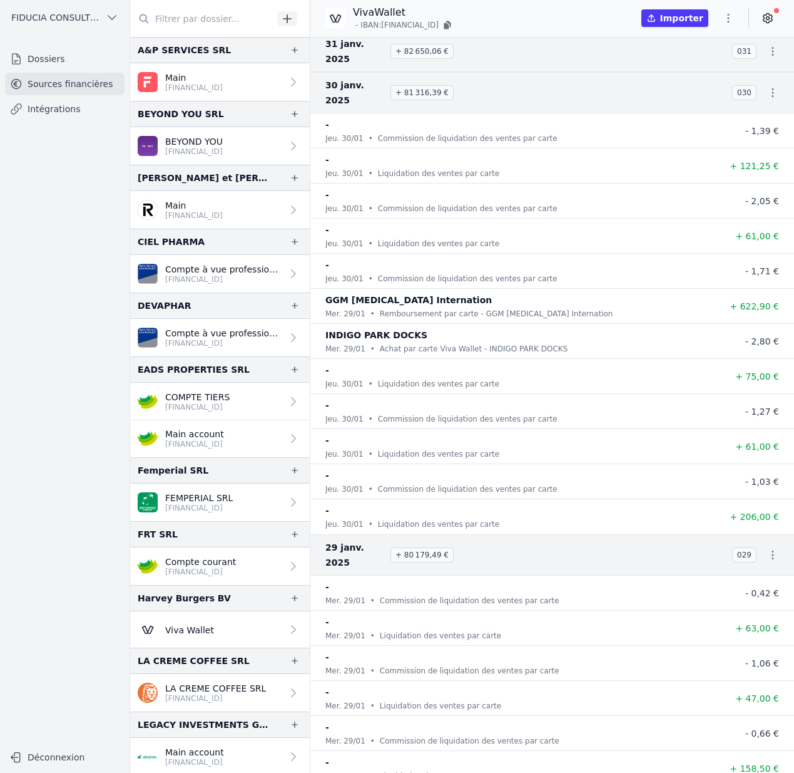
scroll to position [58614, 0]
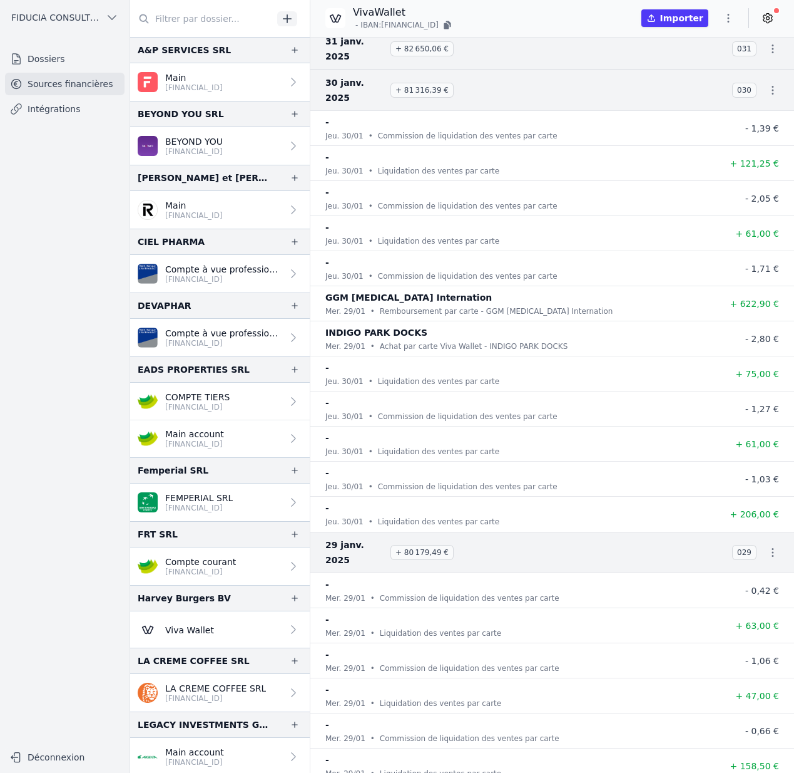
click at [768, 14] on icon at bounding box center [768, 18] width 13 height 13
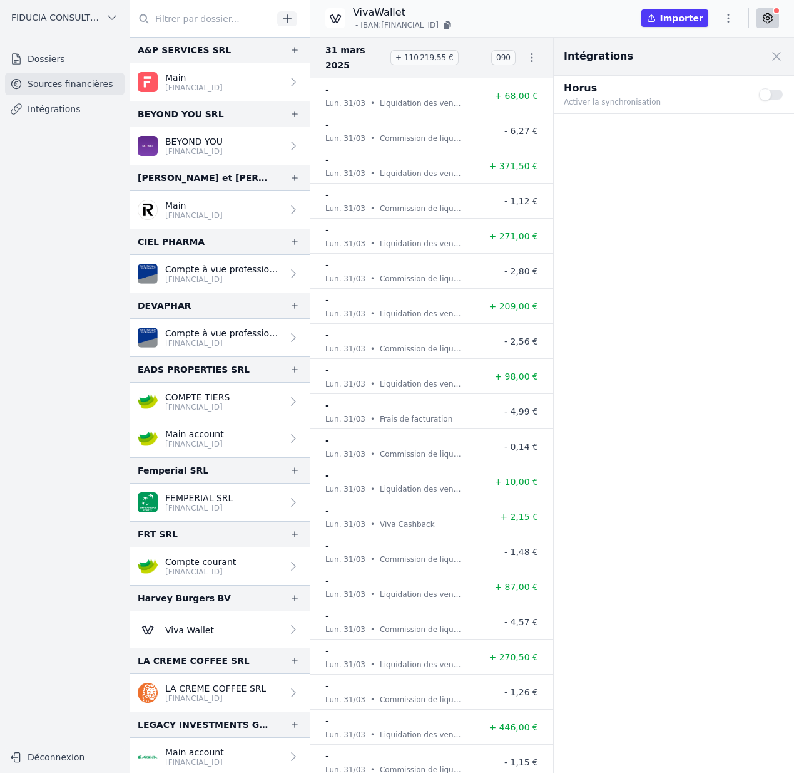
click at [773, 93] on button "Use setting" at bounding box center [771, 94] width 25 height 13
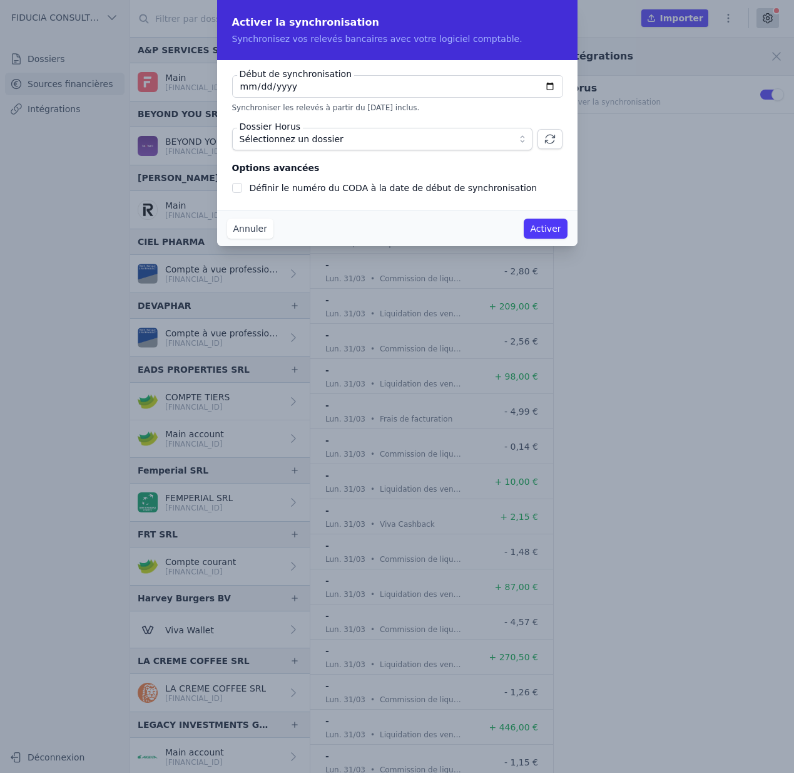
click at [506, 136] on span "Sélectionnez un dossier" at bounding box center [374, 138] width 268 height 15
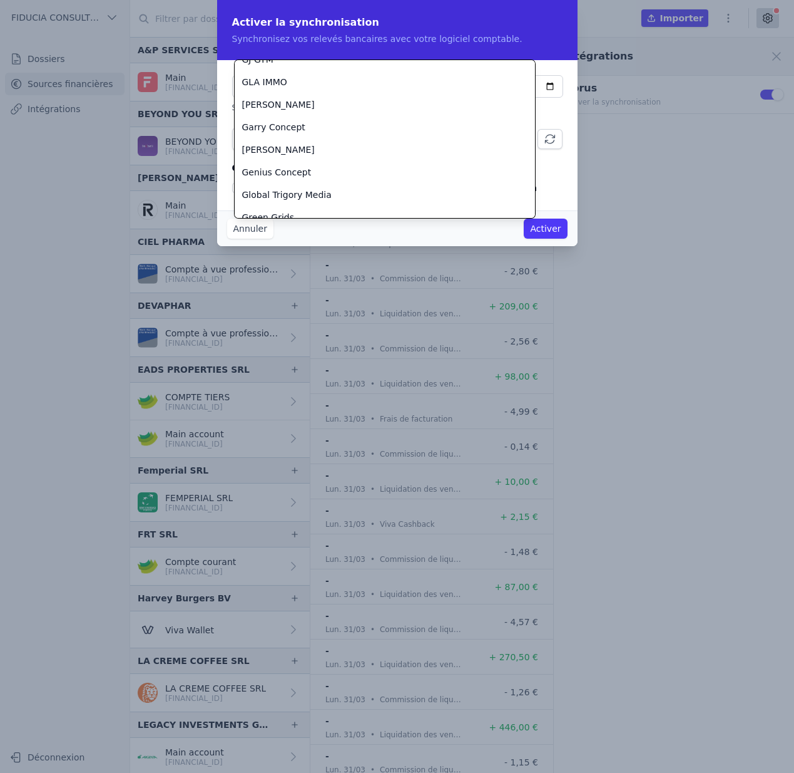
scroll to position [1255, 0]
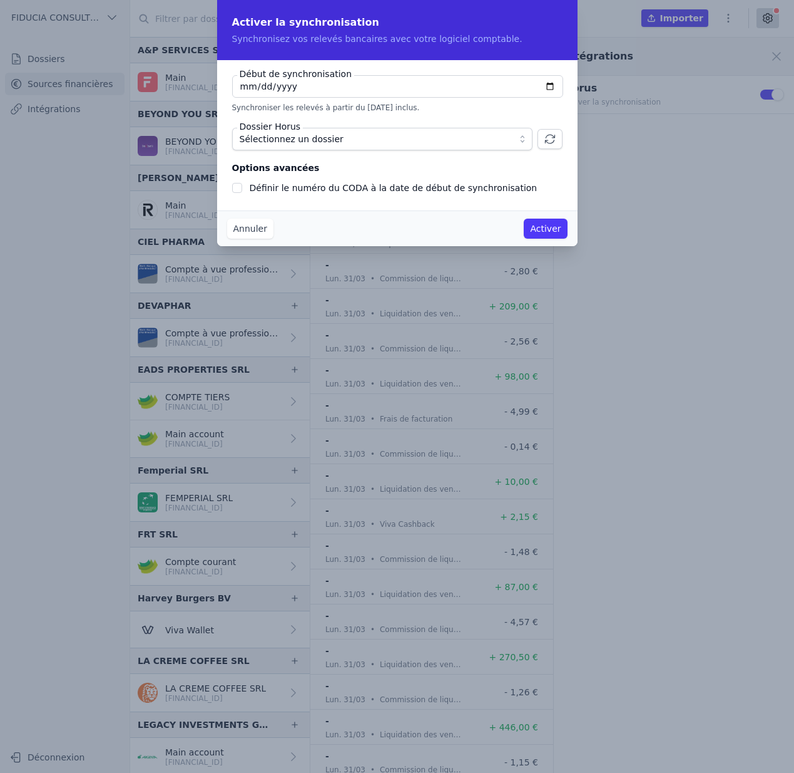
click at [259, 227] on button "Annuler" at bounding box center [250, 228] width 46 height 20
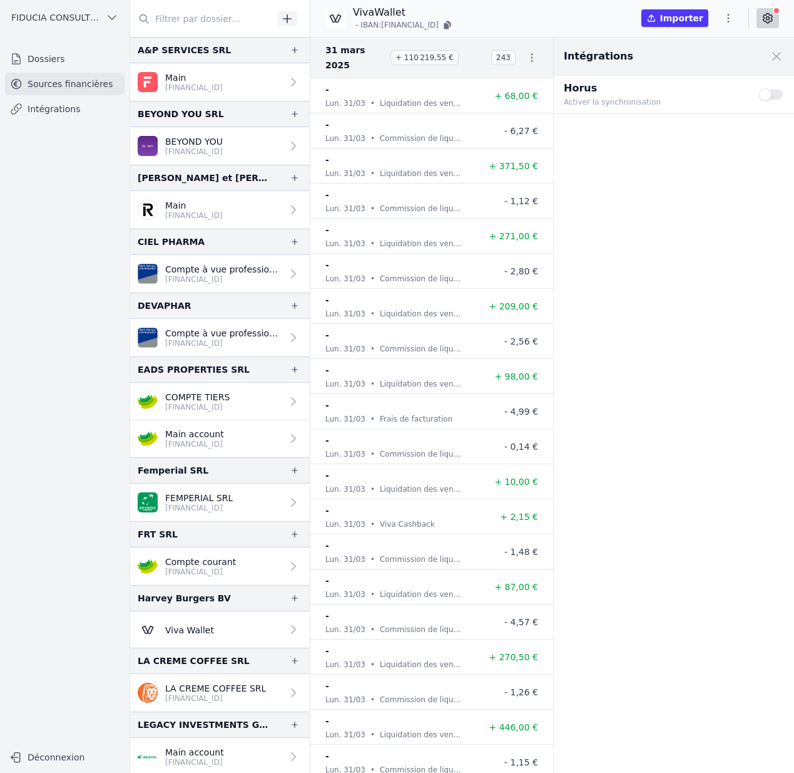
click at [769, 24] on icon at bounding box center [768, 18] width 13 height 13
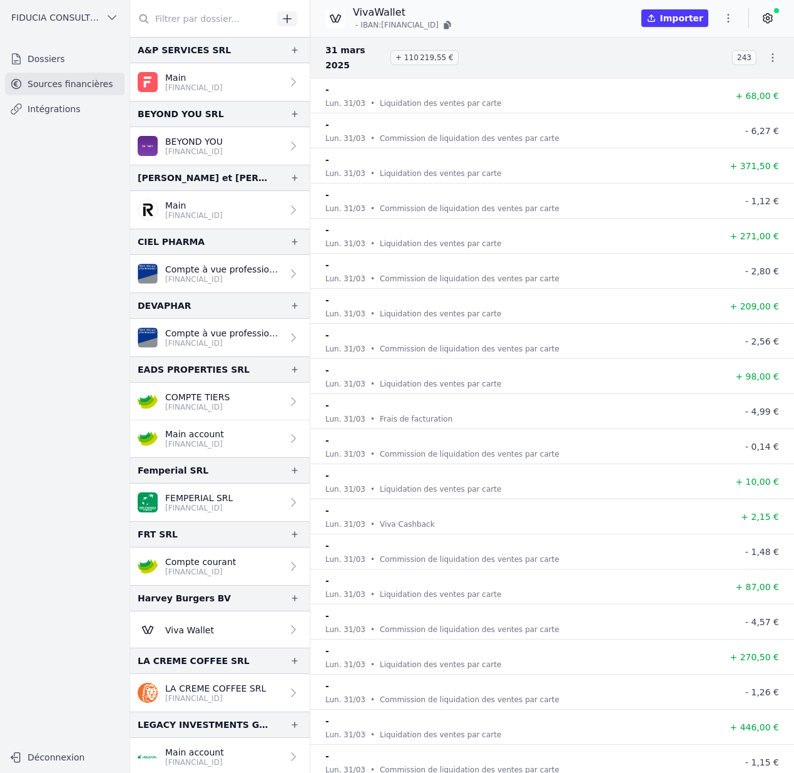
click at [600, 18] on div "VivaWallet - IBAN: [FINANCIAL_ID] Importer" at bounding box center [553, 18] width 484 height 26
click at [768, 23] on icon at bounding box center [768, 18] width 13 height 13
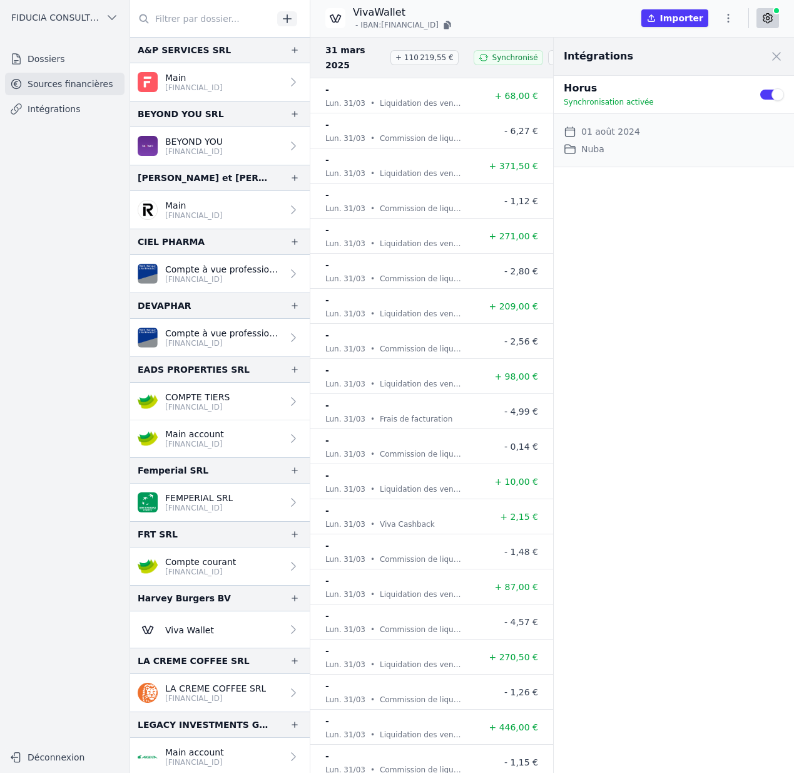
click at [757, 18] on link at bounding box center [768, 18] width 23 height 20
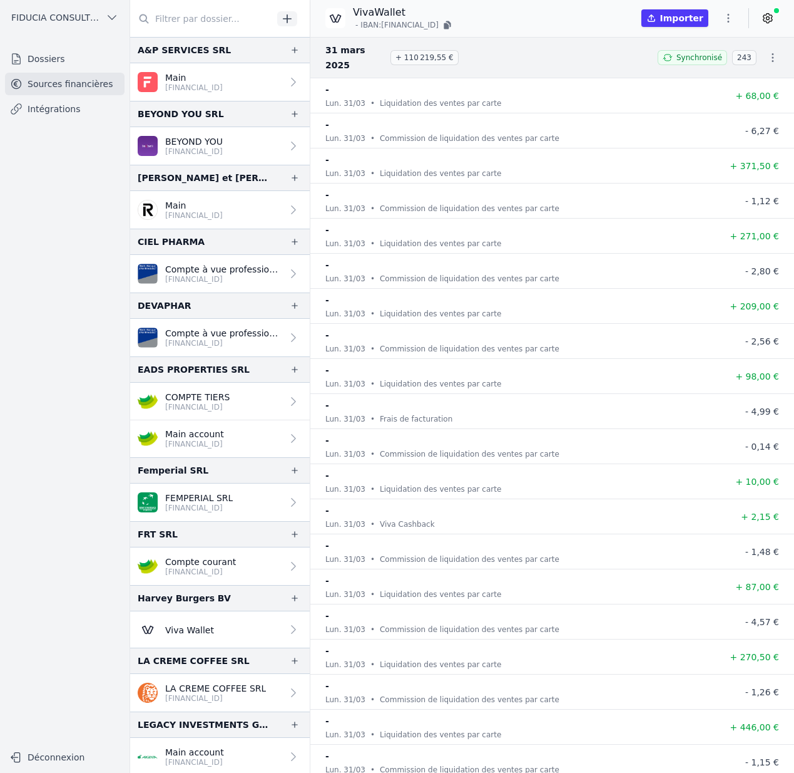
click at [771, 51] on icon "button" at bounding box center [773, 57] width 13 height 13
click at [747, 71] on link "Télécharger les CODA" at bounding box center [725, 72] width 115 height 23
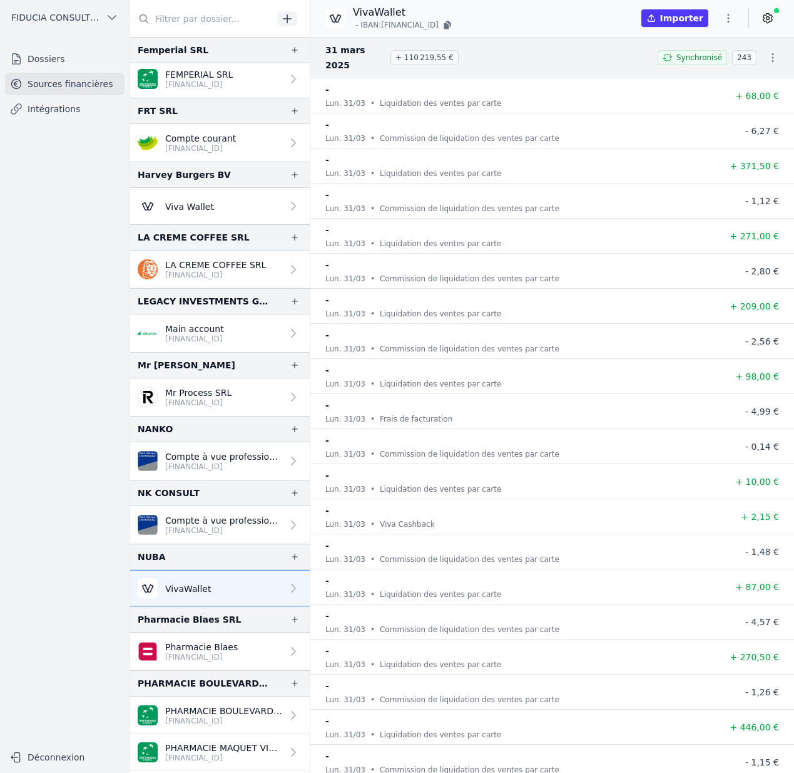
scroll to position [439, 0]
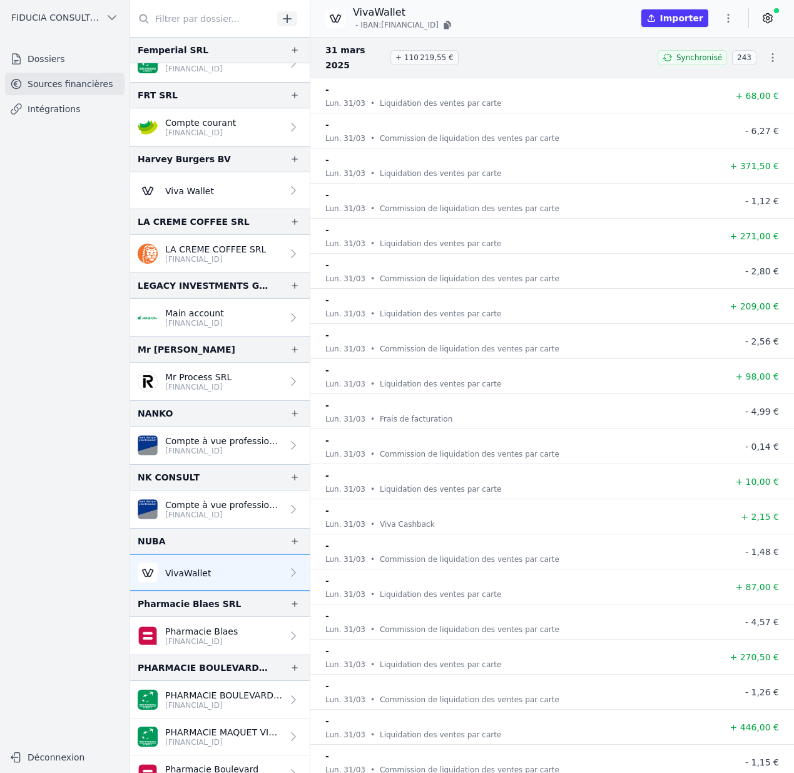
click at [35, 56] on link "Dossiers" at bounding box center [65, 59] width 120 height 23
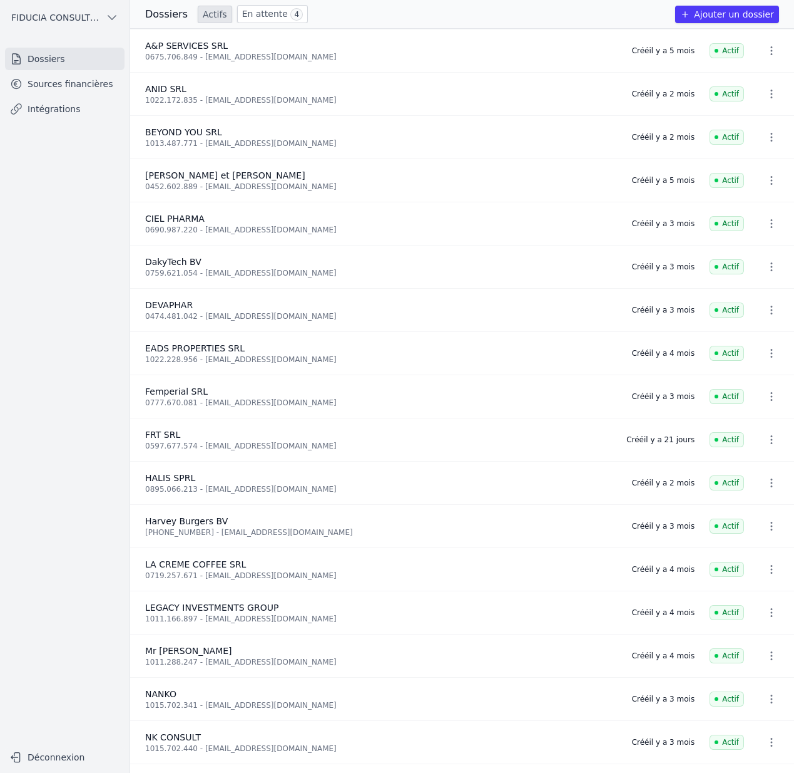
click at [273, 16] on link "En attente 4" at bounding box center [272, 14] width 71 height 18
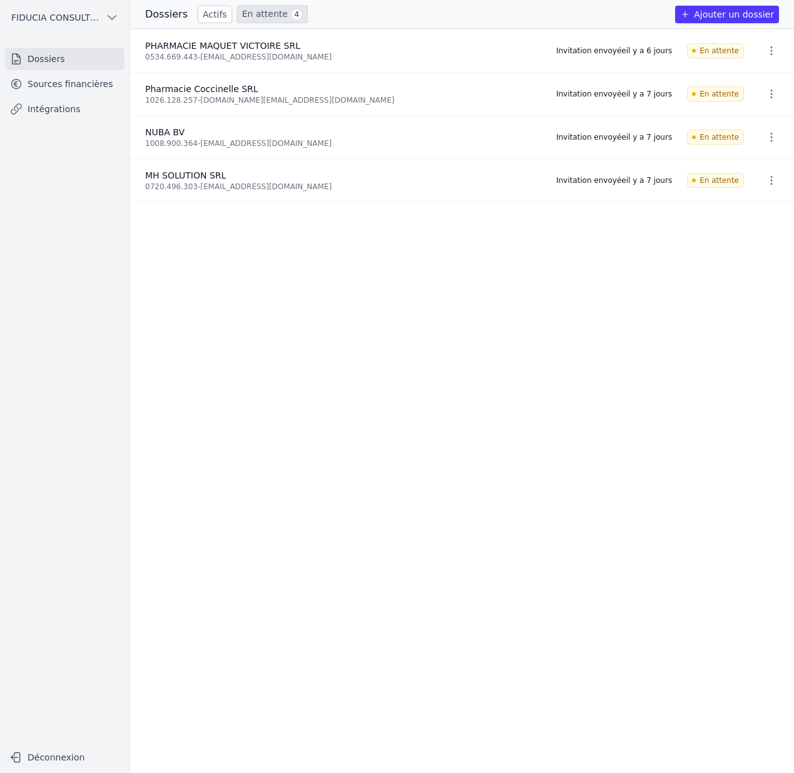
click at [218, 11] on link "Actifs" at bounding box center [215, 15] width 34 height 18
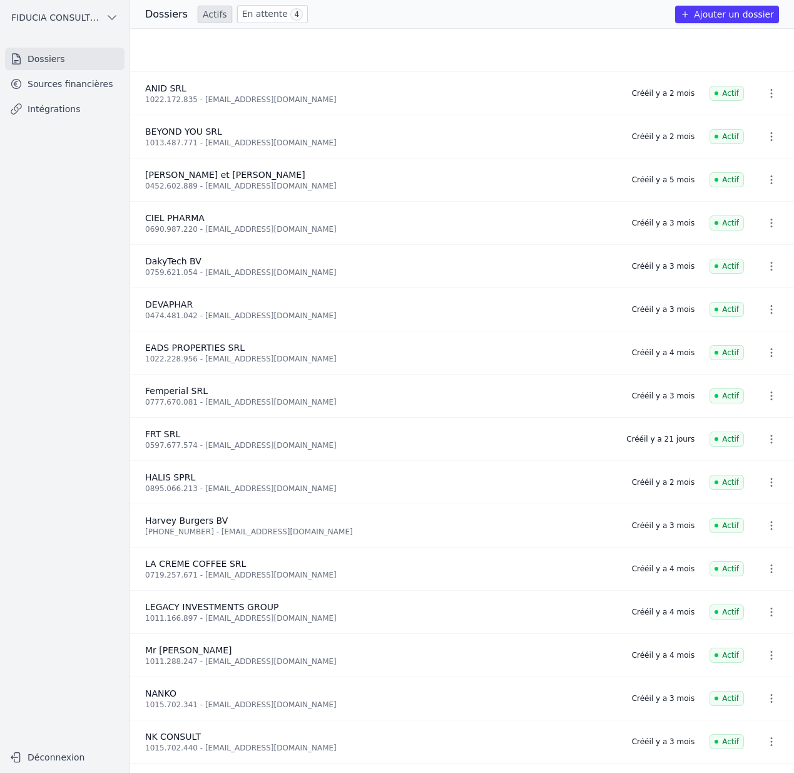
scroll to position [211, 0]
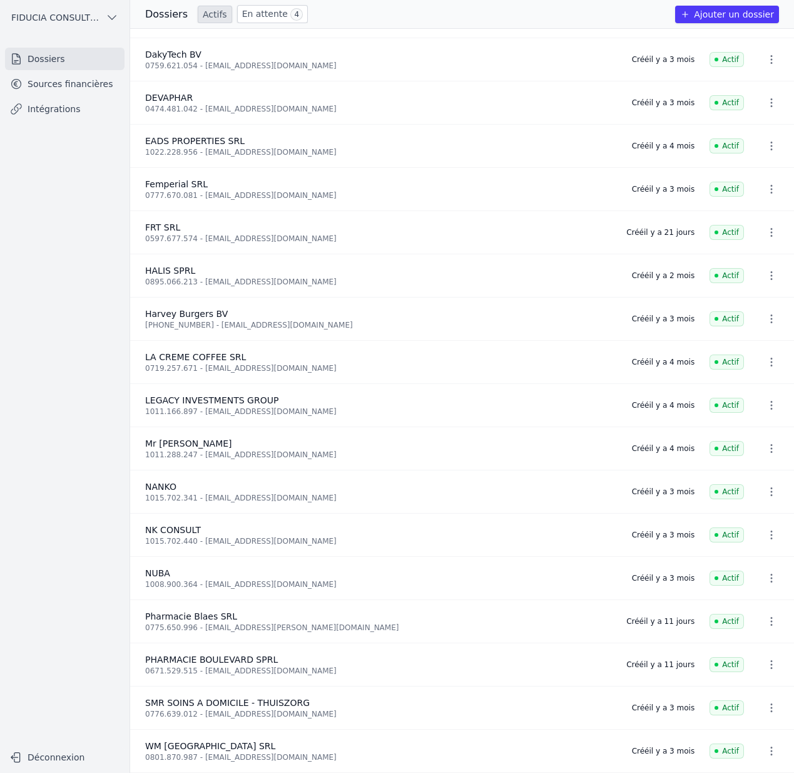
click at [96, 12] on span "FIDUCIA CONSULTING SRL" at bounding box center [56, 17] width 90 height 13
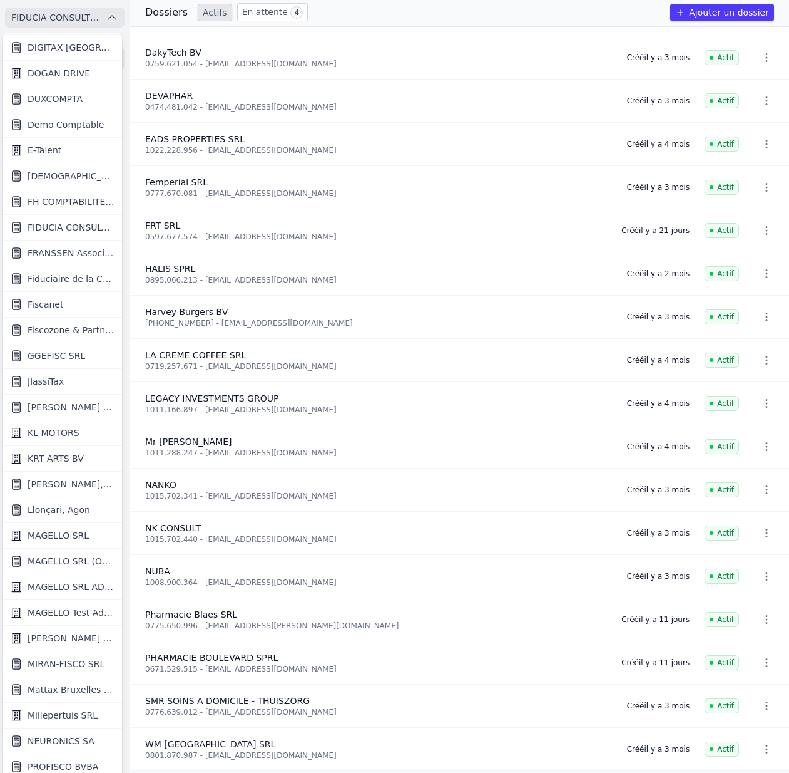
scroll to position [612, 0]
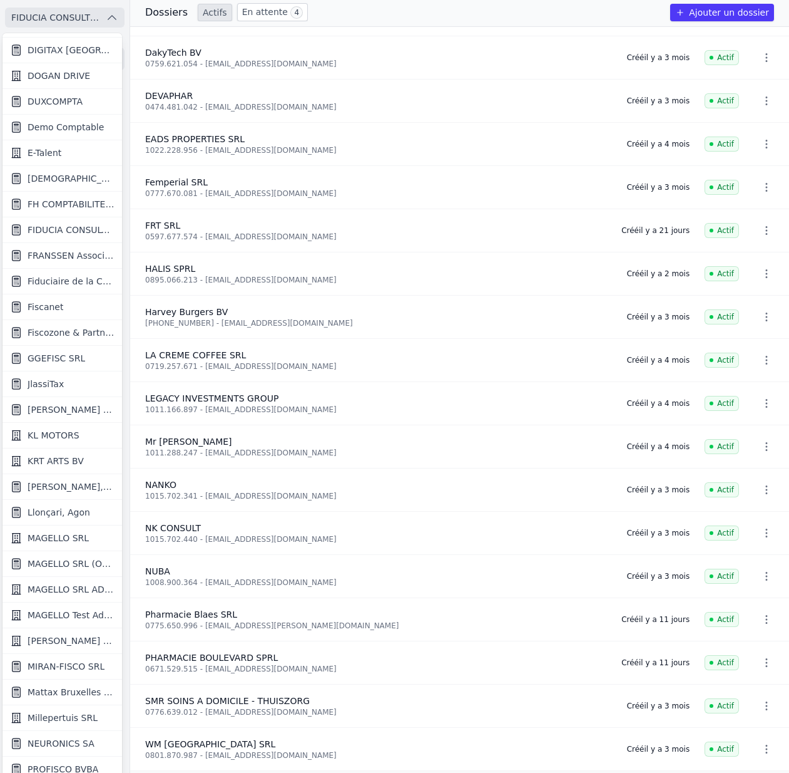
click at [278, 250] on div at bounding box center [394, 386] width 789 height 773
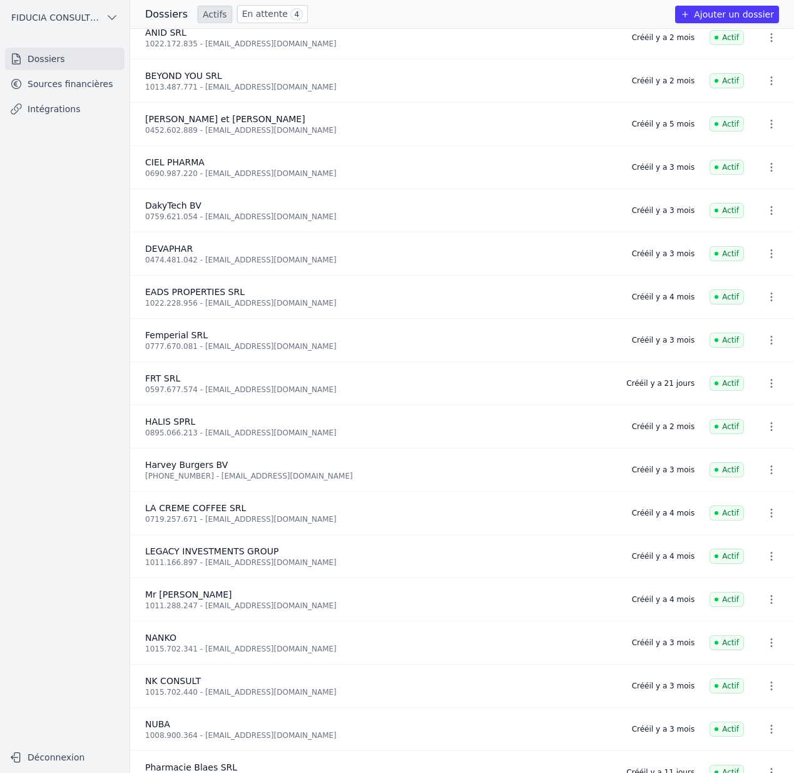
scroll to position [0, 0]
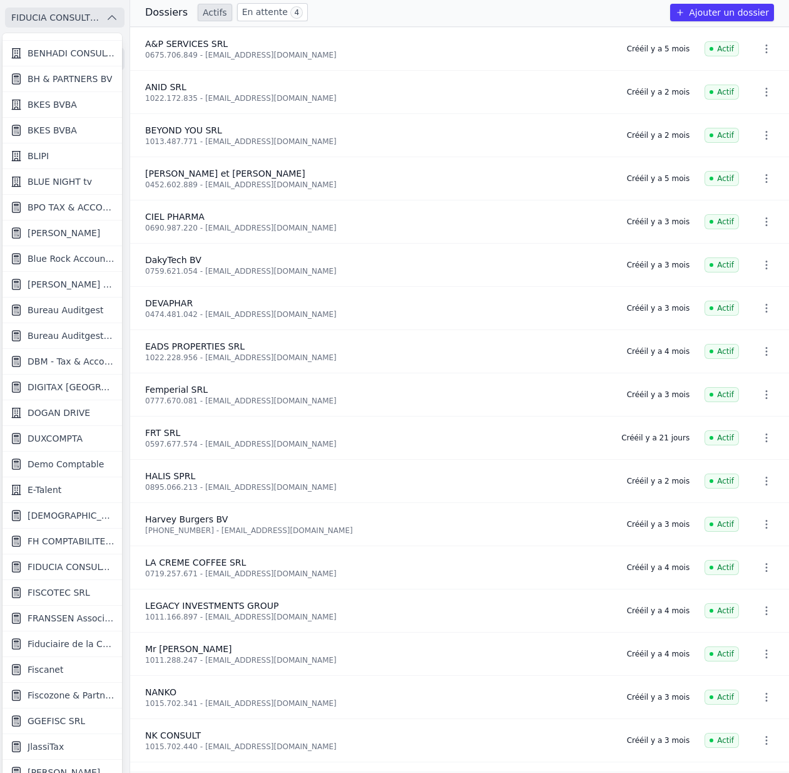
scroll to position [277, 0]
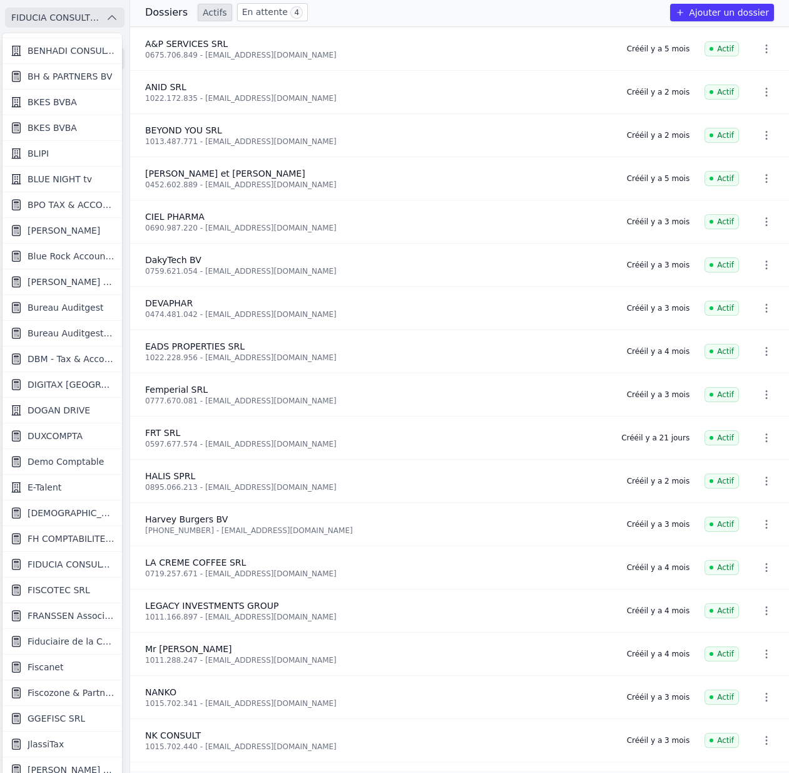
click at [67, 589] on span "FISCOTEC SRL" at bounding box center [59, 589] width 63 height 13
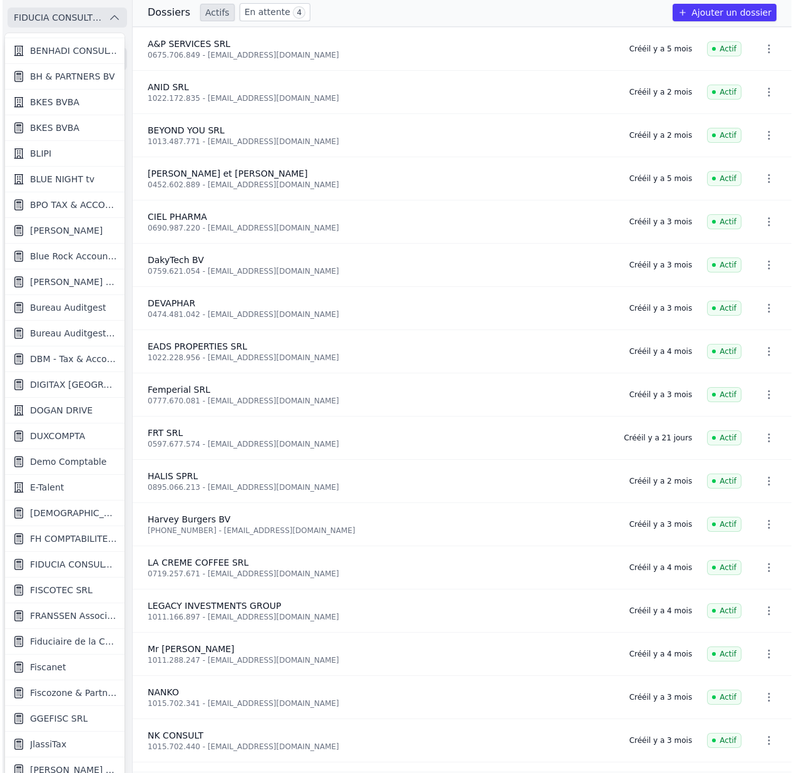
scroll to position [0, 0]
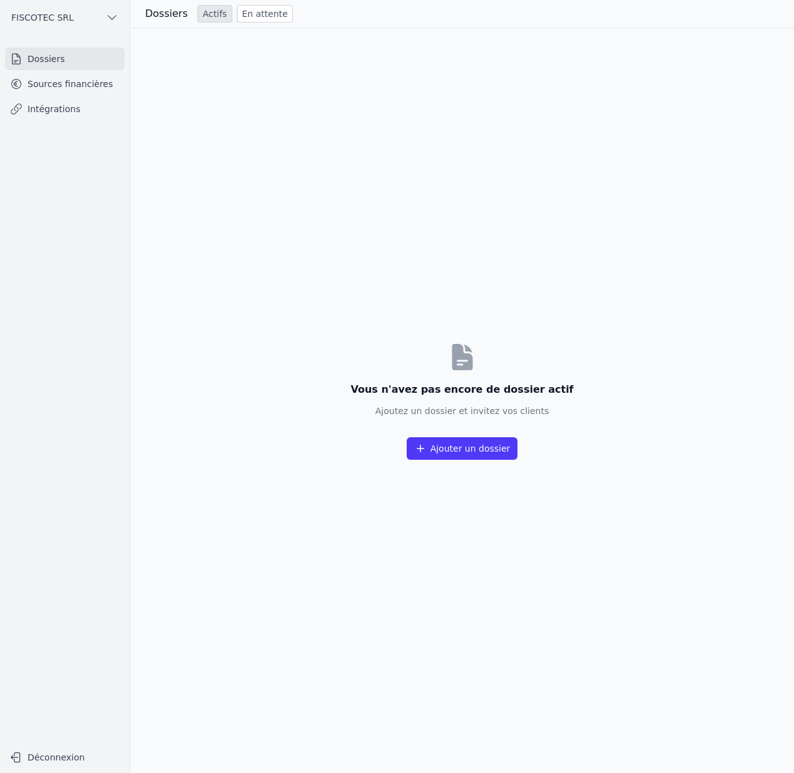
click at [92, 88] on link "Sources financières" at bounding box center [65, 84] width 120 height 23
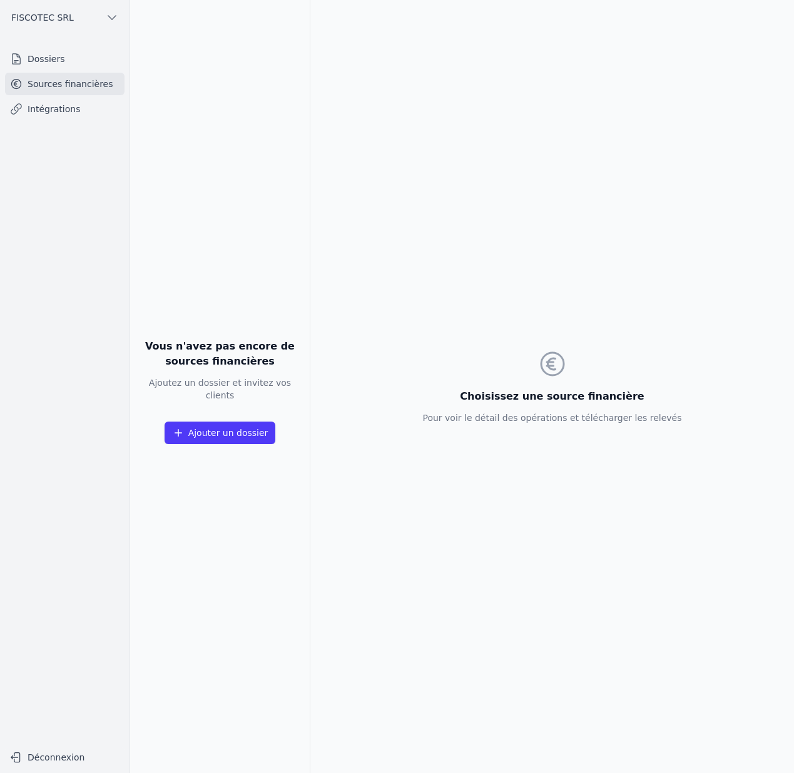
click at [72, 53] on link "Dossiers" at bounding box center [65, 59] width 120 height 23
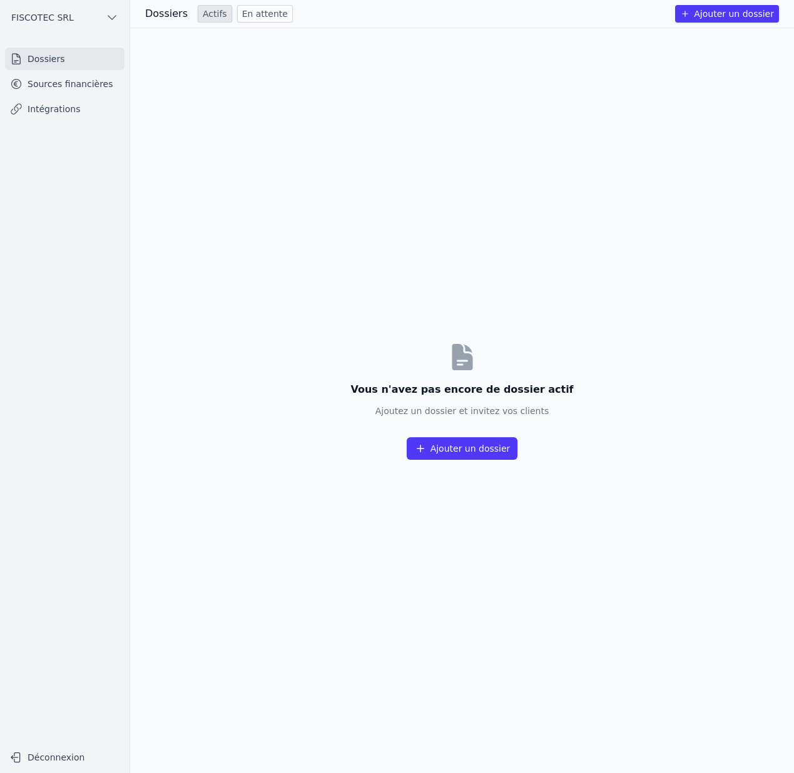
click at [270, 11] on link "En attente" at bounding box center [265, 14] width 56 height 18
click at [200, 9] on link "Actifs" at bounding box center [215, 14] width 34 height 18
click at [66, 87] on link "Sources financières" at bounding box center [65, 84] width 120 height 23
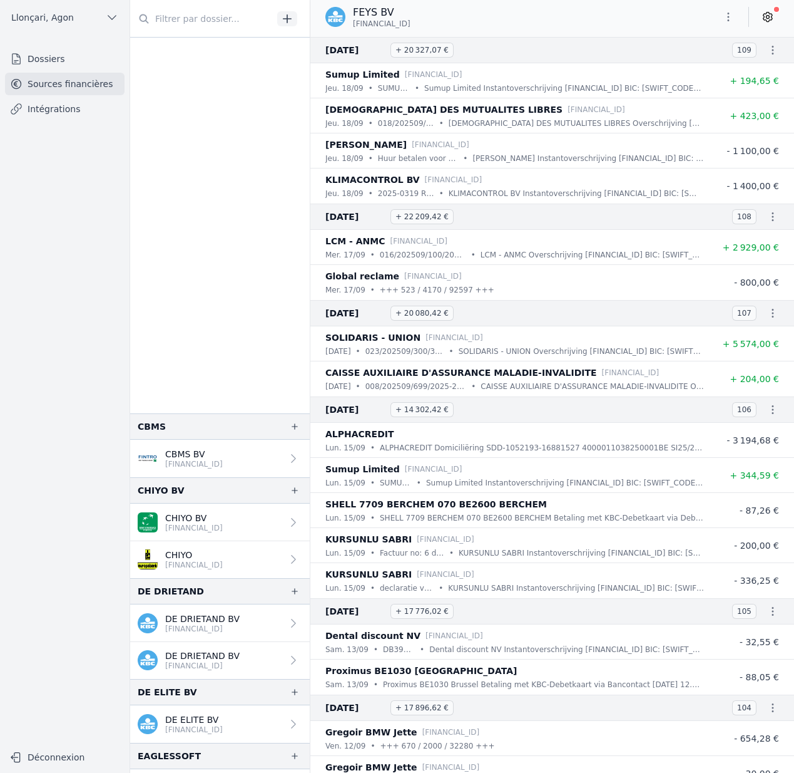
scroll to position [525, 0]
